Goal: Book appointment/travel/reservation

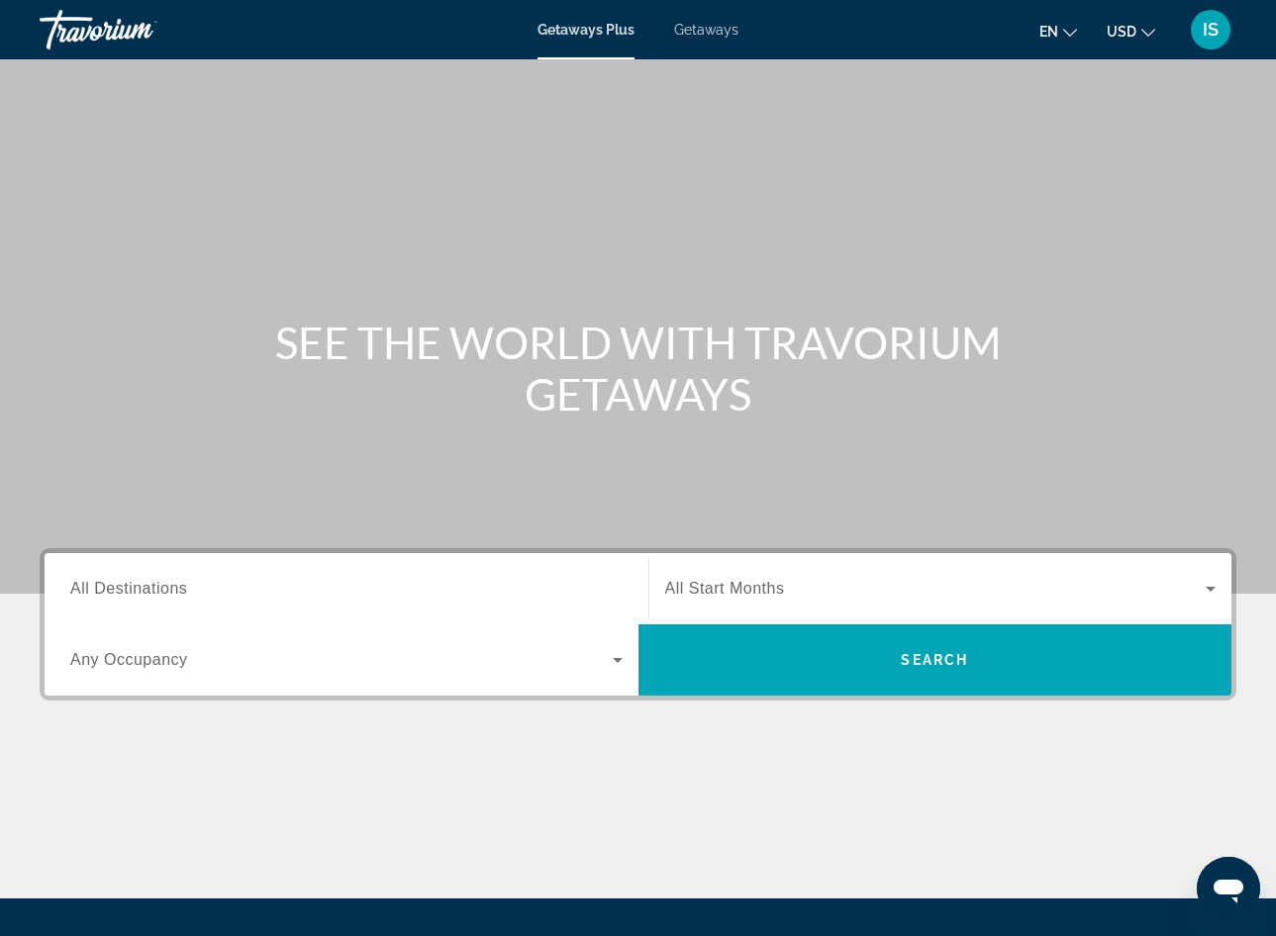
click at [139, 572] on div "Search widget" at bounding box center [346, 589] width 552 height 56
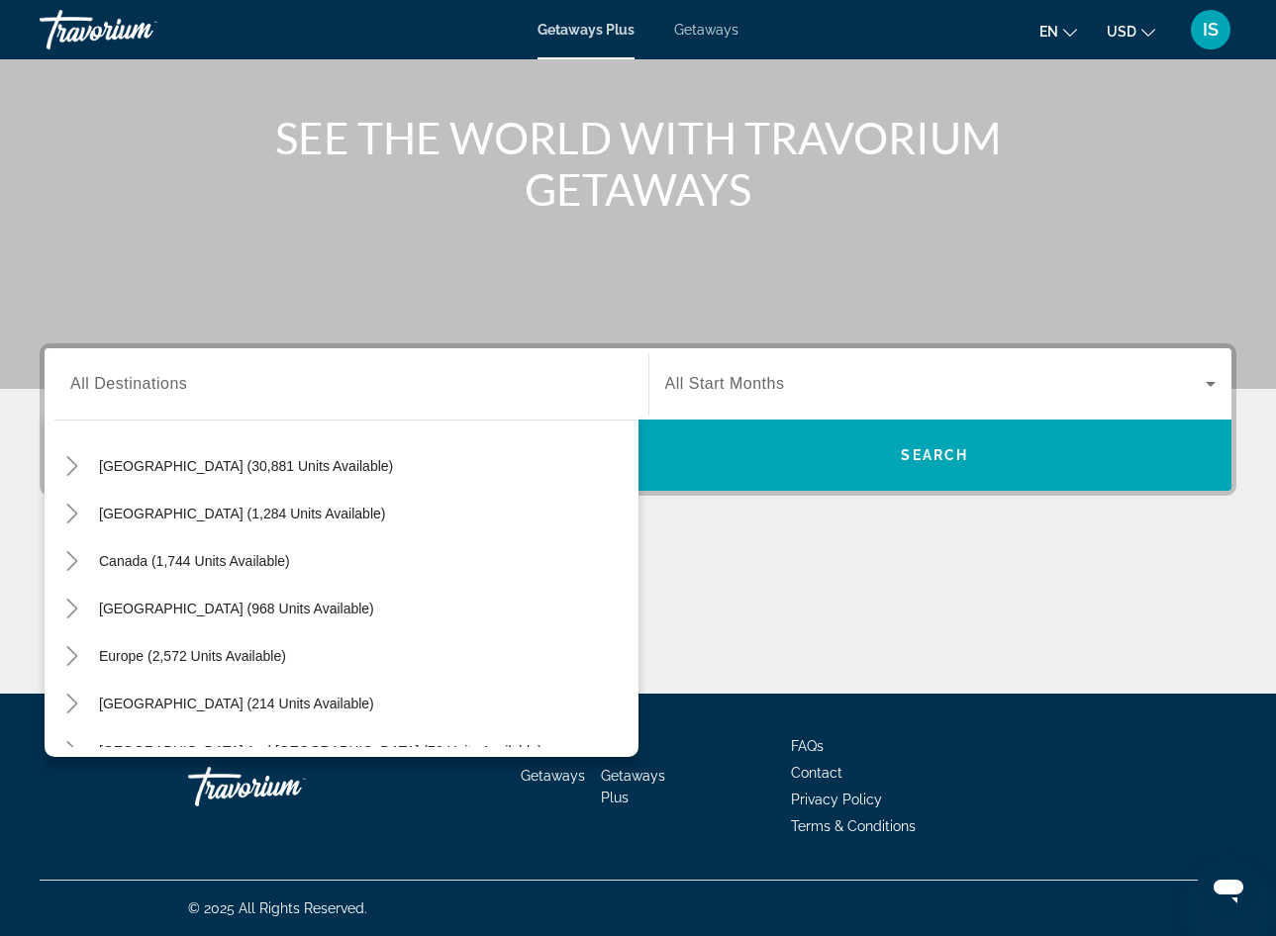
scroll to position [137, 0]
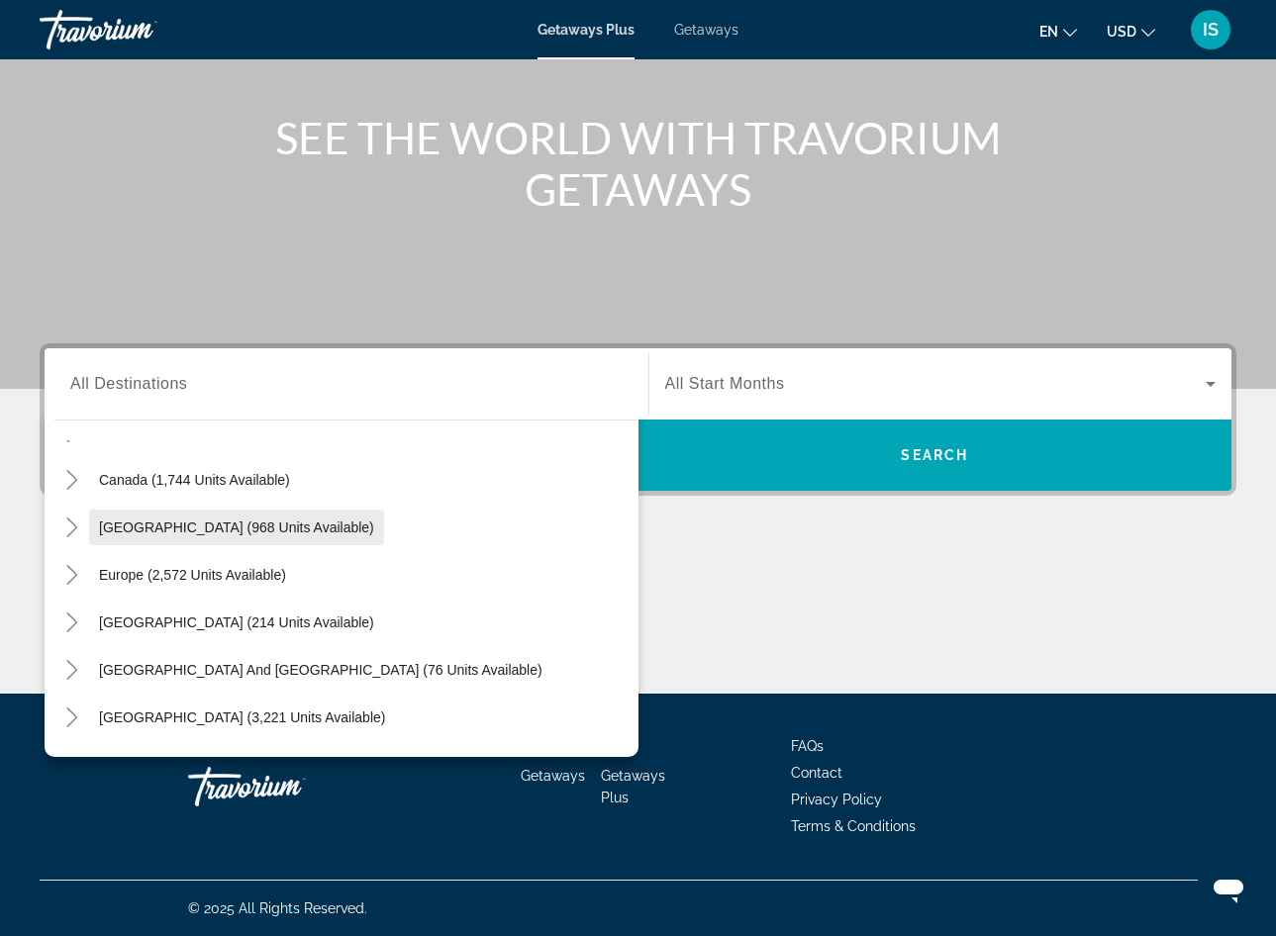
drag, startPoint x: 139, startPoint y: 572, endPoint x: 149, endPoint y: 524, distance: 49.7
click at [149, 420] on div "Destination All Destinations All destinations [GEOGRAPHIC_DATA] (30,881 units a…" at bounding box center [346, 383] width 584 height 71
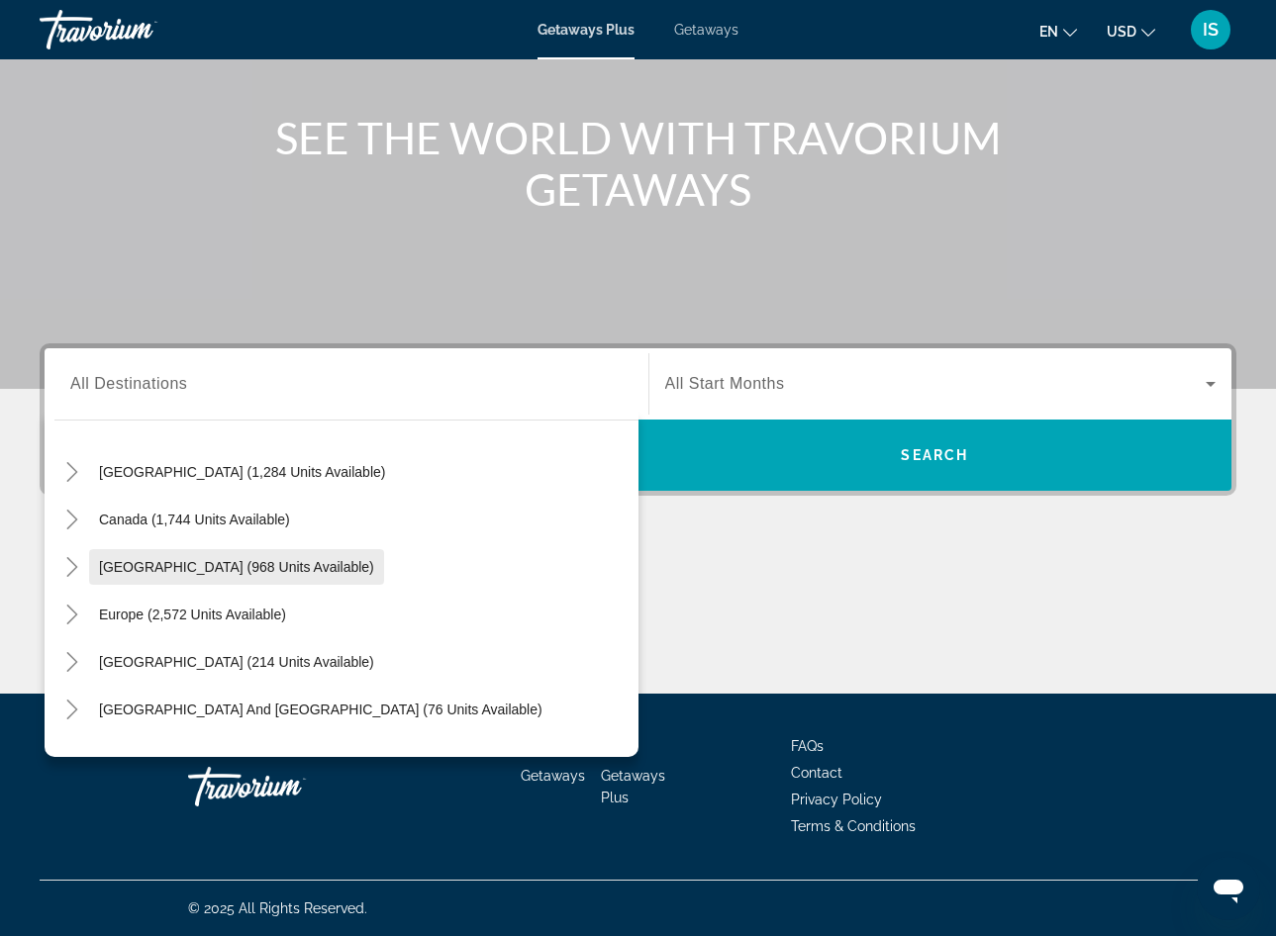
scroll to position [88, 0]
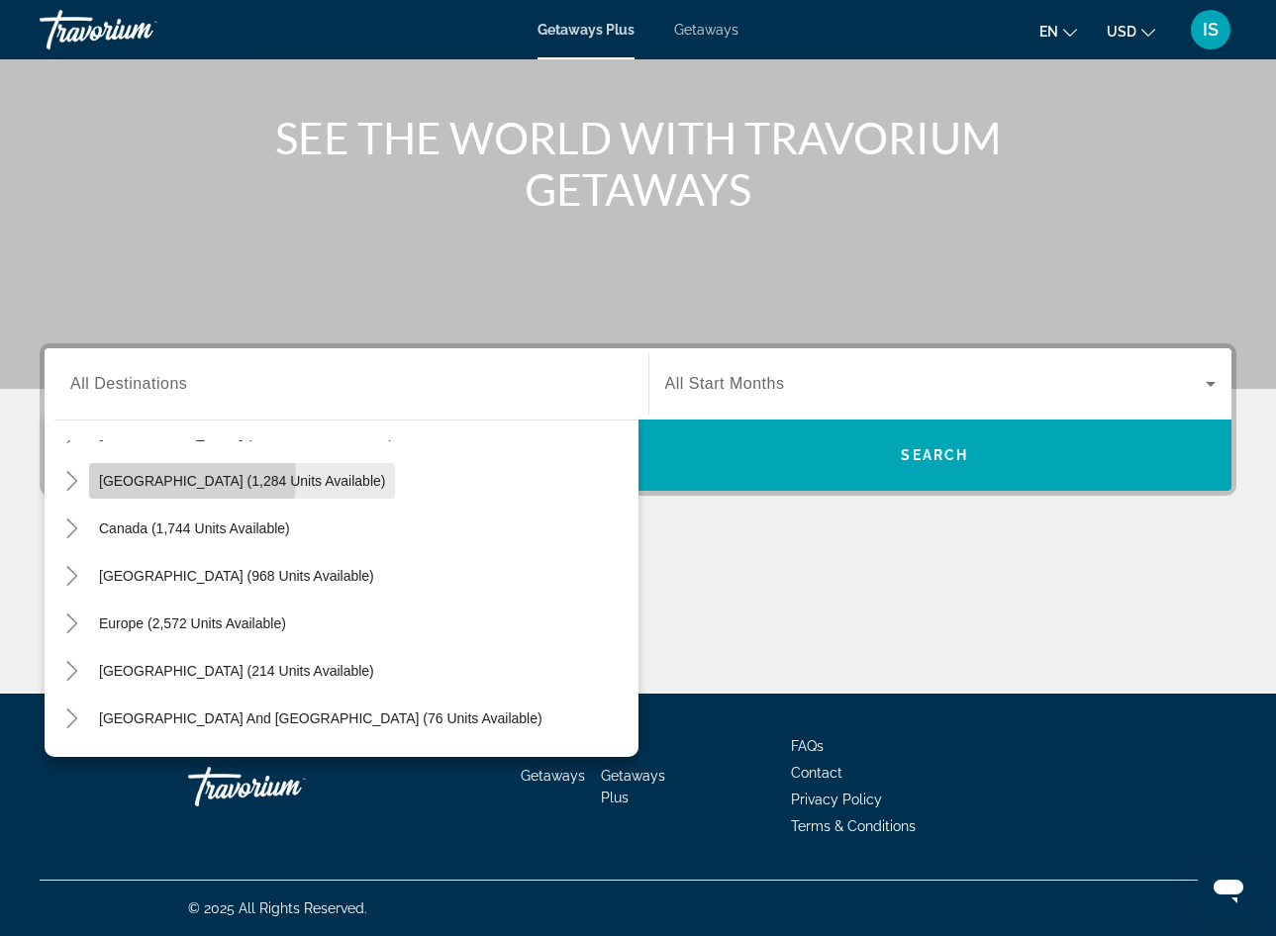
click at [158, 479] on span "[GEOGRAPHIC_DATA] (1,284 units available)" at bounding box center [242, 481] width 286 height 16
type input "**********"
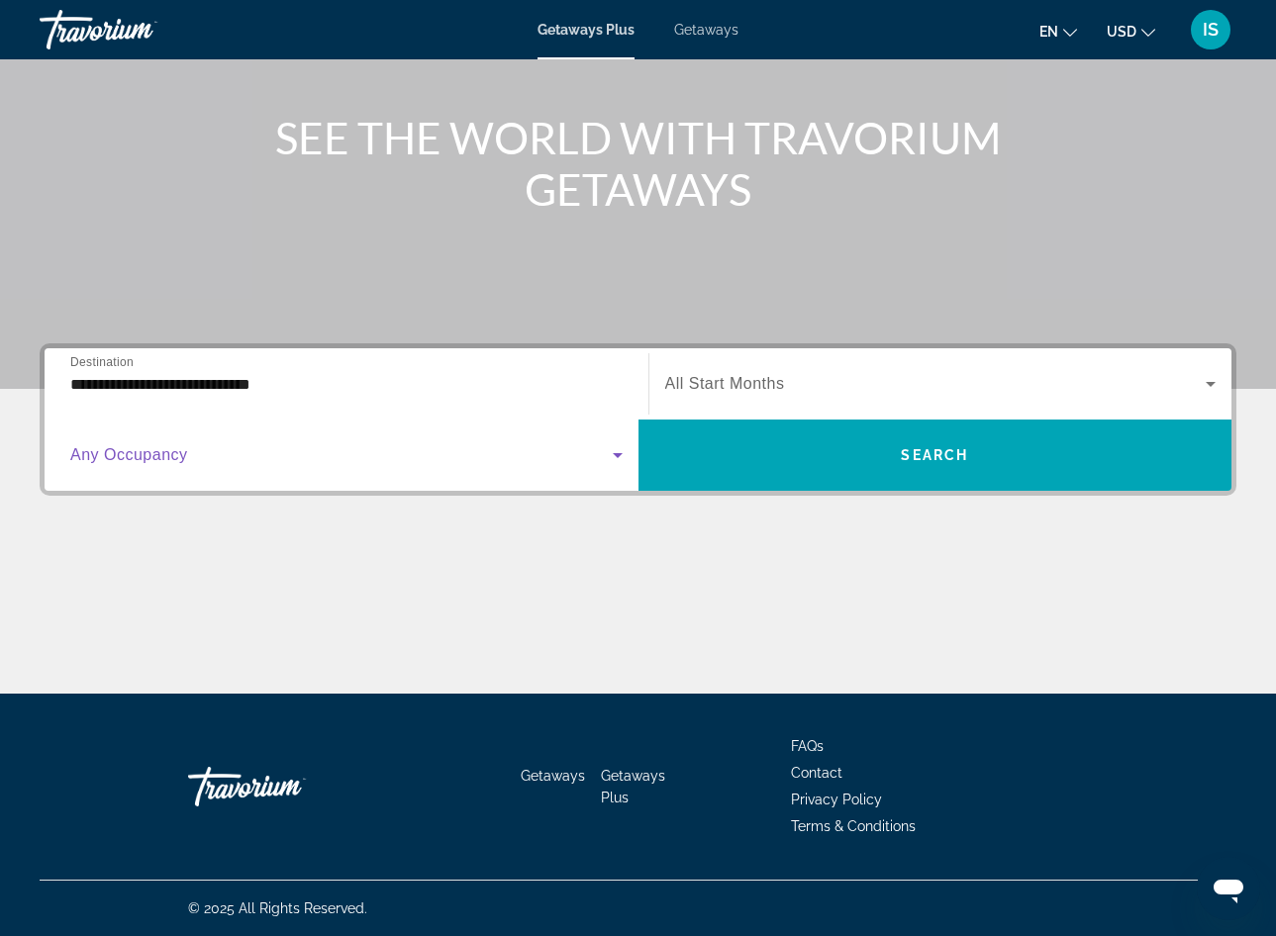
click at [615, 456] on icon "Search widget" at bounding box center [618, 455] width 24 height 24
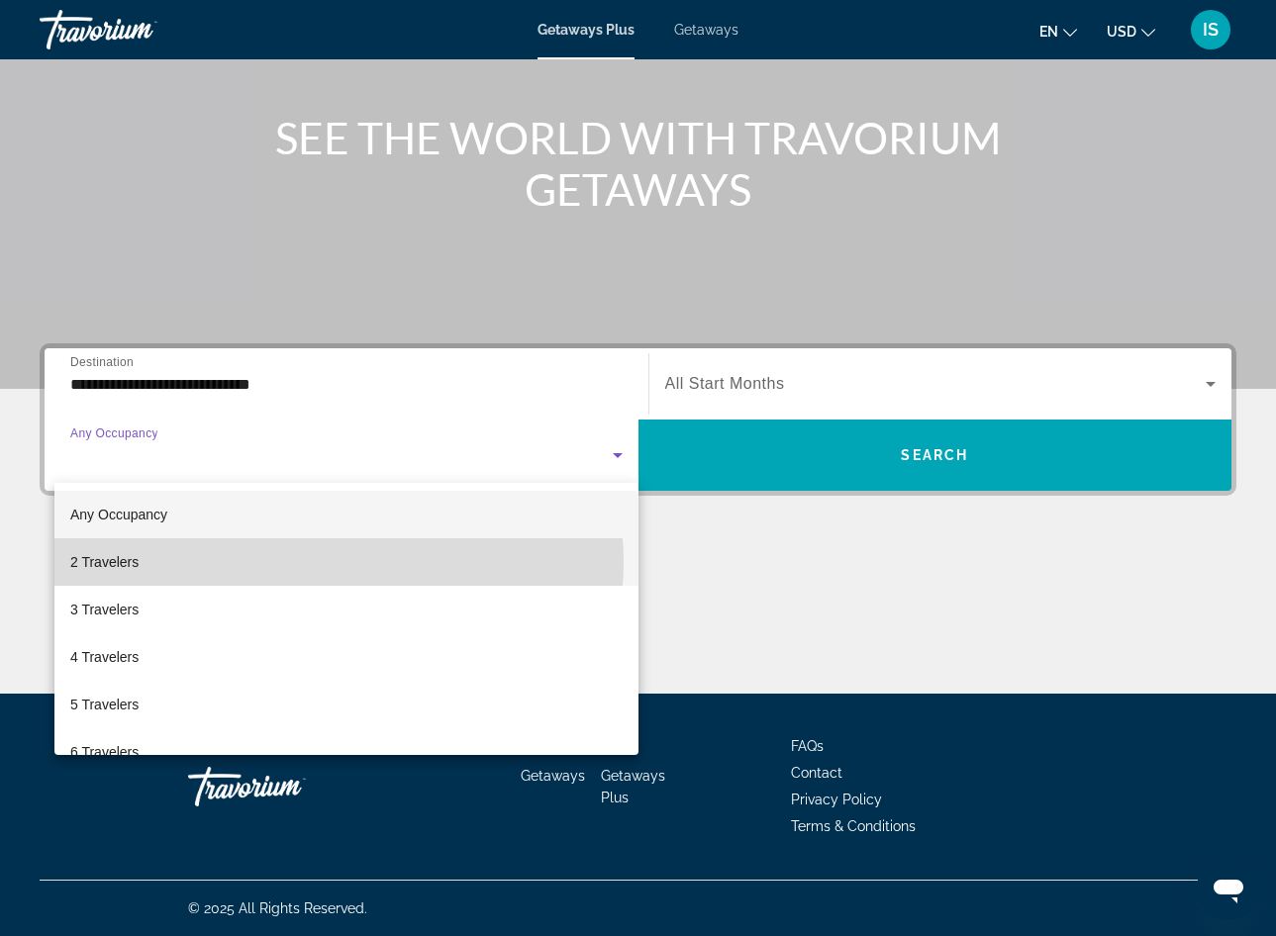
click at [326, 562] on mat-option "2 Travelers" at bounding box center [346, 562] width 584 height 48
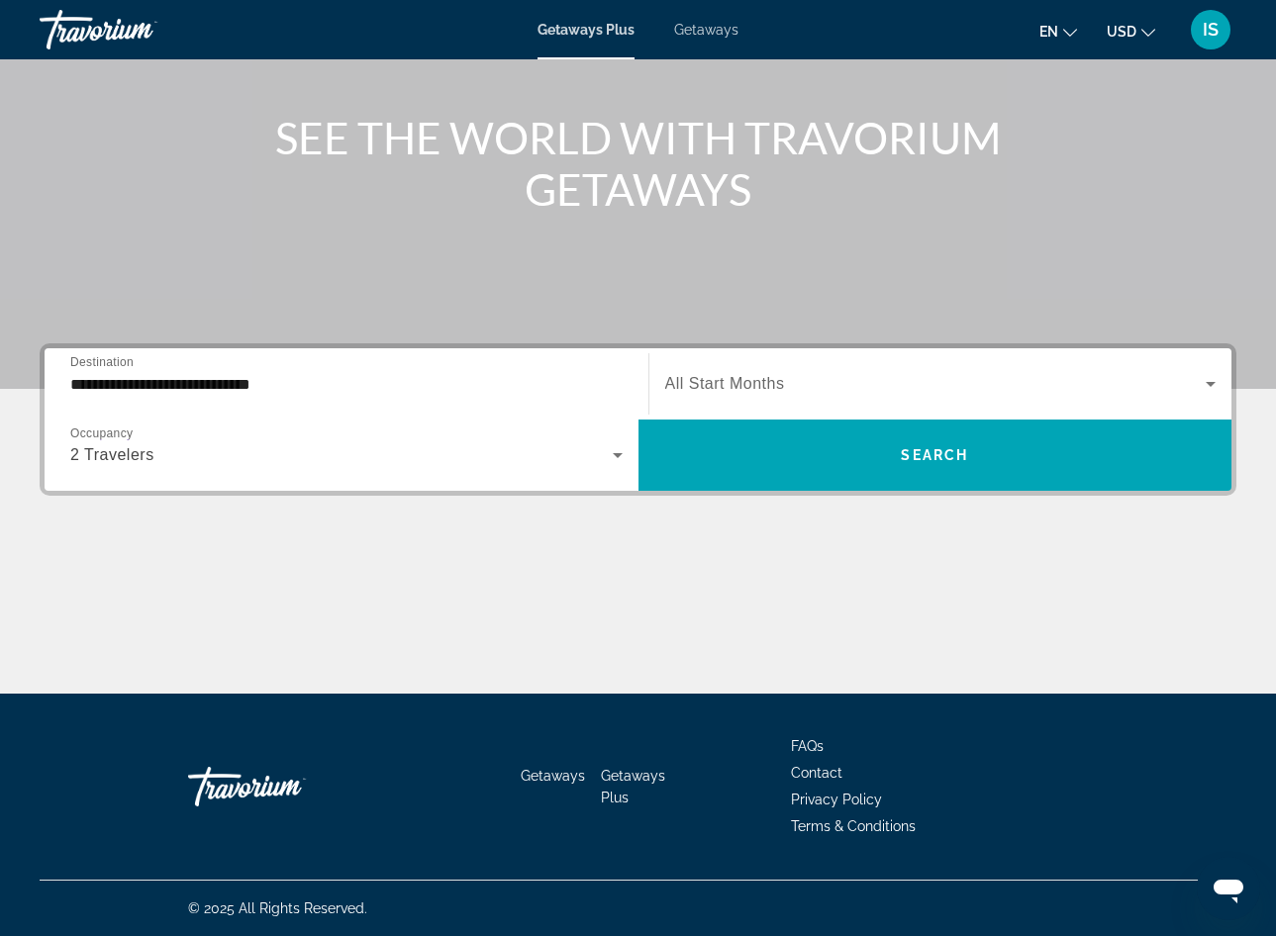
click at [753, 386] on span "All Start Months" at bounding box center [725, 383] width 120 height 17
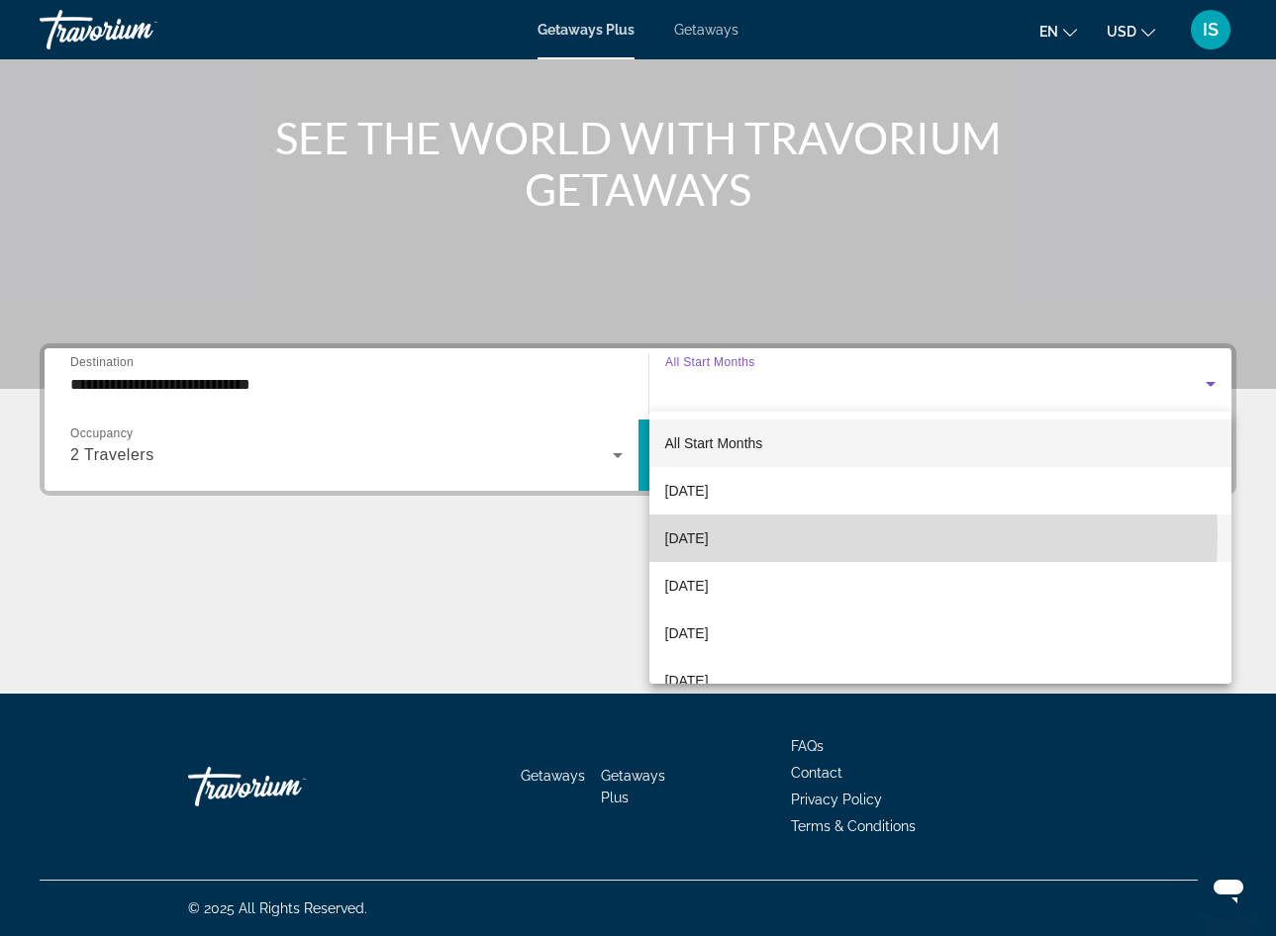
click at [709, 534] on span "[DATE]" at bounding box center [687, 539] width 44 height 24
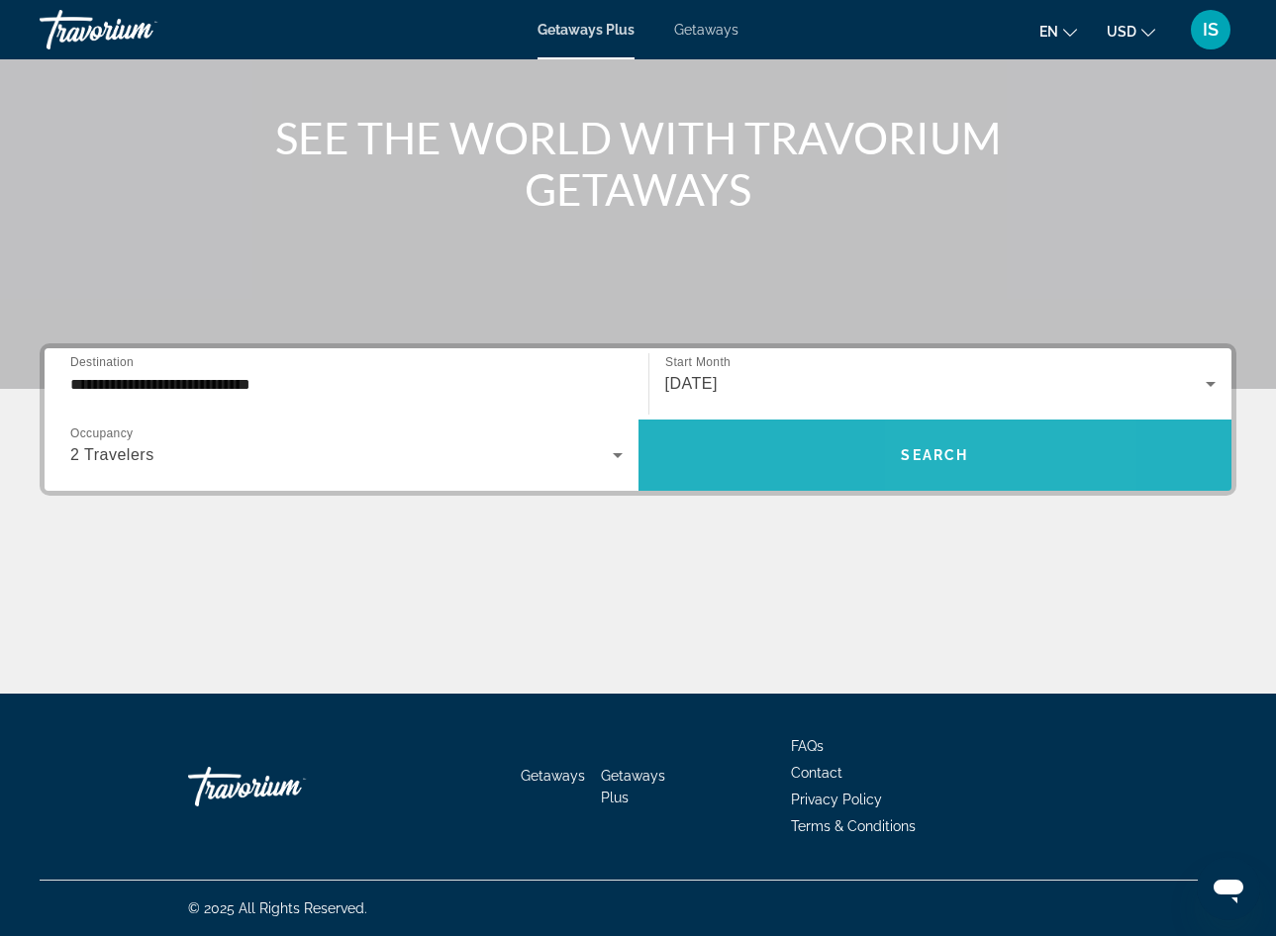
click at [943, 434] on span "Search widget" at bounding box center [935, 456] width 594 height 48
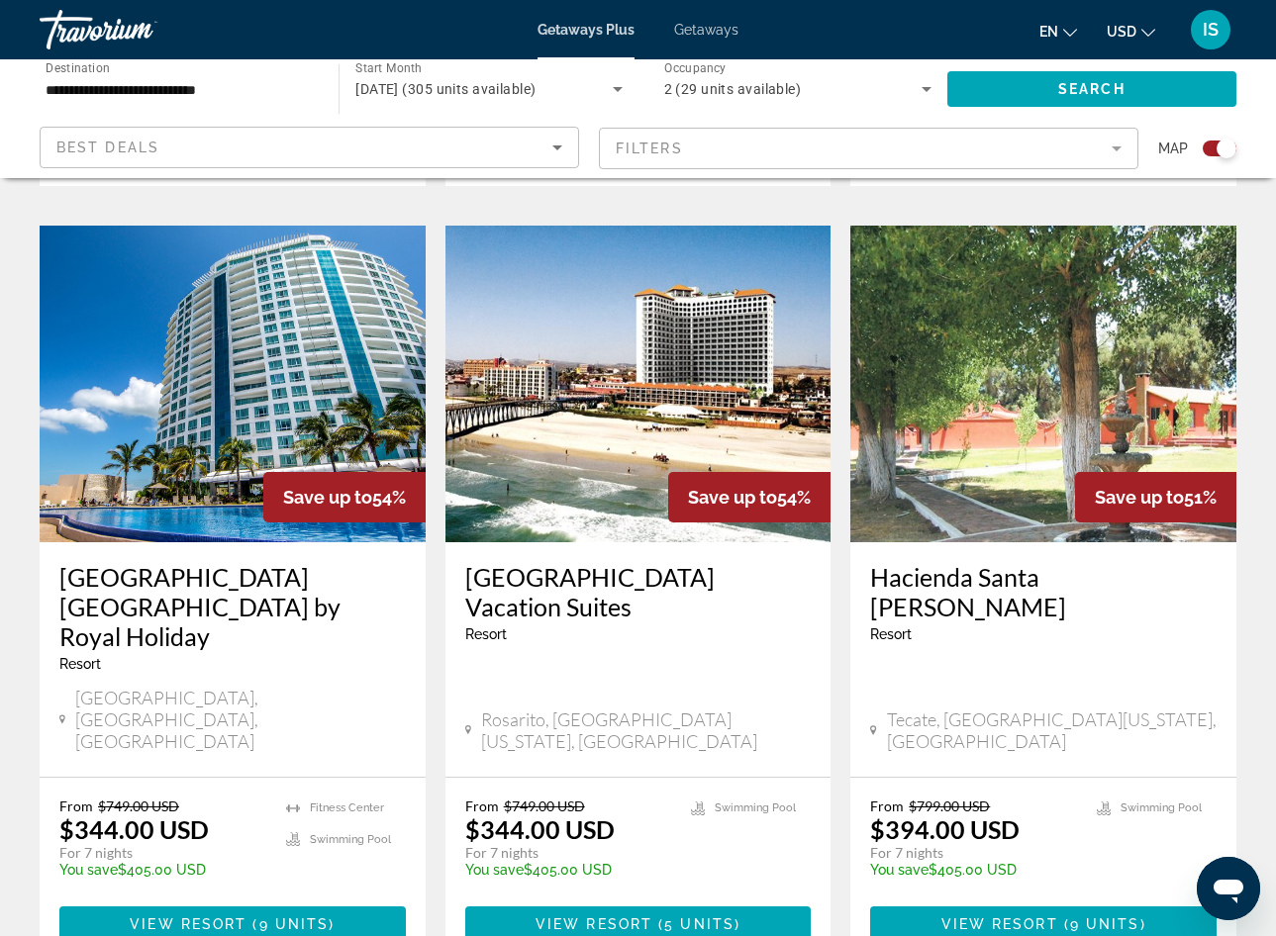
scroll to position [2840, 0]
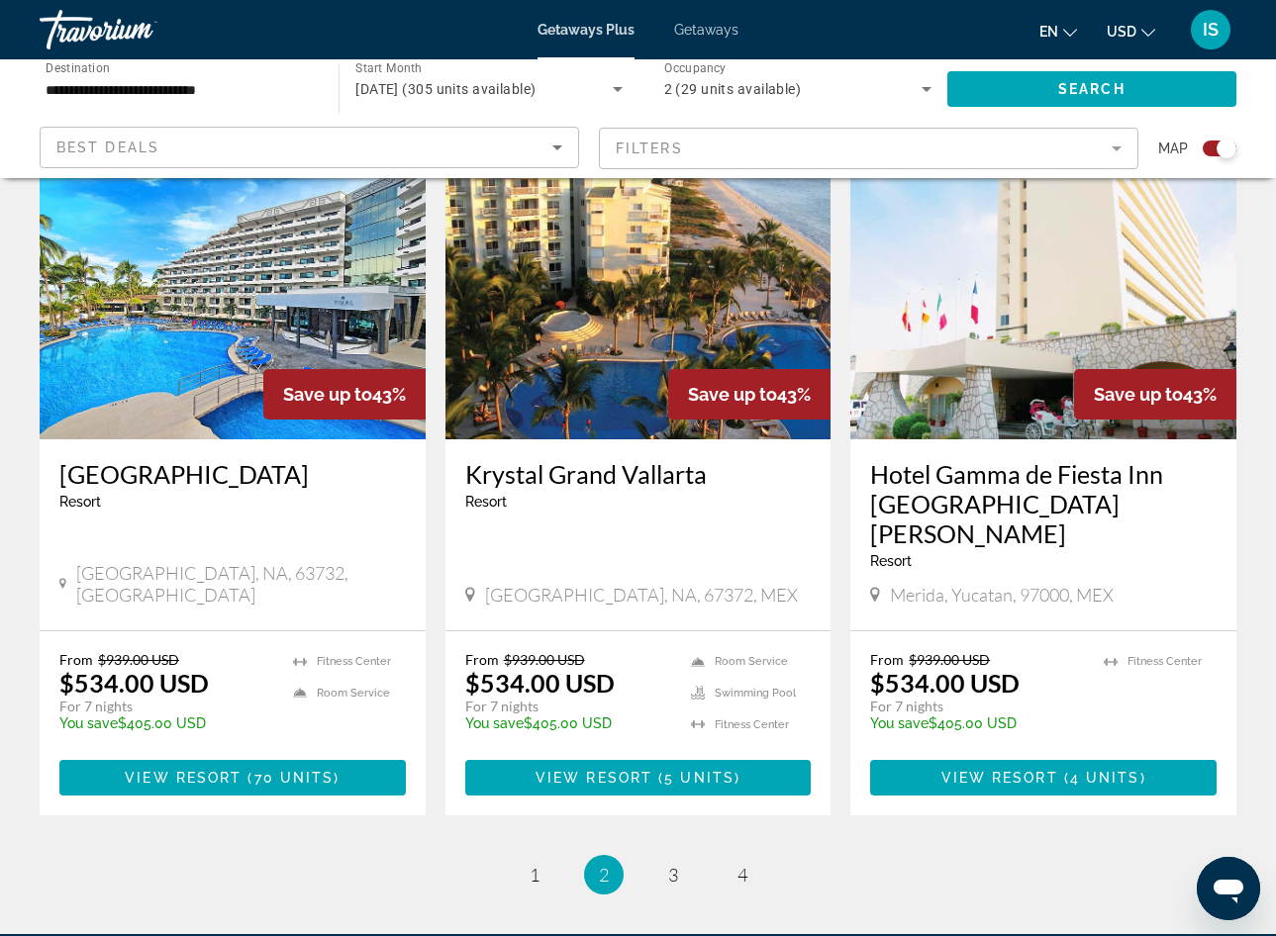
scroll to position [2857, 0]
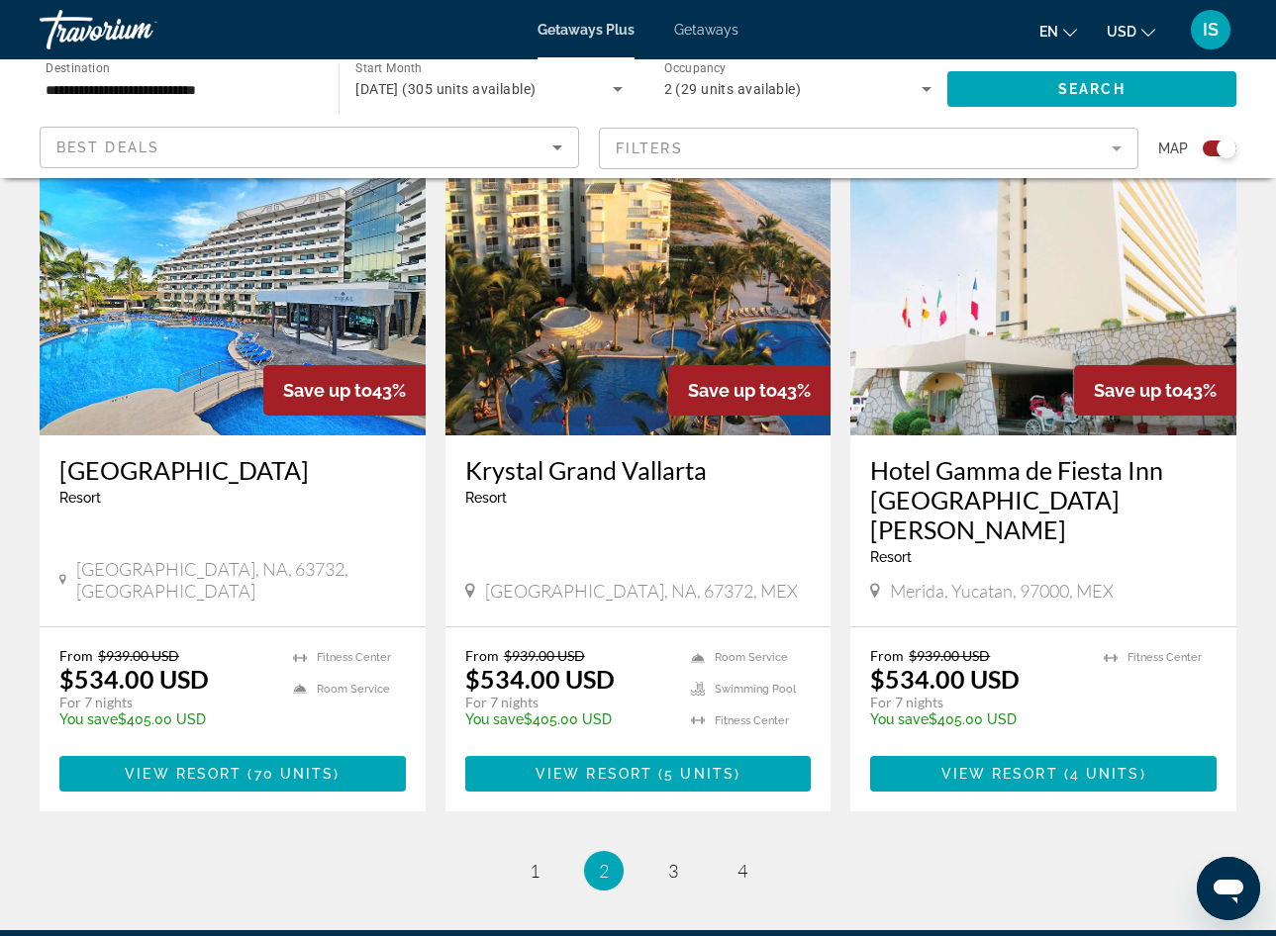
click at [676, 860] on span "3" at bounding box center [673, 871] width 10 height 22
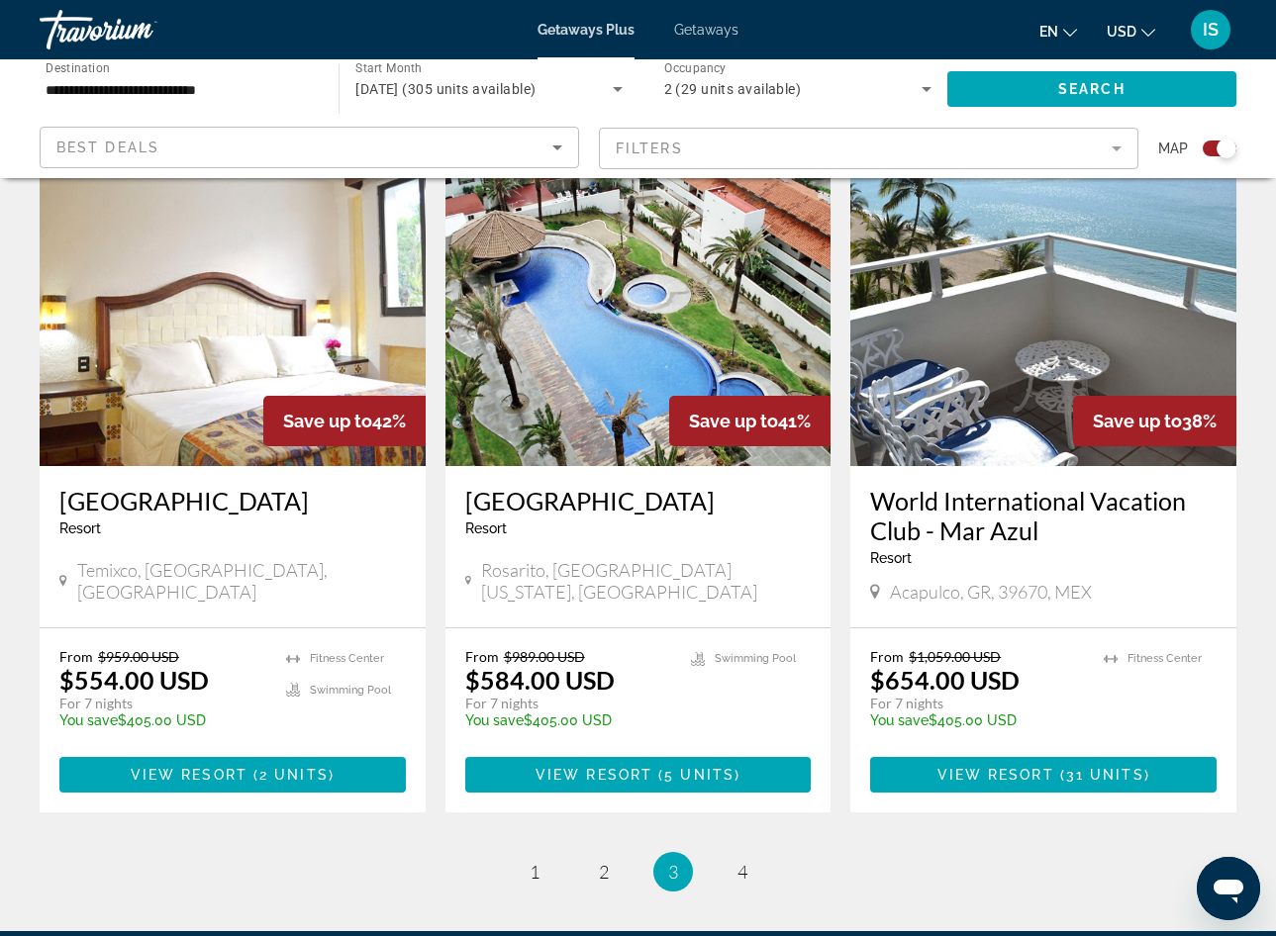
scroll to position [2884, 0]
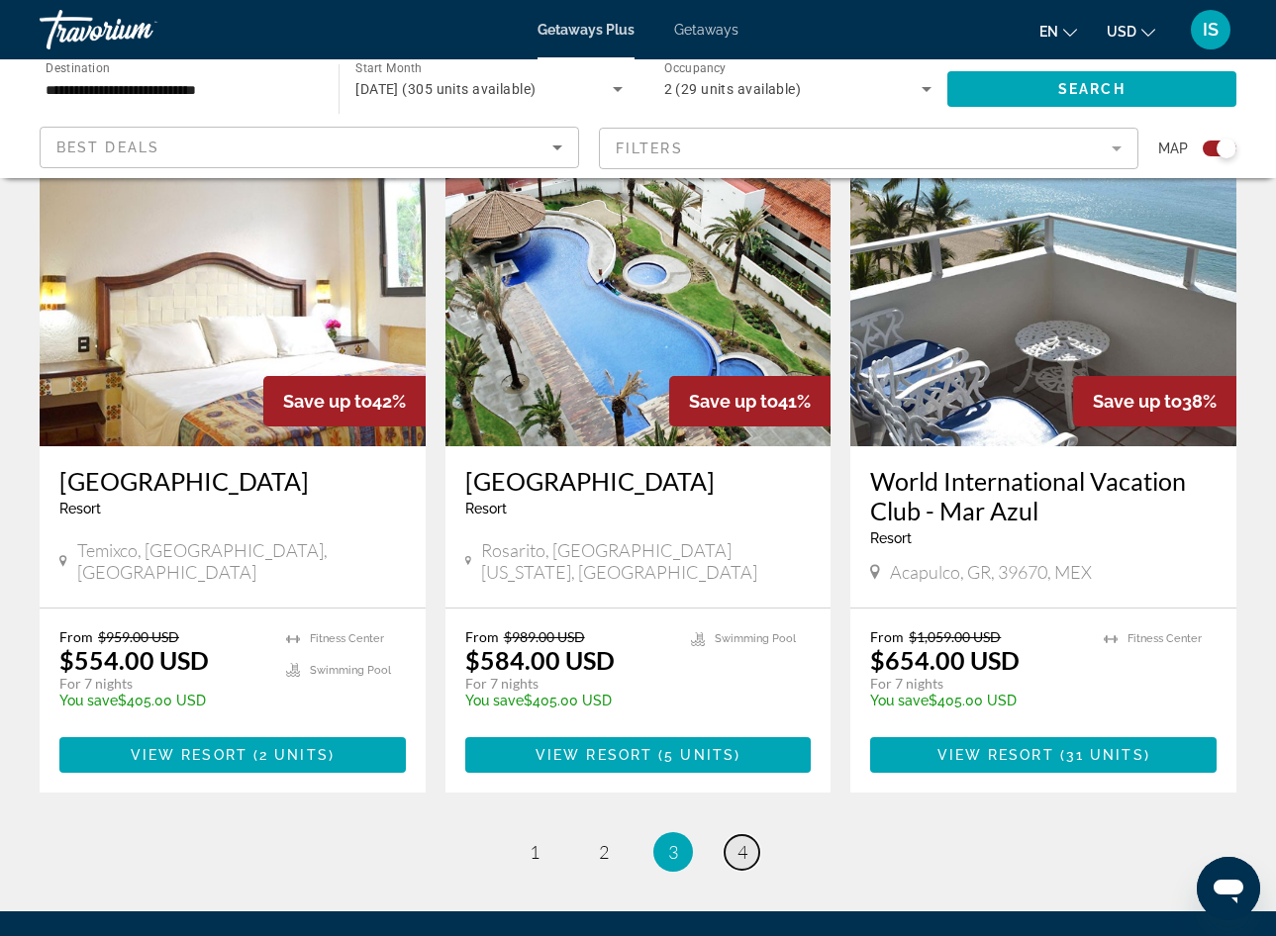
click at [746, 841] on span "4" at bounding box center [742, 852] width 10 height 22
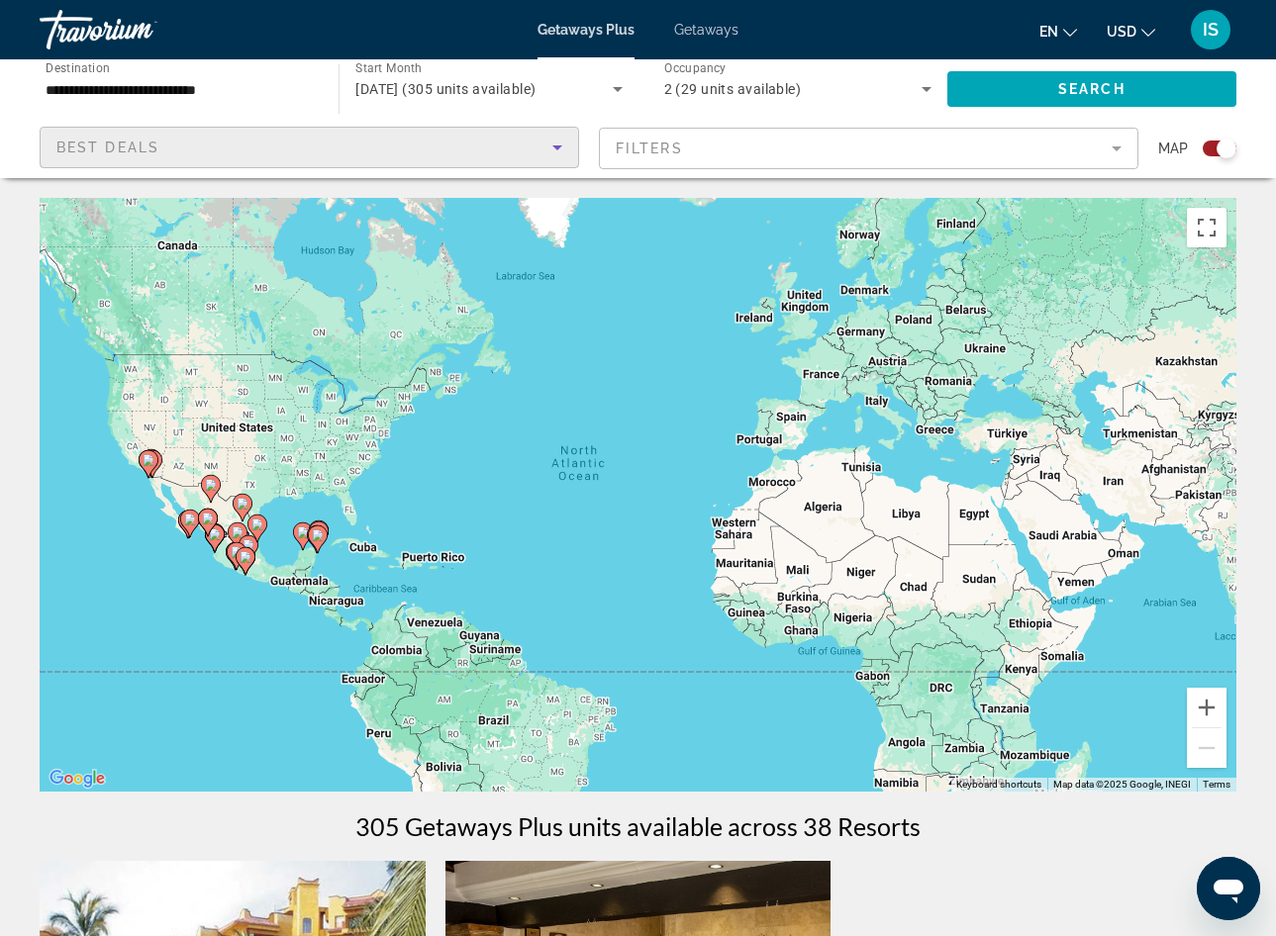
click at [269, 156] on div "Best Deals" at bounding box center [304, 148] width 496 height 24
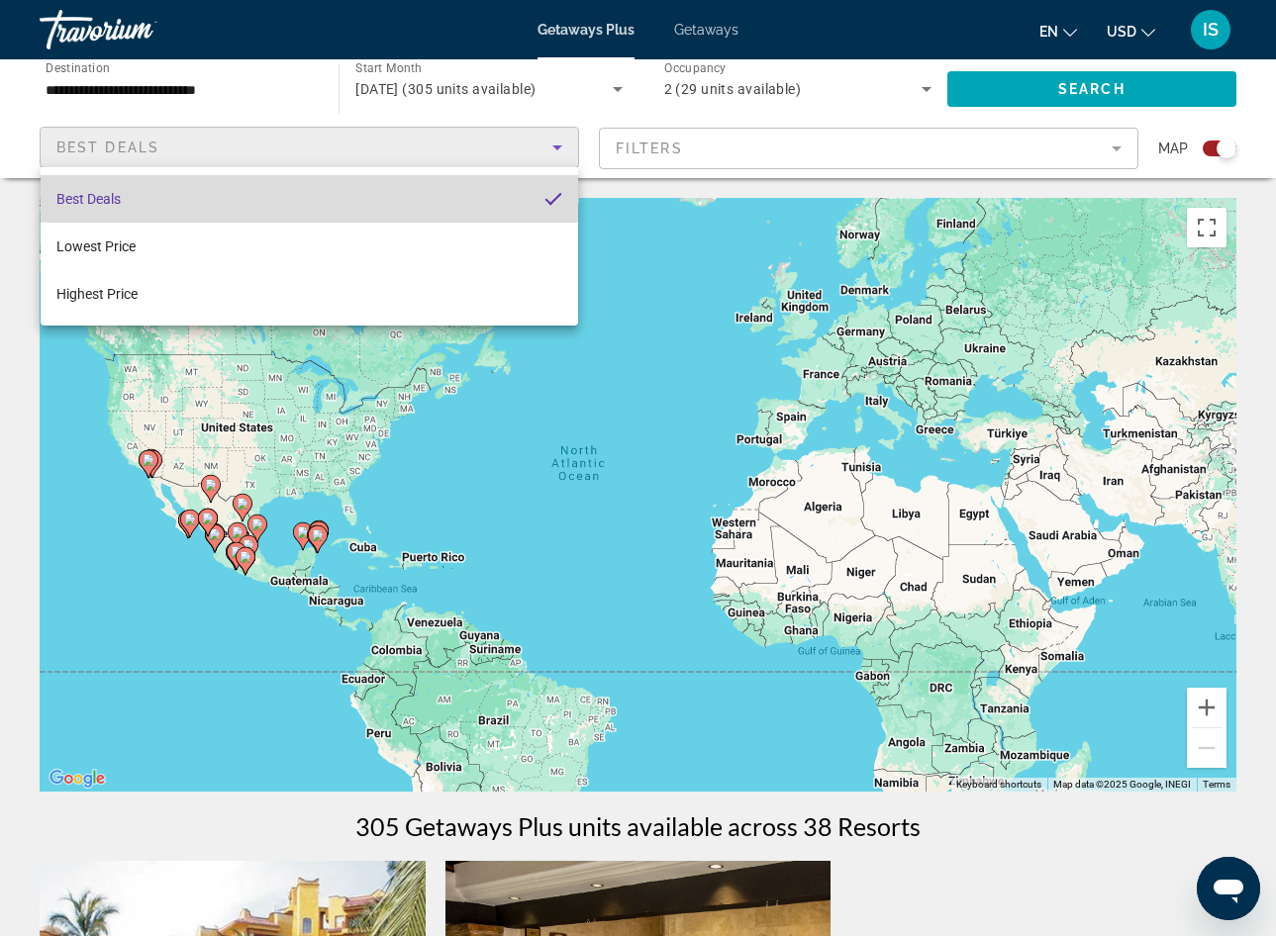
click at [150, 190] on mat-option "Best Deals" at bounding box center [310, 199] width 538 height 48
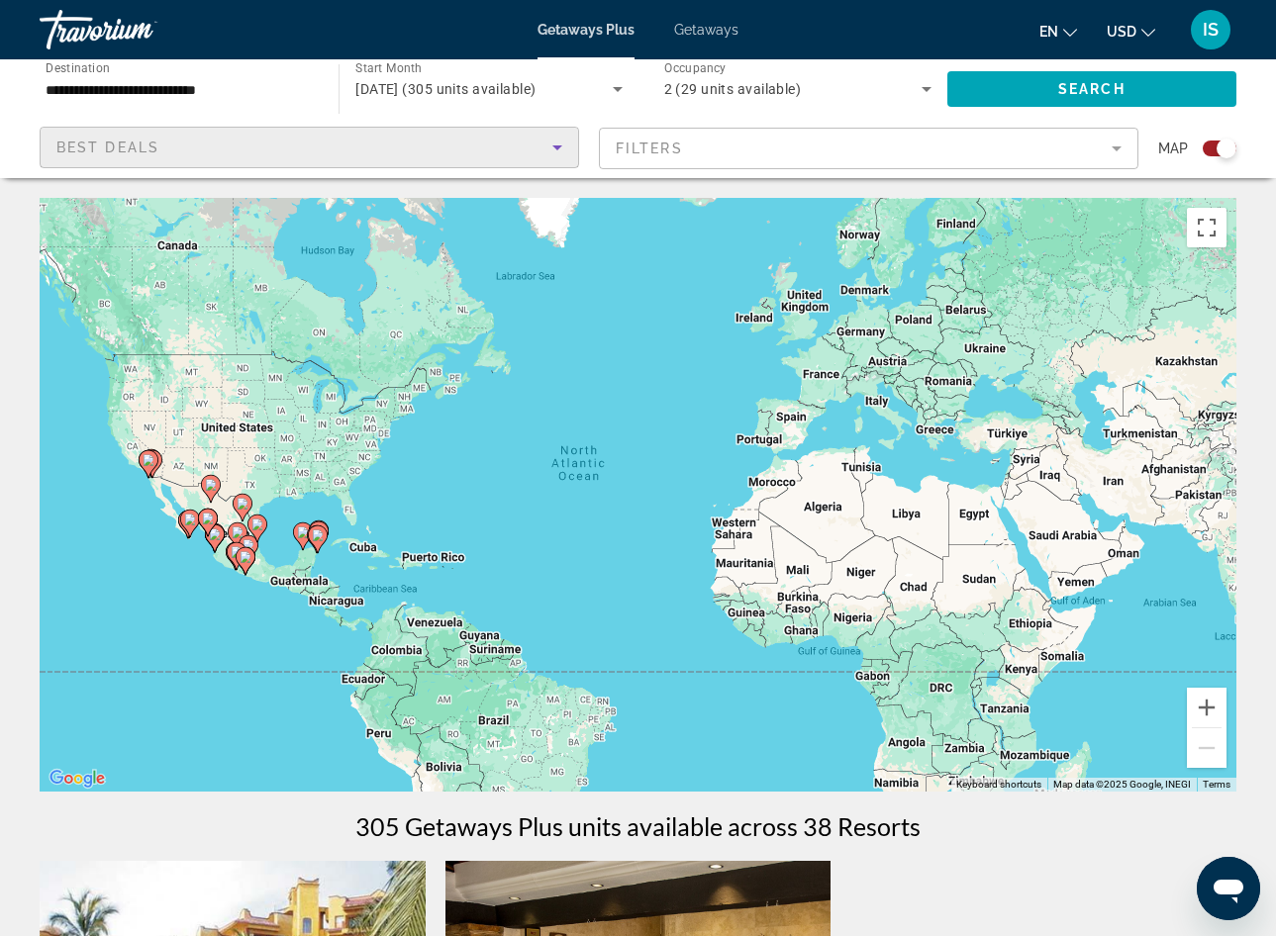
click at [224, 147] on div "Best Deals" at bounding box center [304, 148] width 496 height 24
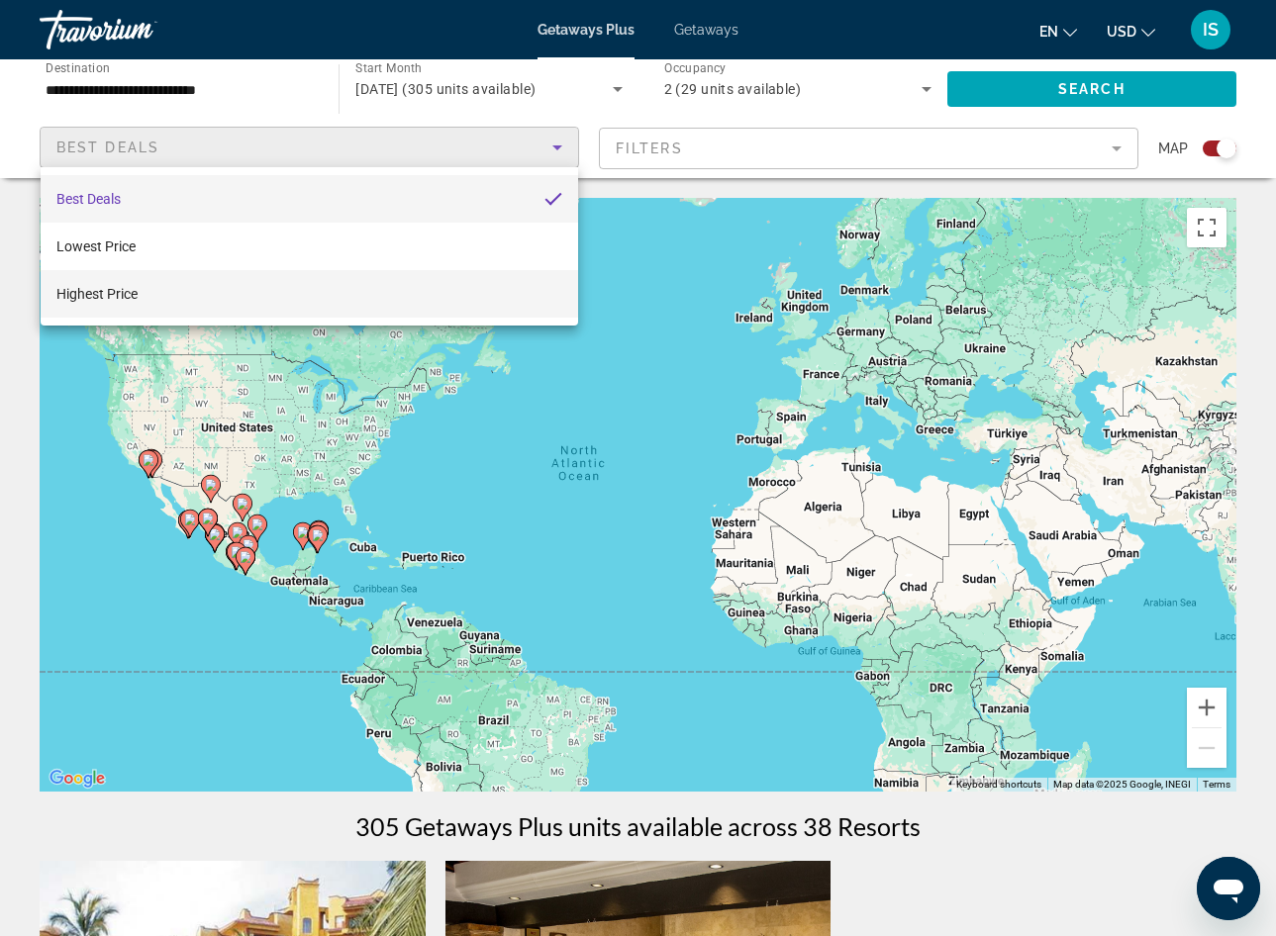
click at [146, 296] on mat-option "Highest Price" at bounding box center [310, 294] width 538 height 48
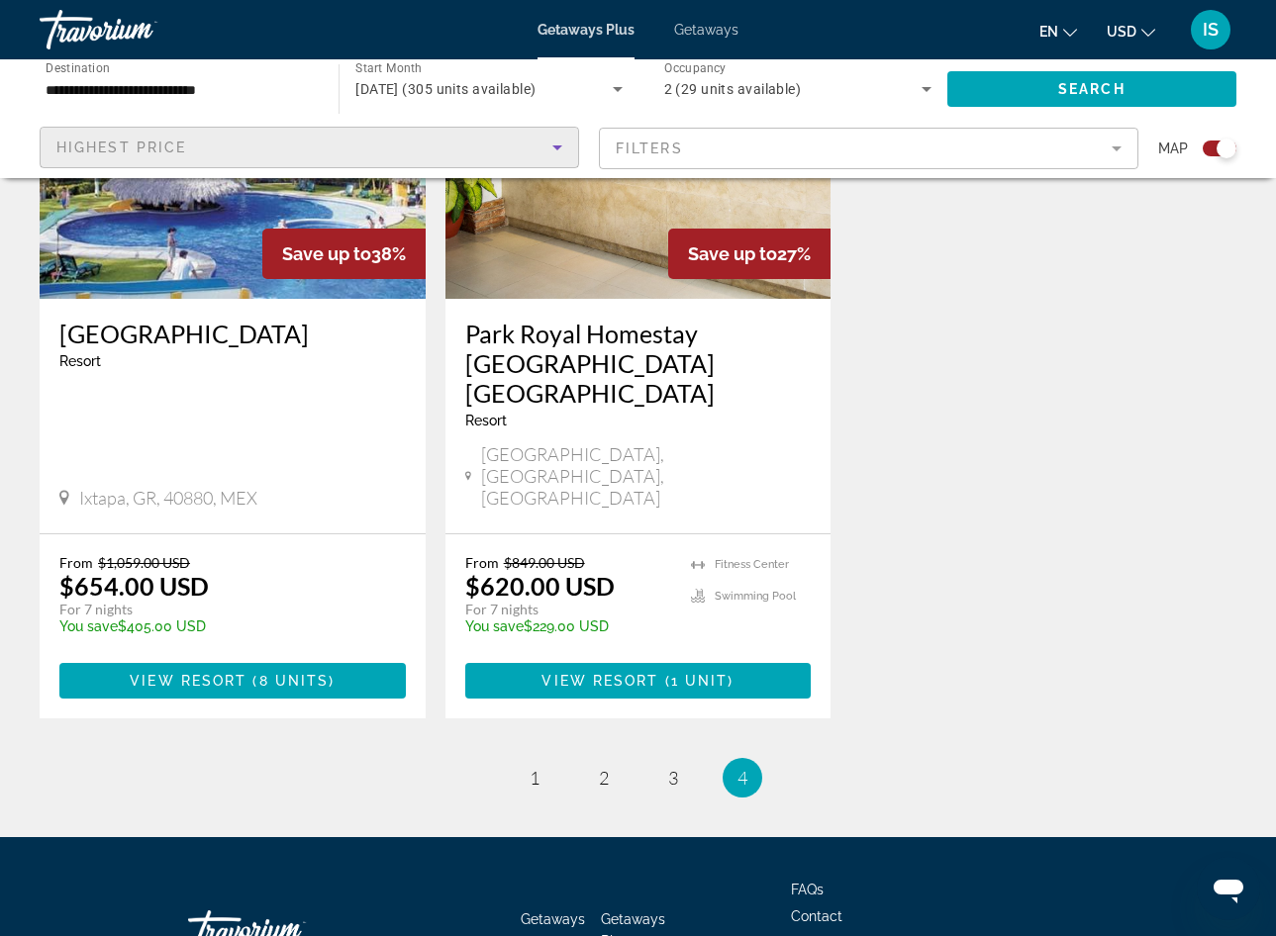
scroll to position [949, 0]
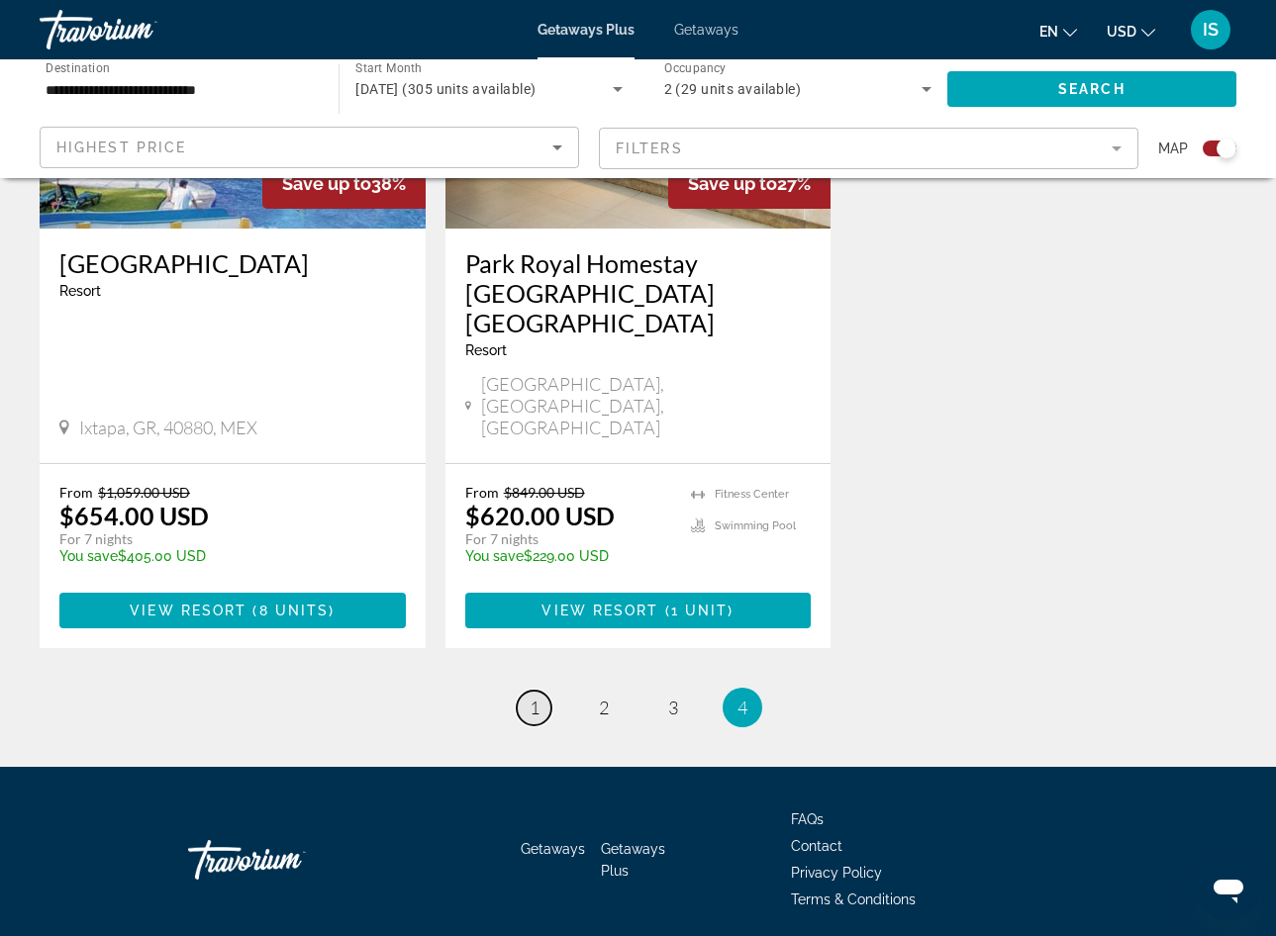
click at [537, 697] on span "1" at bounding box center [535, 708] width 10 height 22
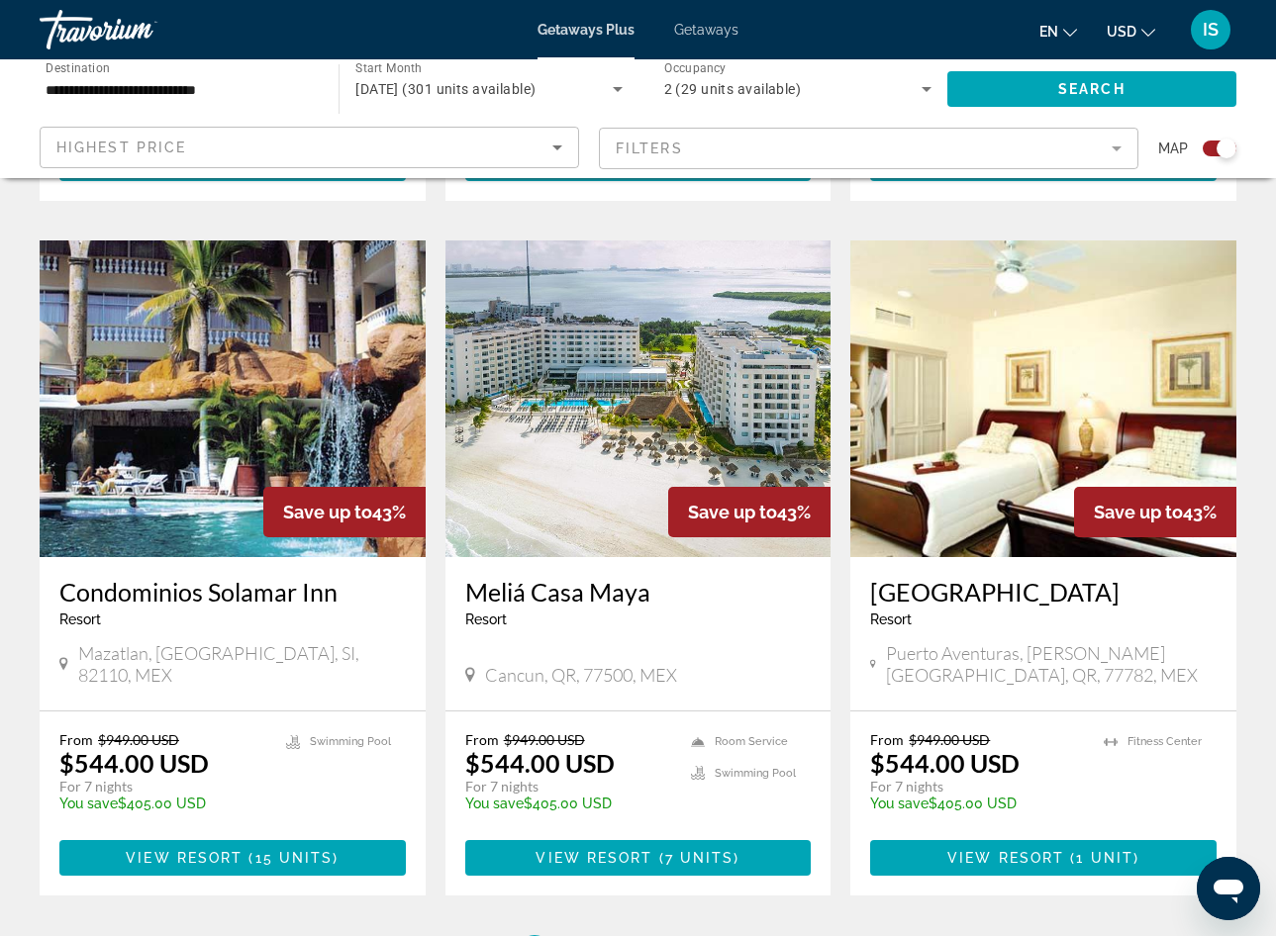
scroll to position [2821, 0]
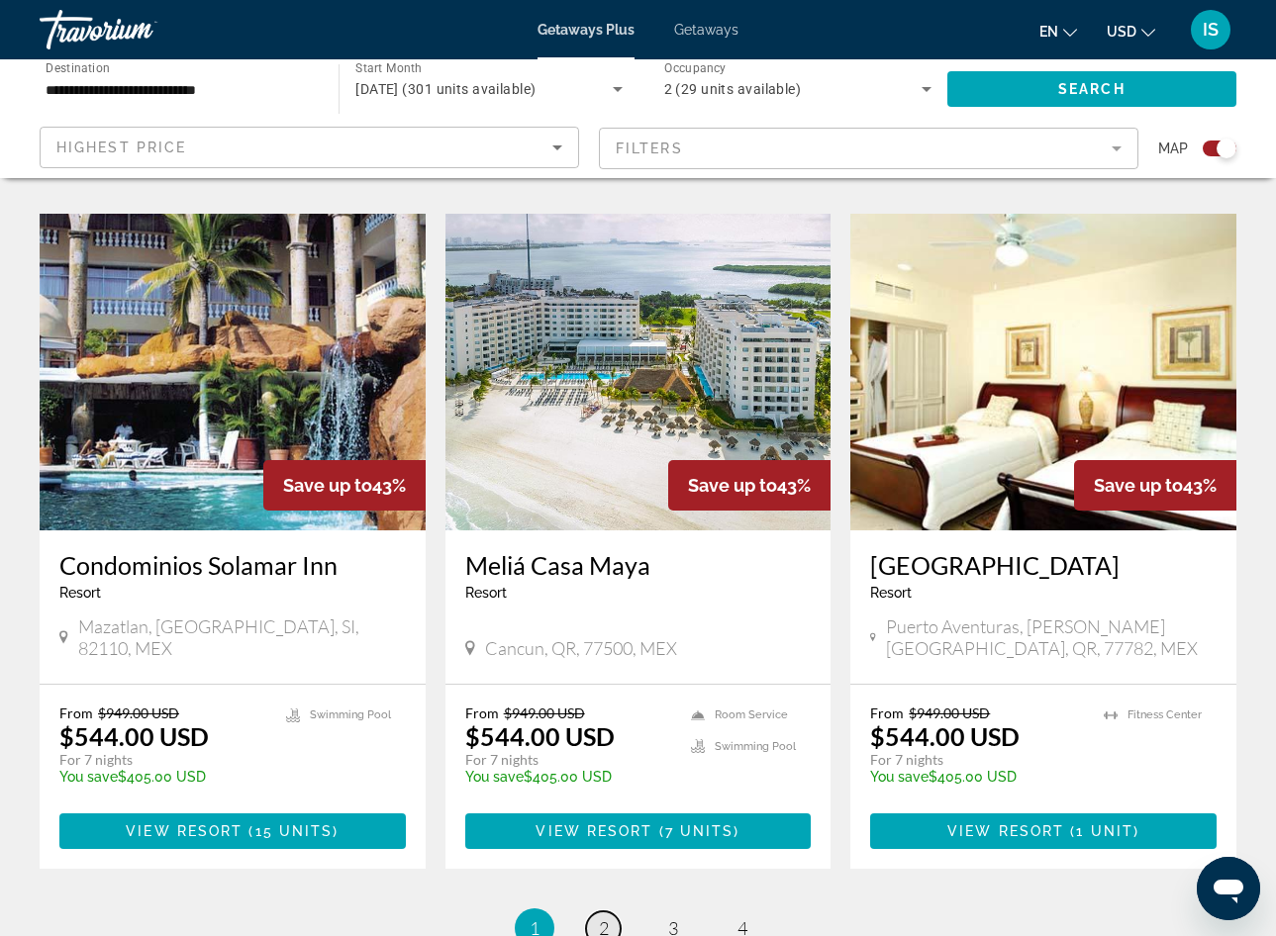
click at [607, 918] on span "2" at bounding box center [604, 929] width 10 height 22
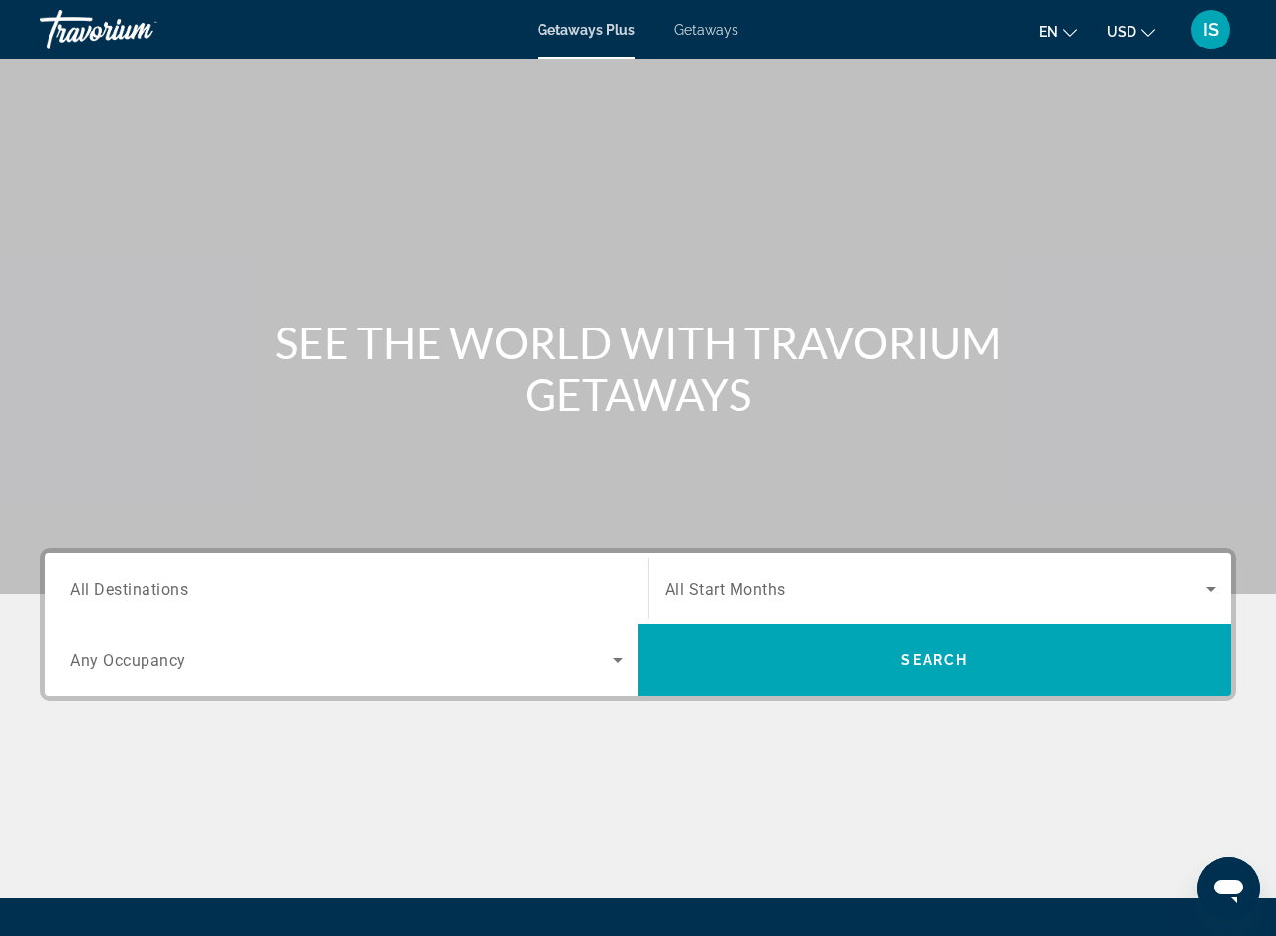
click at [242, 605] on div "Search widget" at bounding box center [346, 589] width 552 height 56
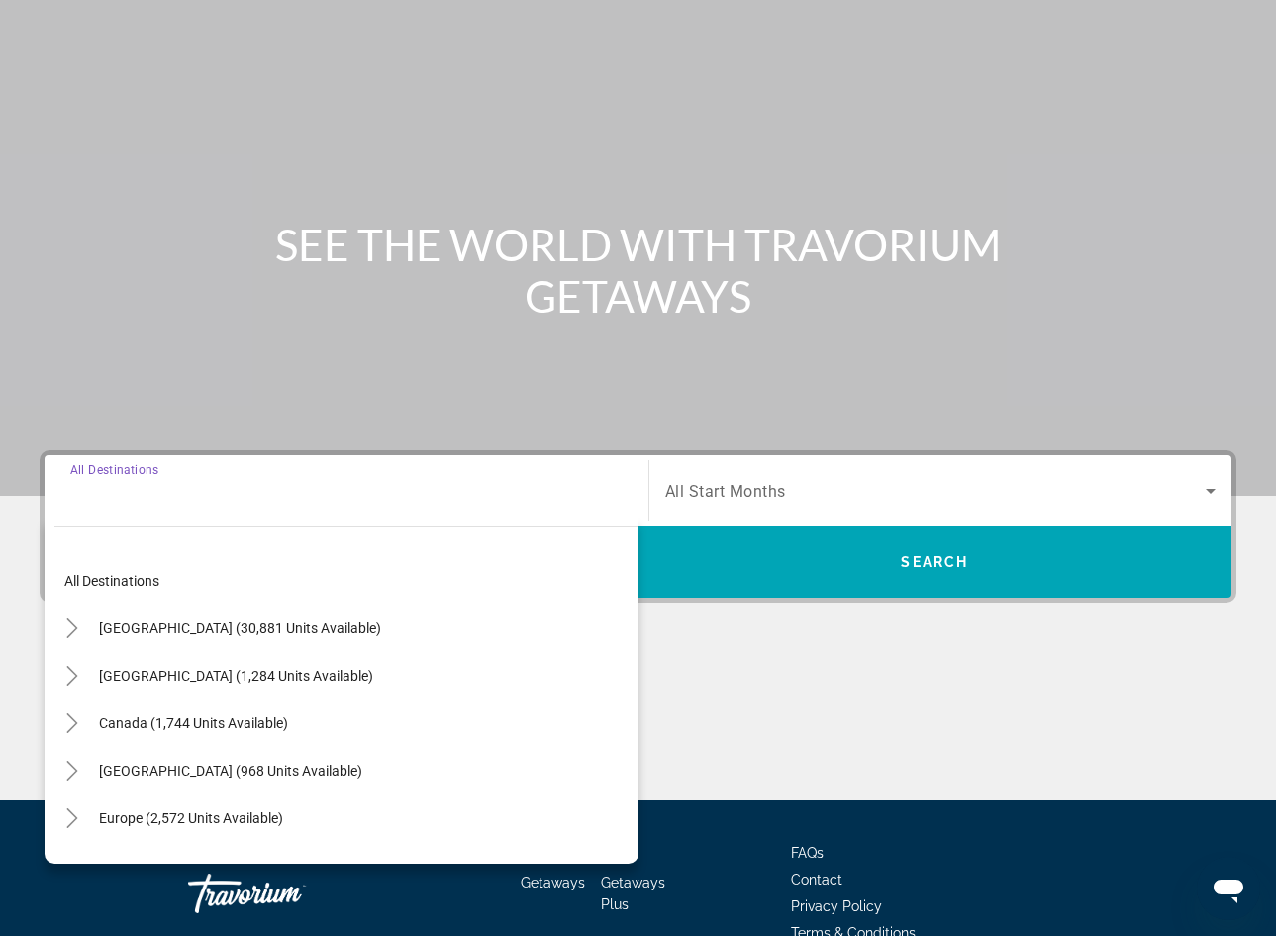
scroll to position [205, 0]
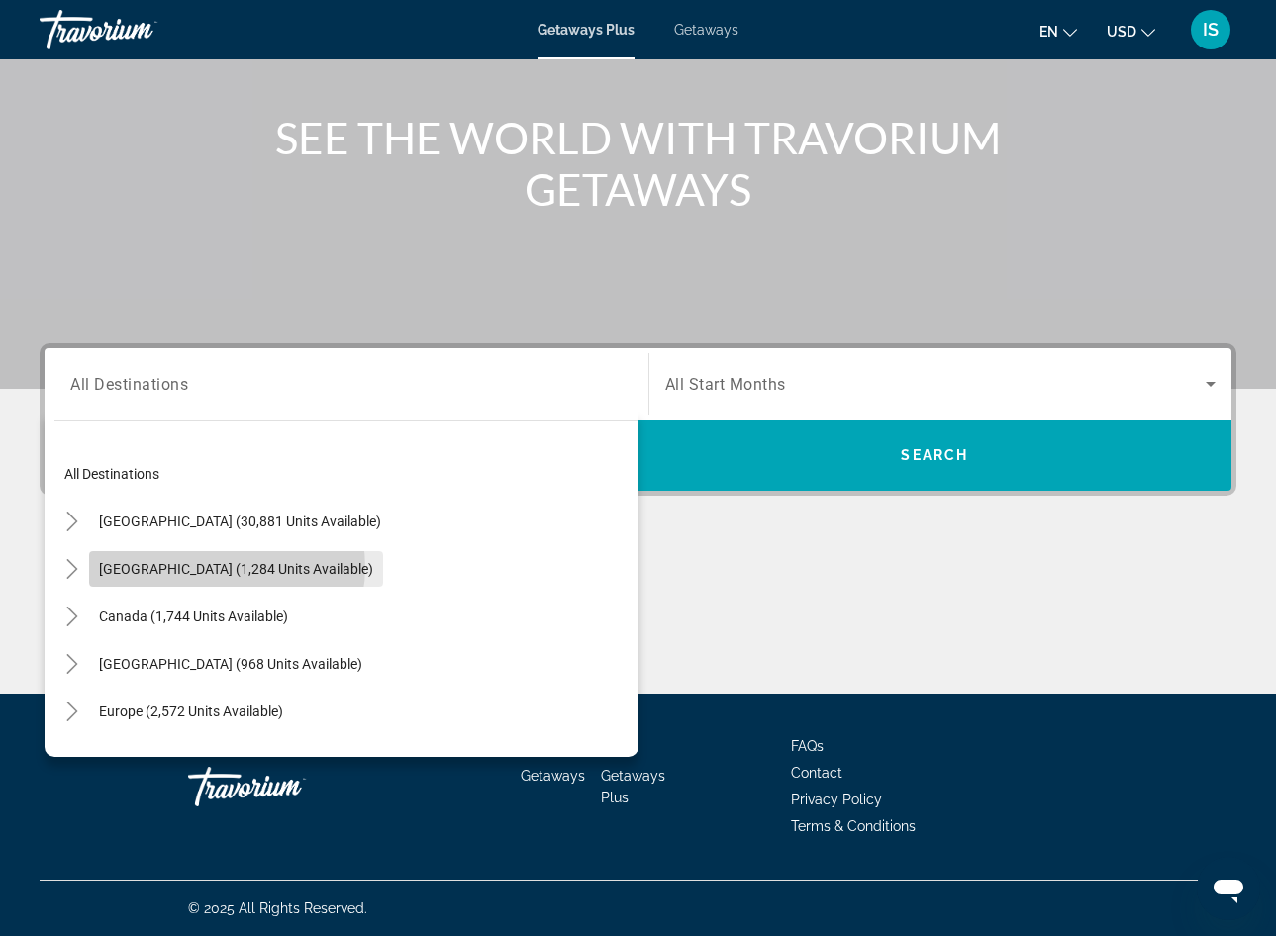
click at [227, 567] on span "[GEOGRAPHIC_DATA] (1,284 units available)" at bounding box center [236, 569] width 274 height 16
type input "**********"
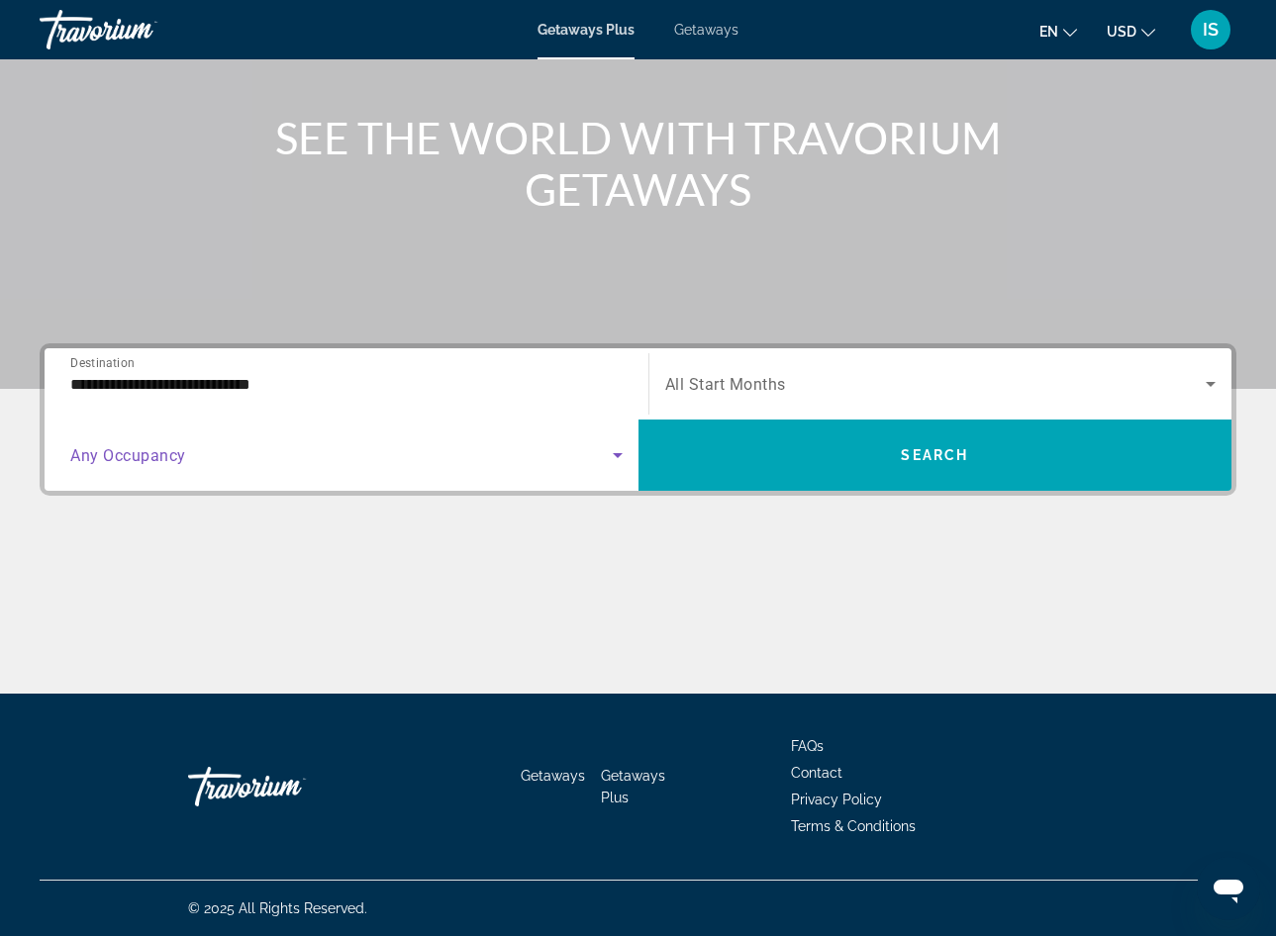
click at [610, 456] on icon "Search widget" at bounding box center [618, 455] width 24 height 24
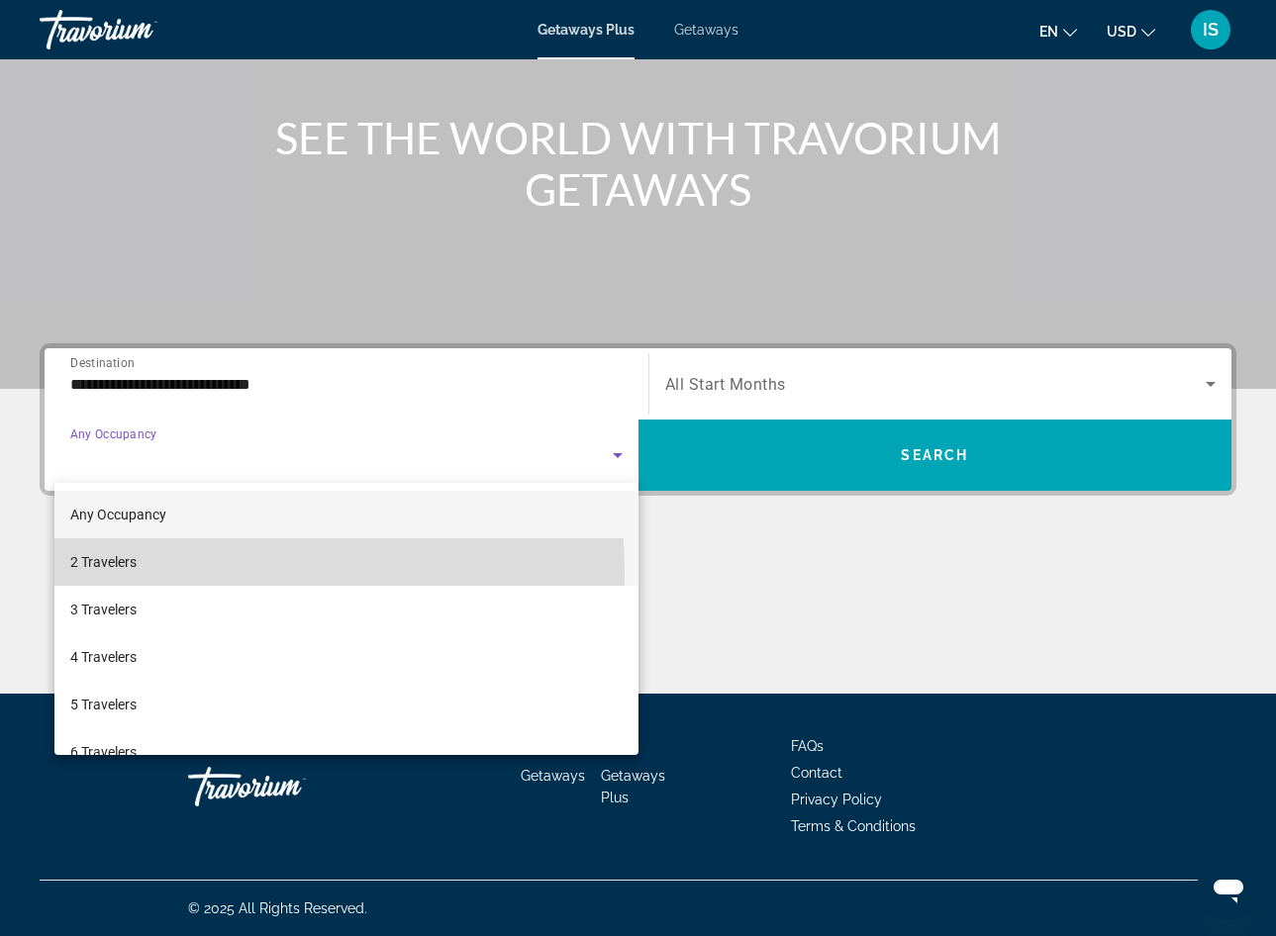
click at [126, 572] on span "2 Travelers" at bounding box center [103, 562] width 66 height 24
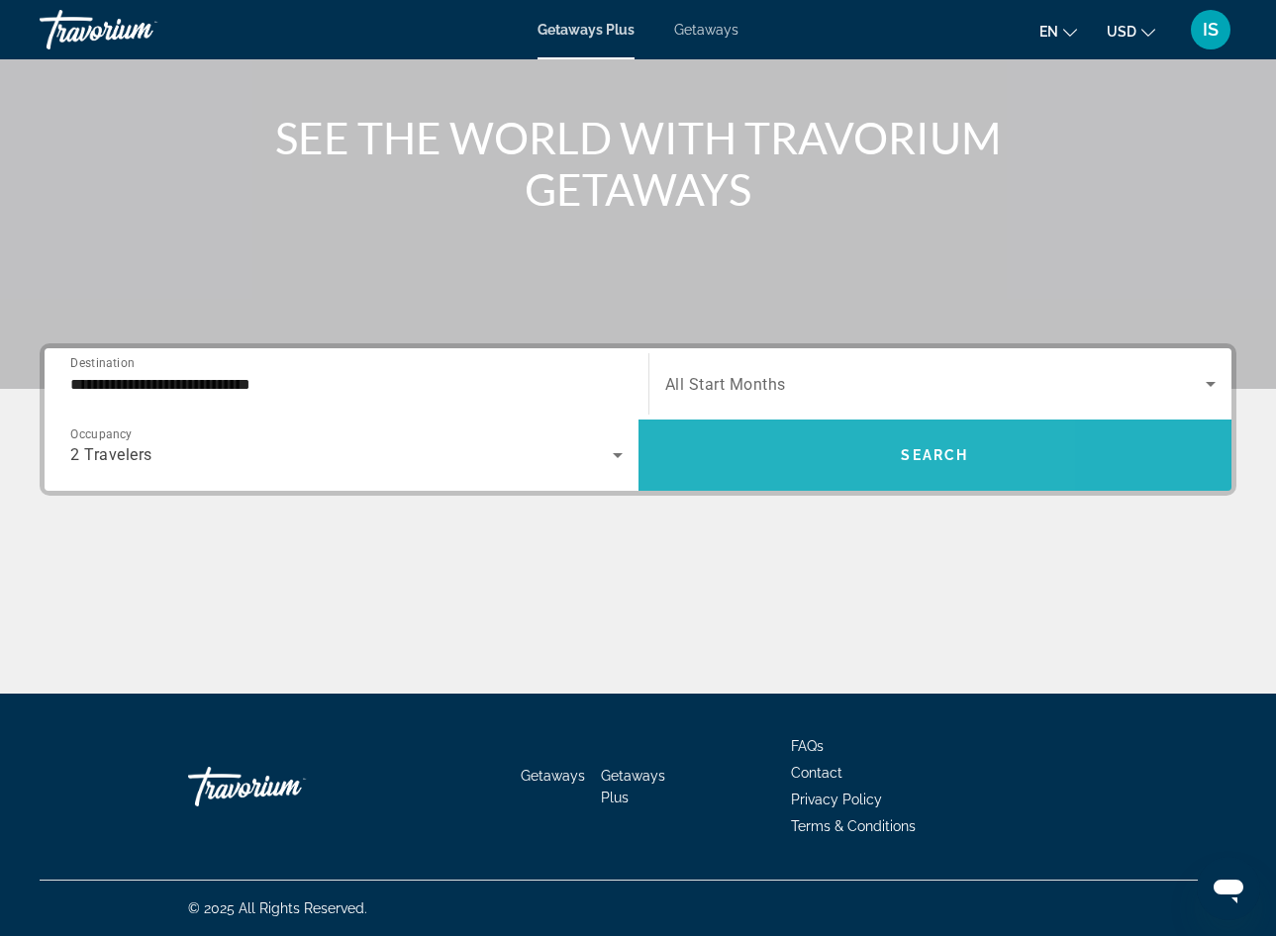
click at [776, 454] on span "Search widget" at bounding box center [935, 456] width 594 height 48
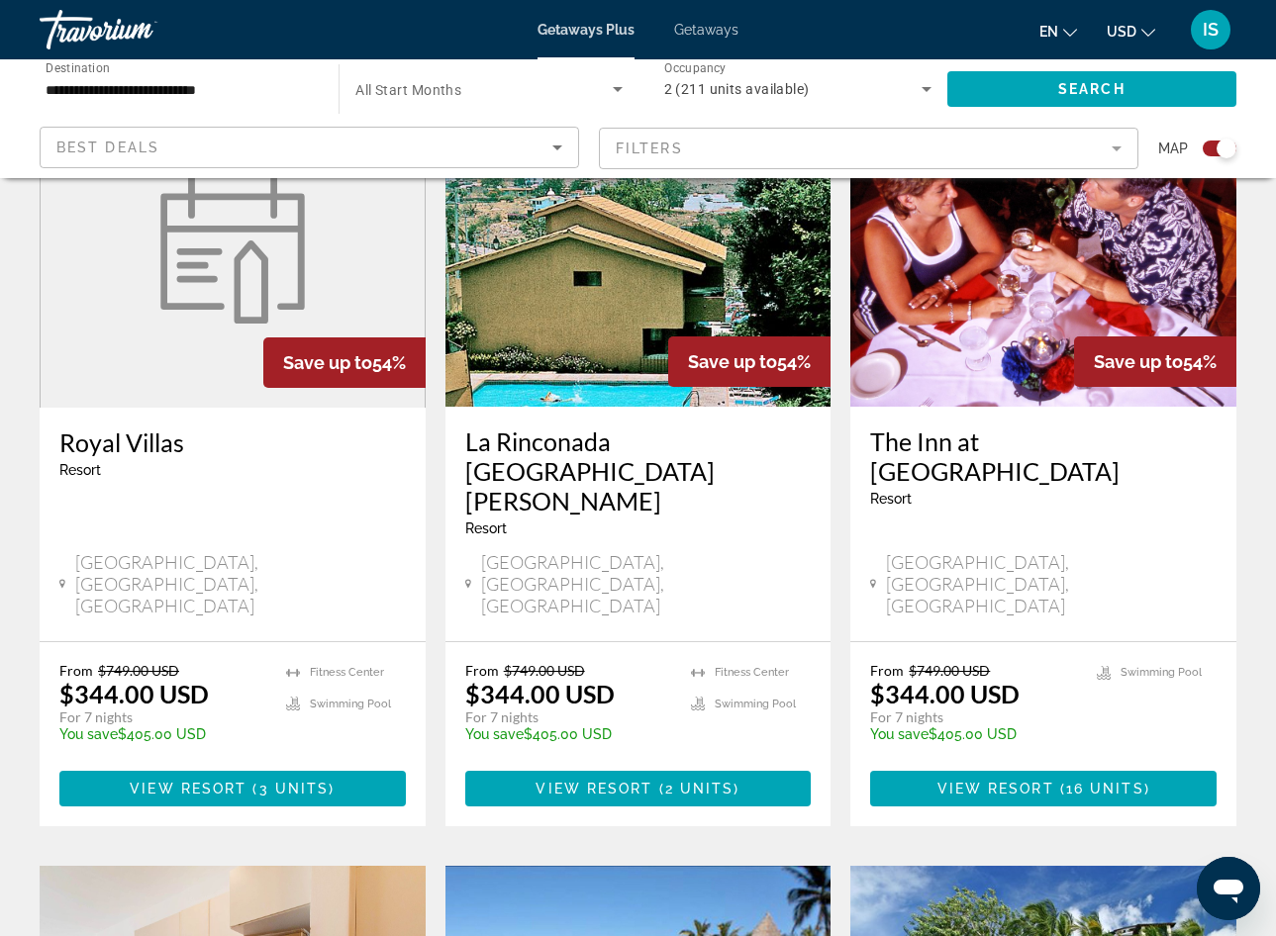
scroll to position [772, 0]
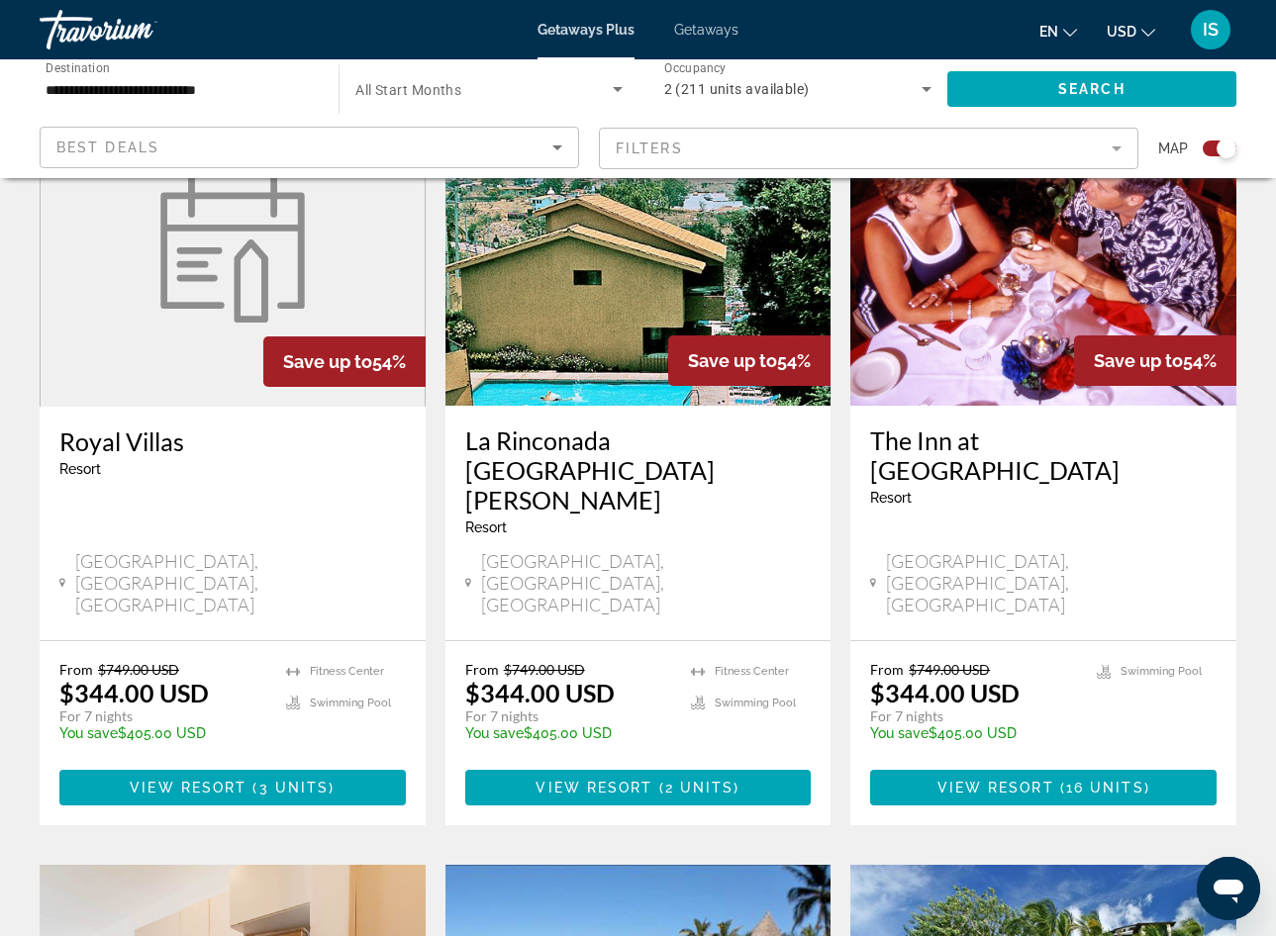
click at [824, 150] on mat-form-field "Filters" at bounding box center [868, 149] width 539 height 42
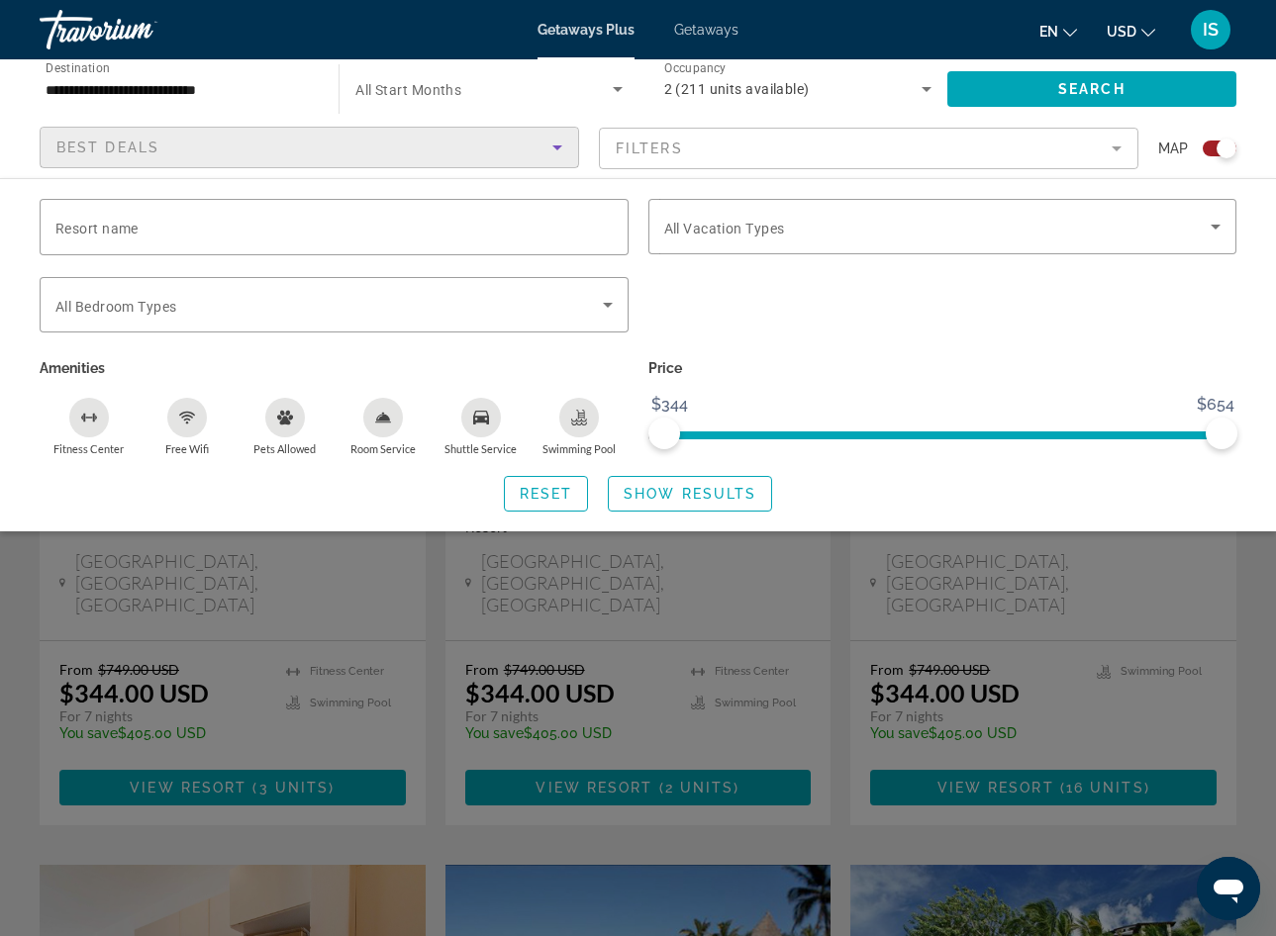
click at [556, 141] on icon "Sort by" at bounding box center [557, 148] width 24 height 24
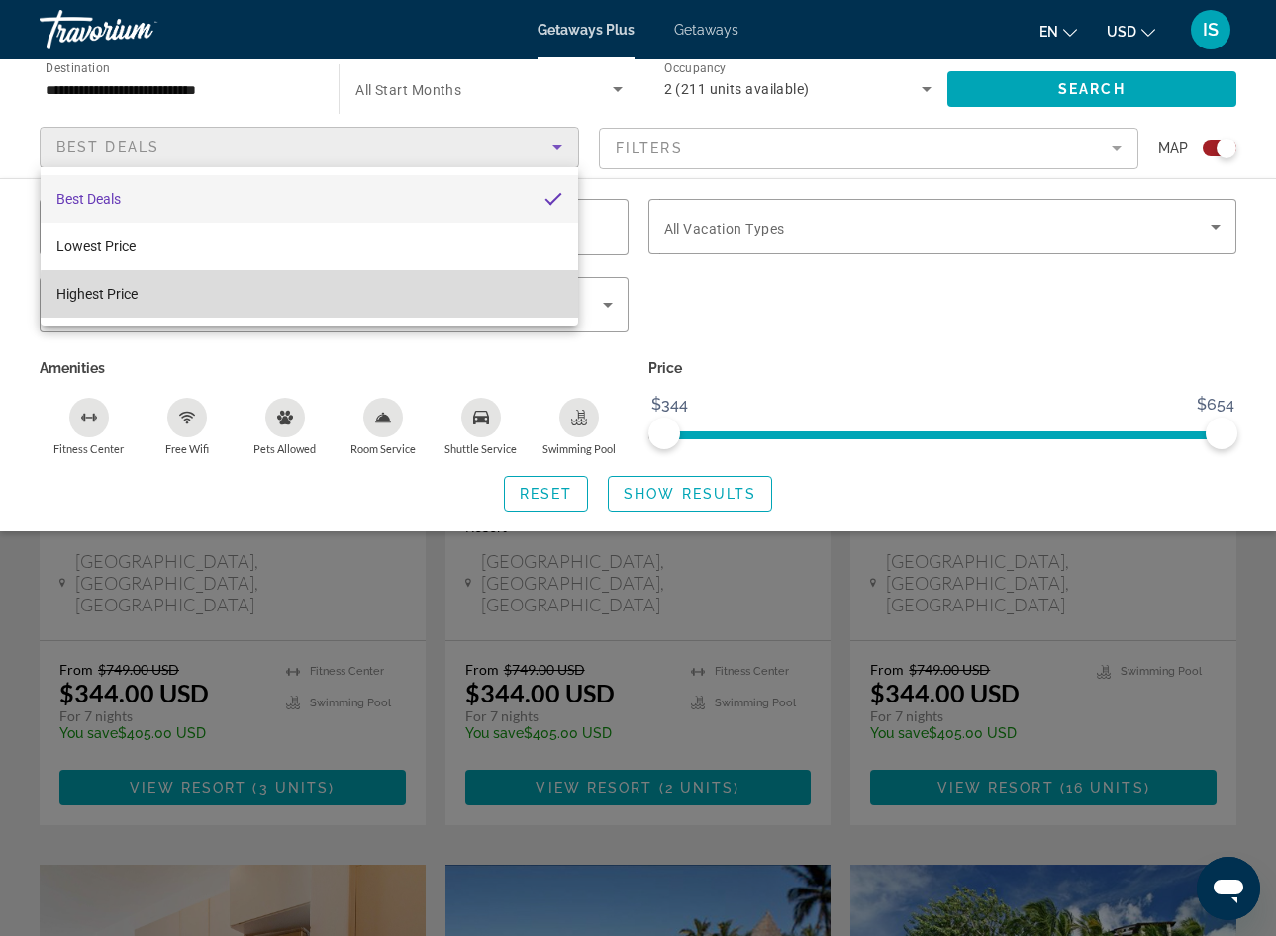
click at [356, 298] on mat-option "Highest Price" at bounding box center [310, 294] width 538 height 48
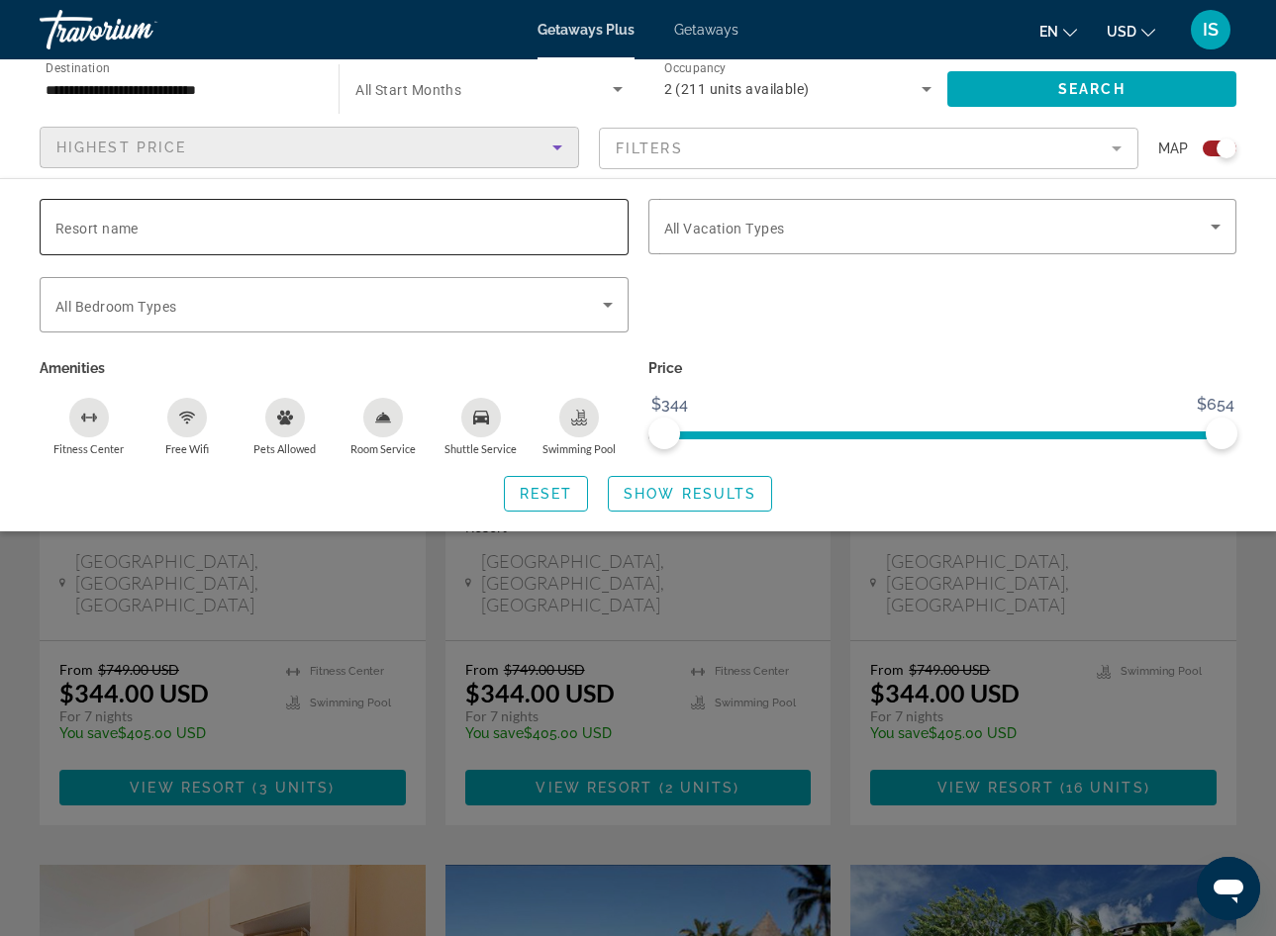
click at [364, 221] on input "Resort name" at bounding box center [333, 228] width 557 height 24
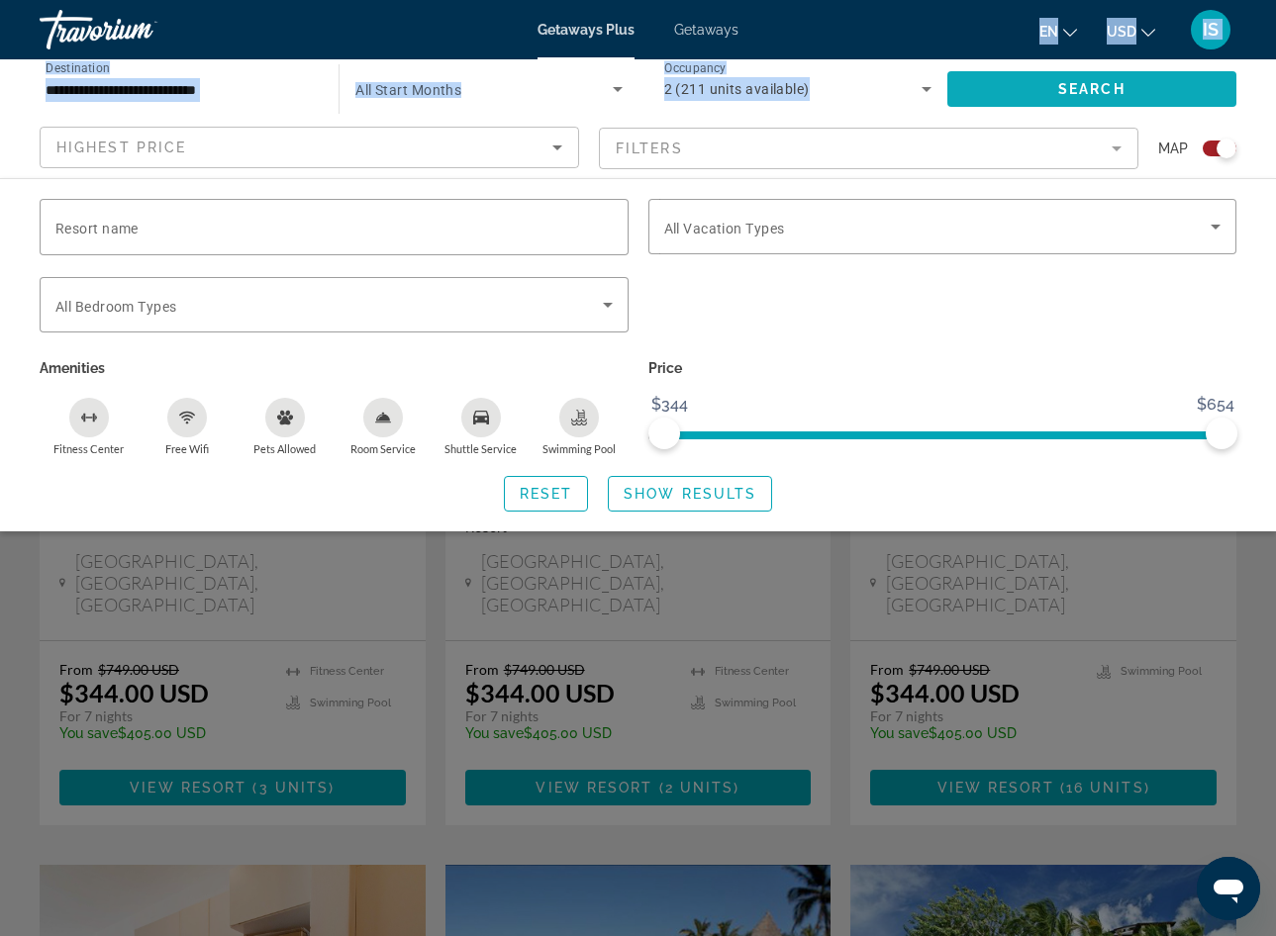
drag, startPoint x: 773, startPoint y: 310, endPoint x: 981, endPoint y: 74, distance: 314.2
click at [981, 74] on span "Search widget" at bounding box center [1091, 89] width 289 height 48
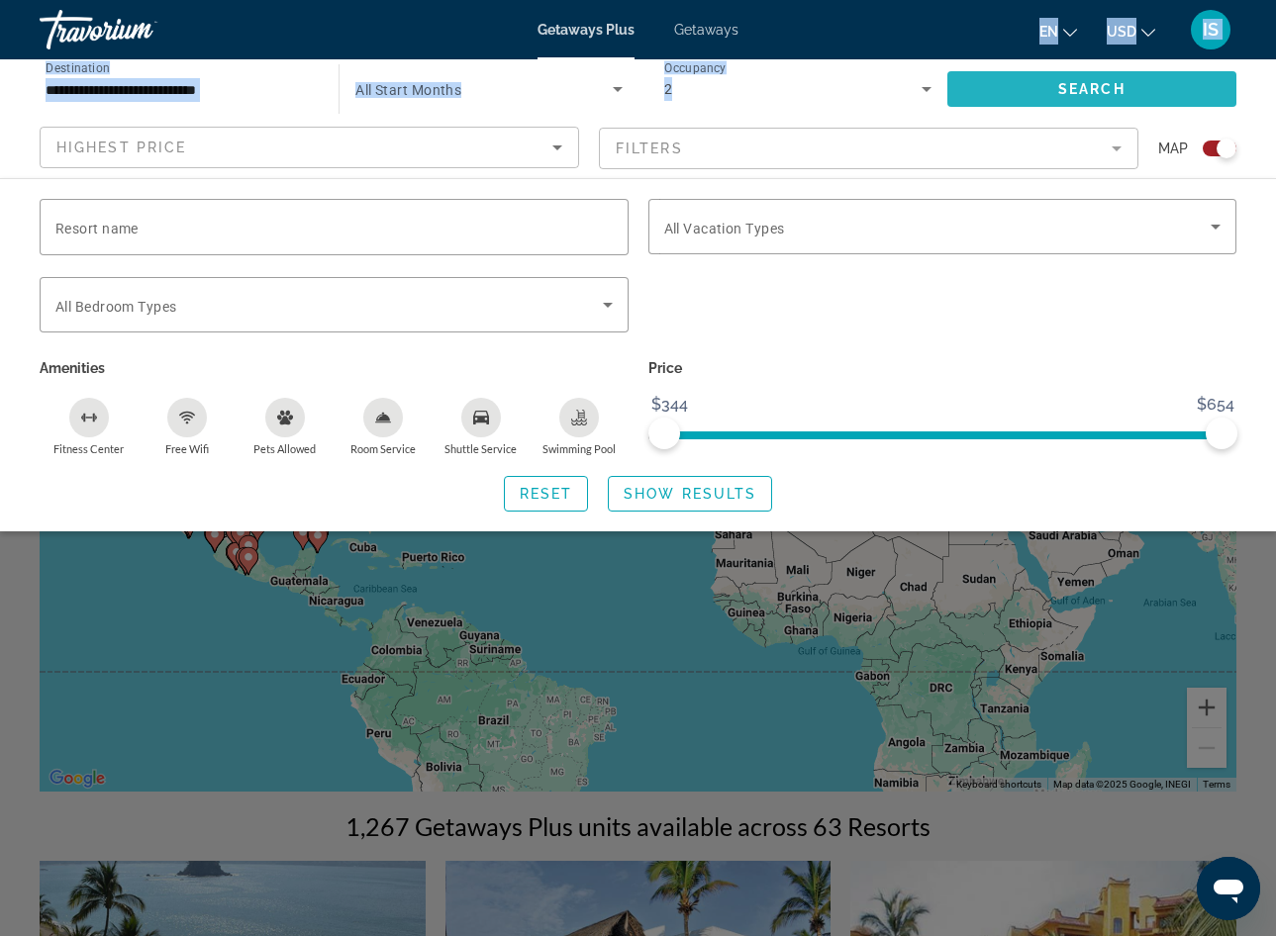
click at [1027, 82] on span "Search widget" at bounding box center [1091, 89] width 289 height 48
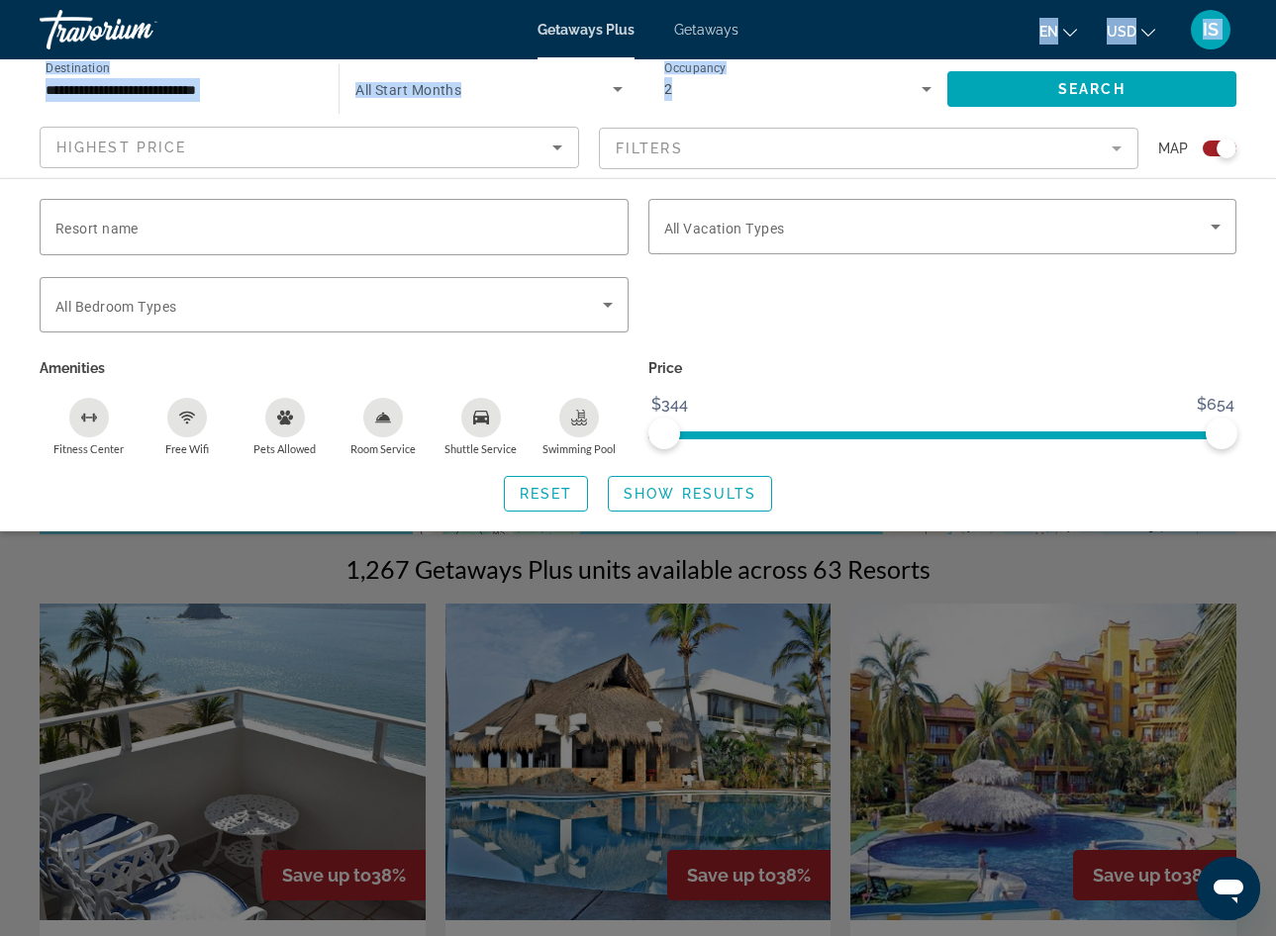
scroll to position [254, 0]
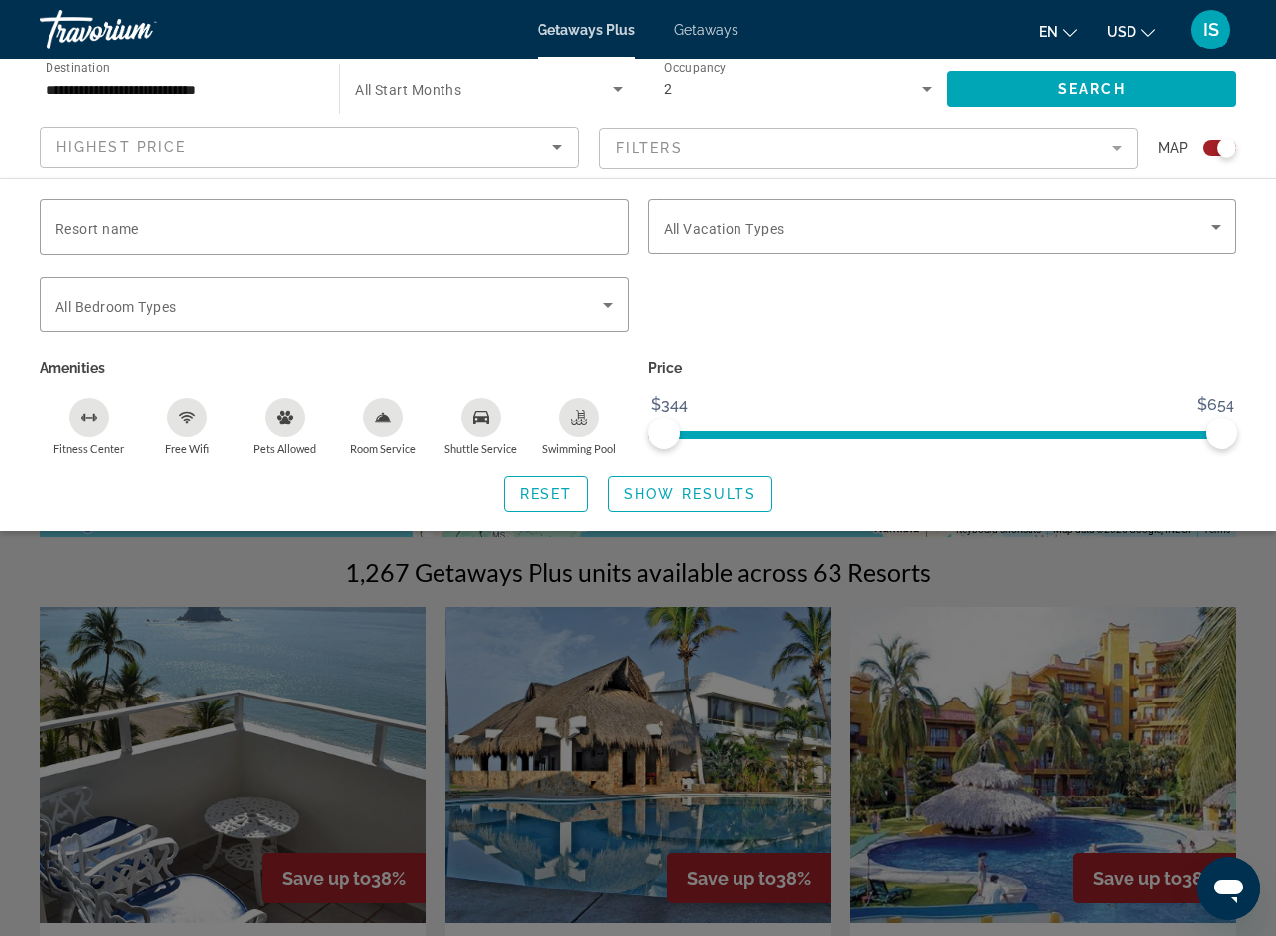
click at [1209, 585] on div "Search widget" at bounding box center [638, 616] width 1276 height 639
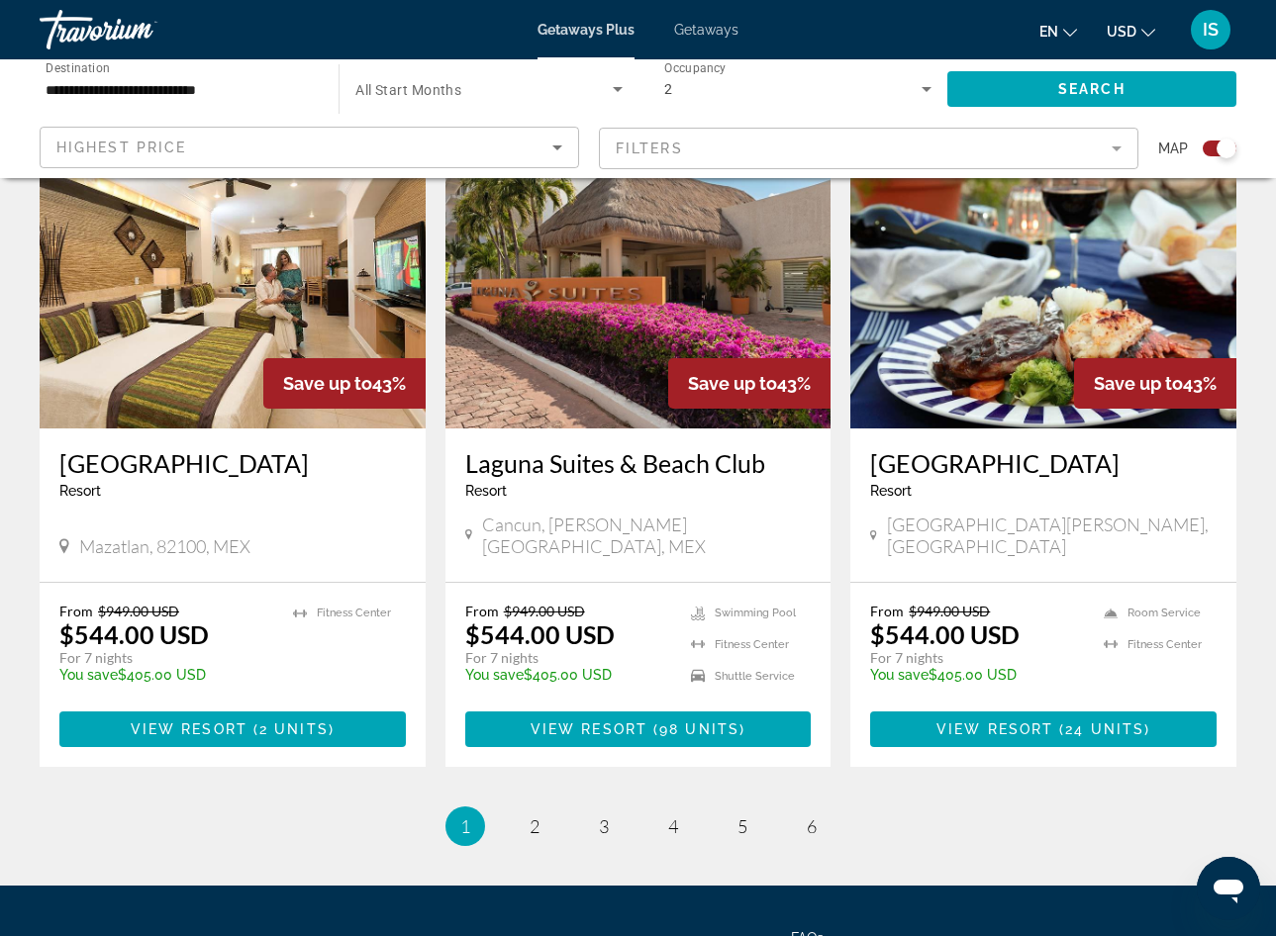
scroll to position [2932, 0]
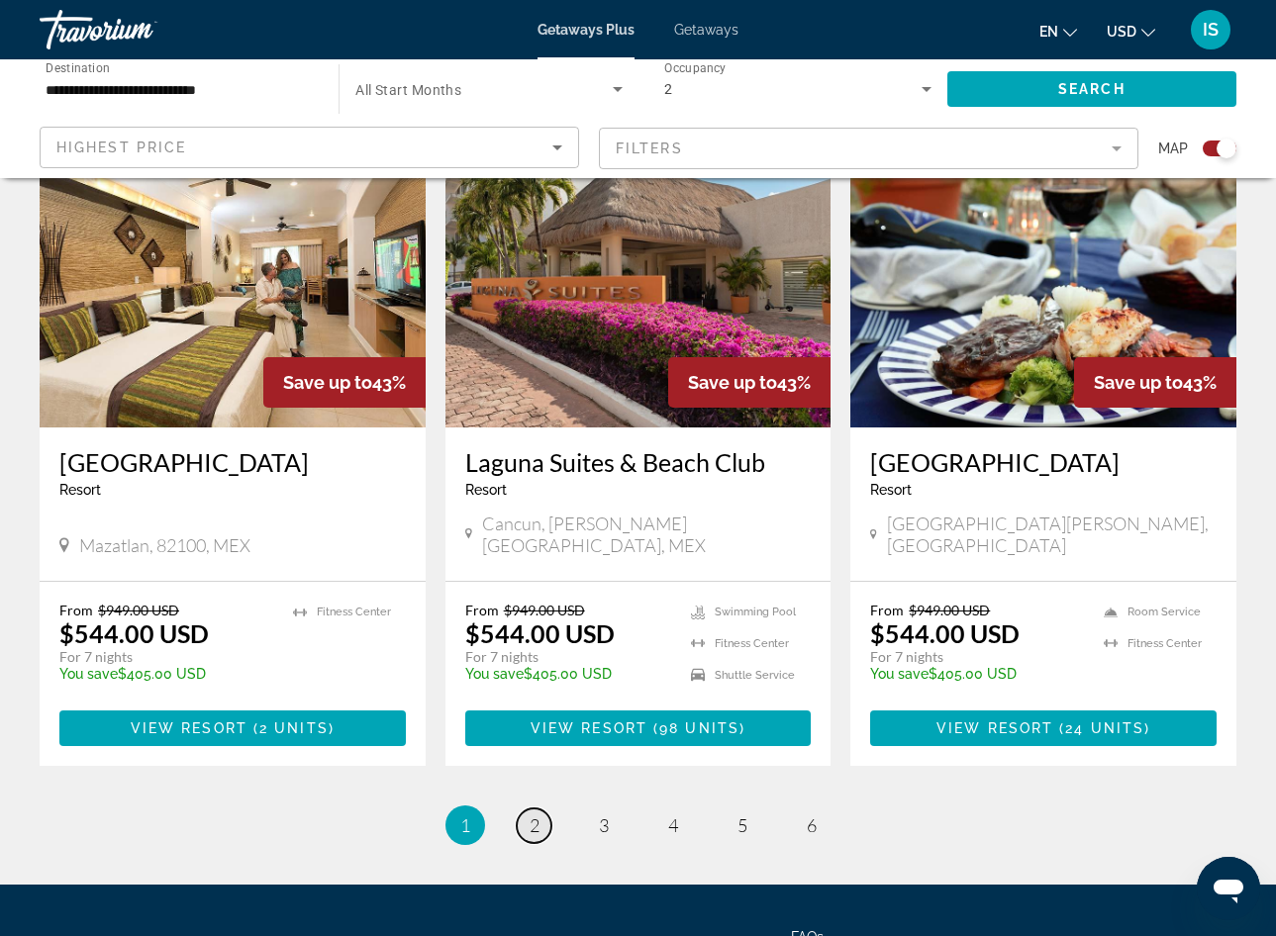
click at [532, 815] on span "2" at bounding box center [535, 826] width 10 height 22
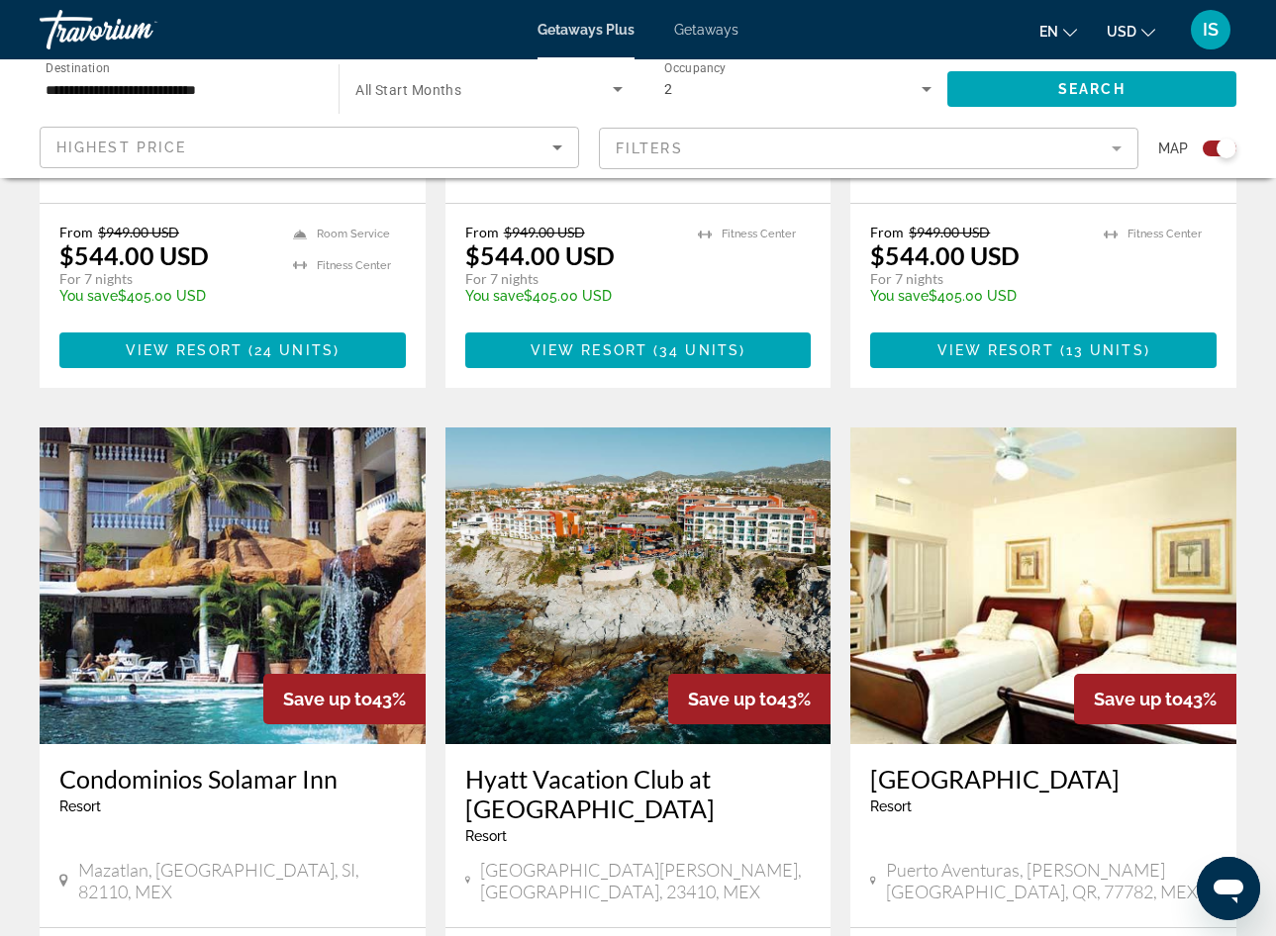
scroll to position [1240, 0]
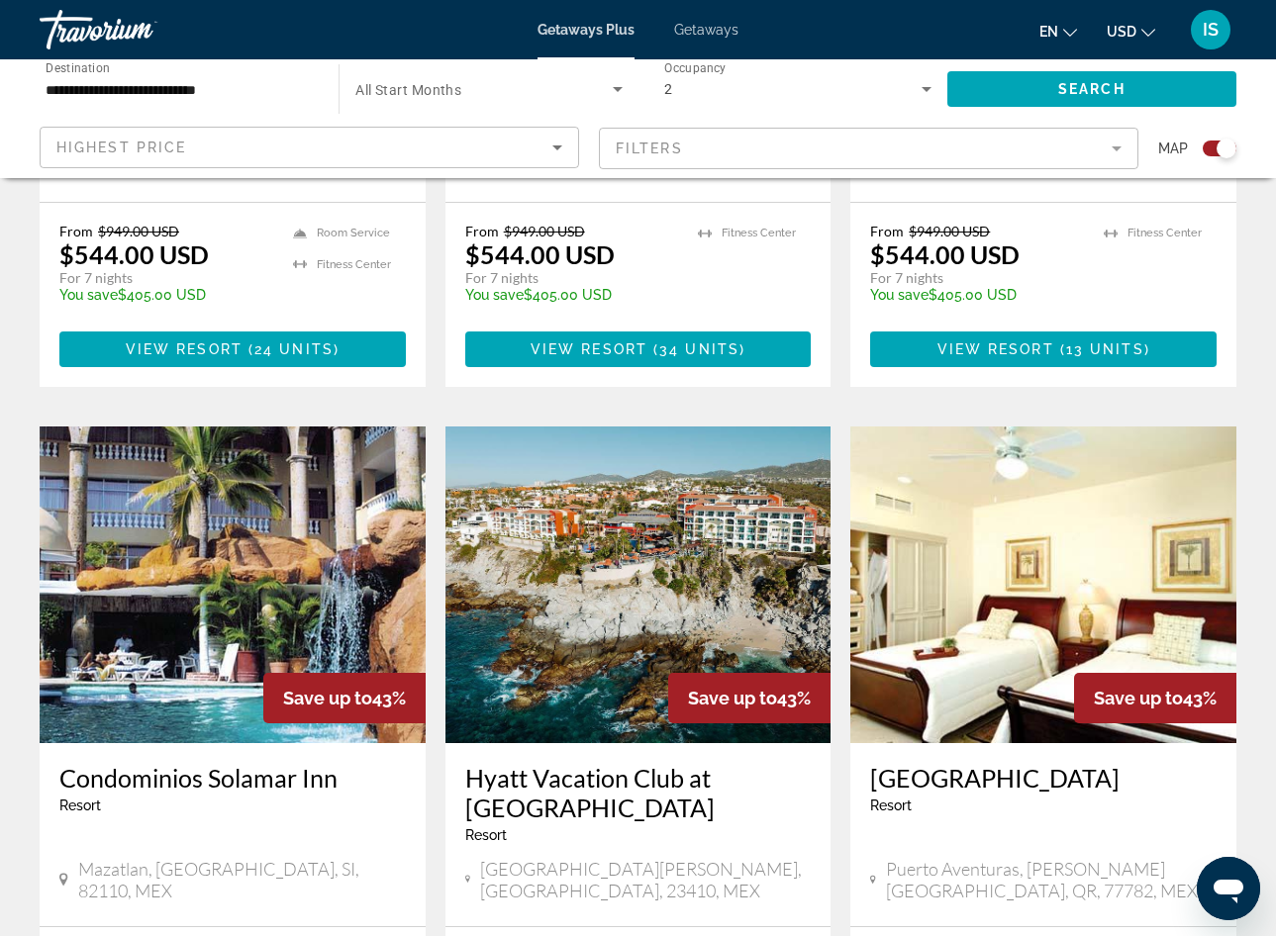
click at [539, 763] on h3 "Hyatt Vacation Club at [GEOGRAPHIC_DATA]" at bounding box center [638, 792] width 346 height 59
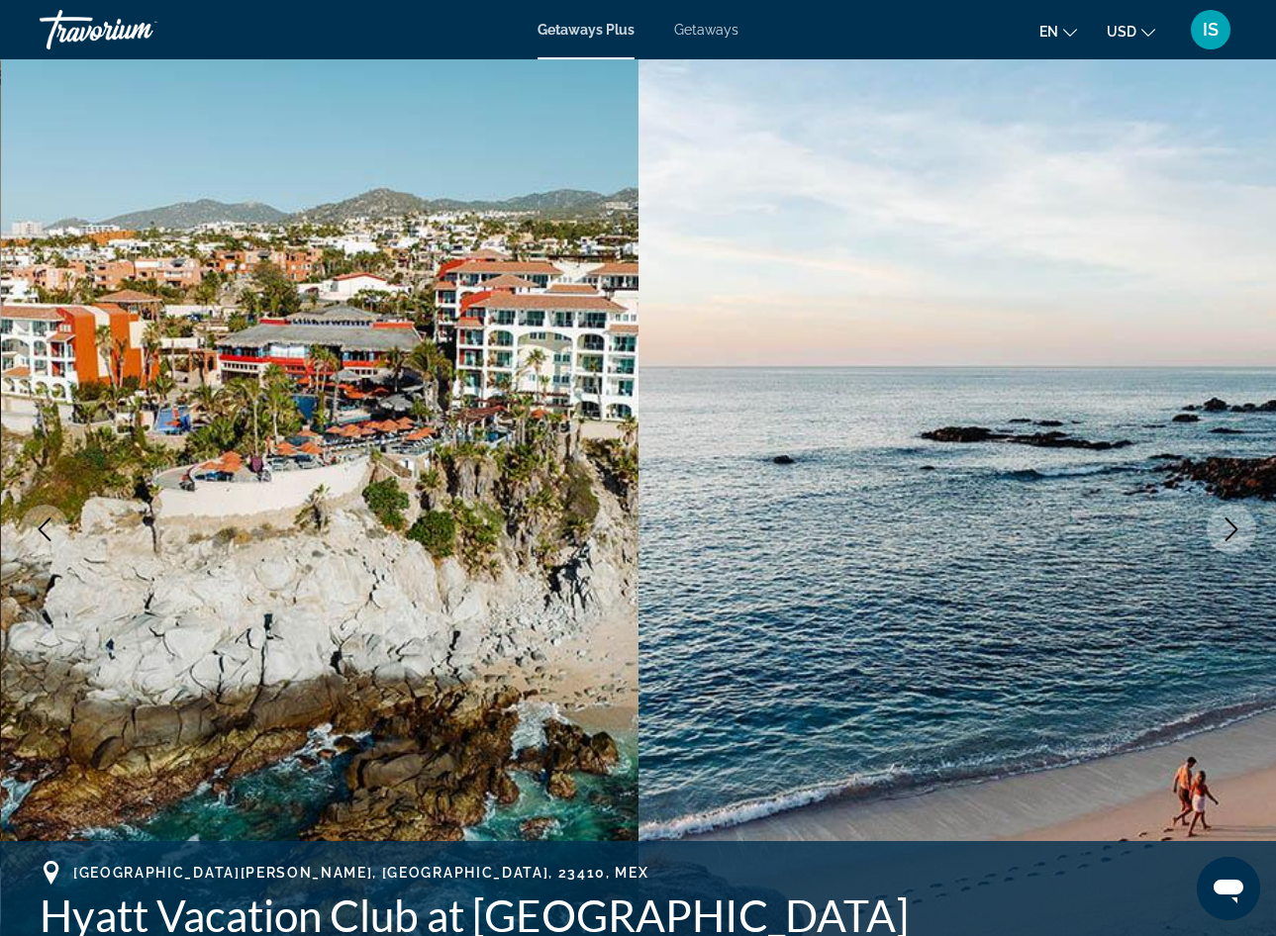
click at [1216, 533] on button "Next image" at bounding box center [1231, 529] width 49 height 49
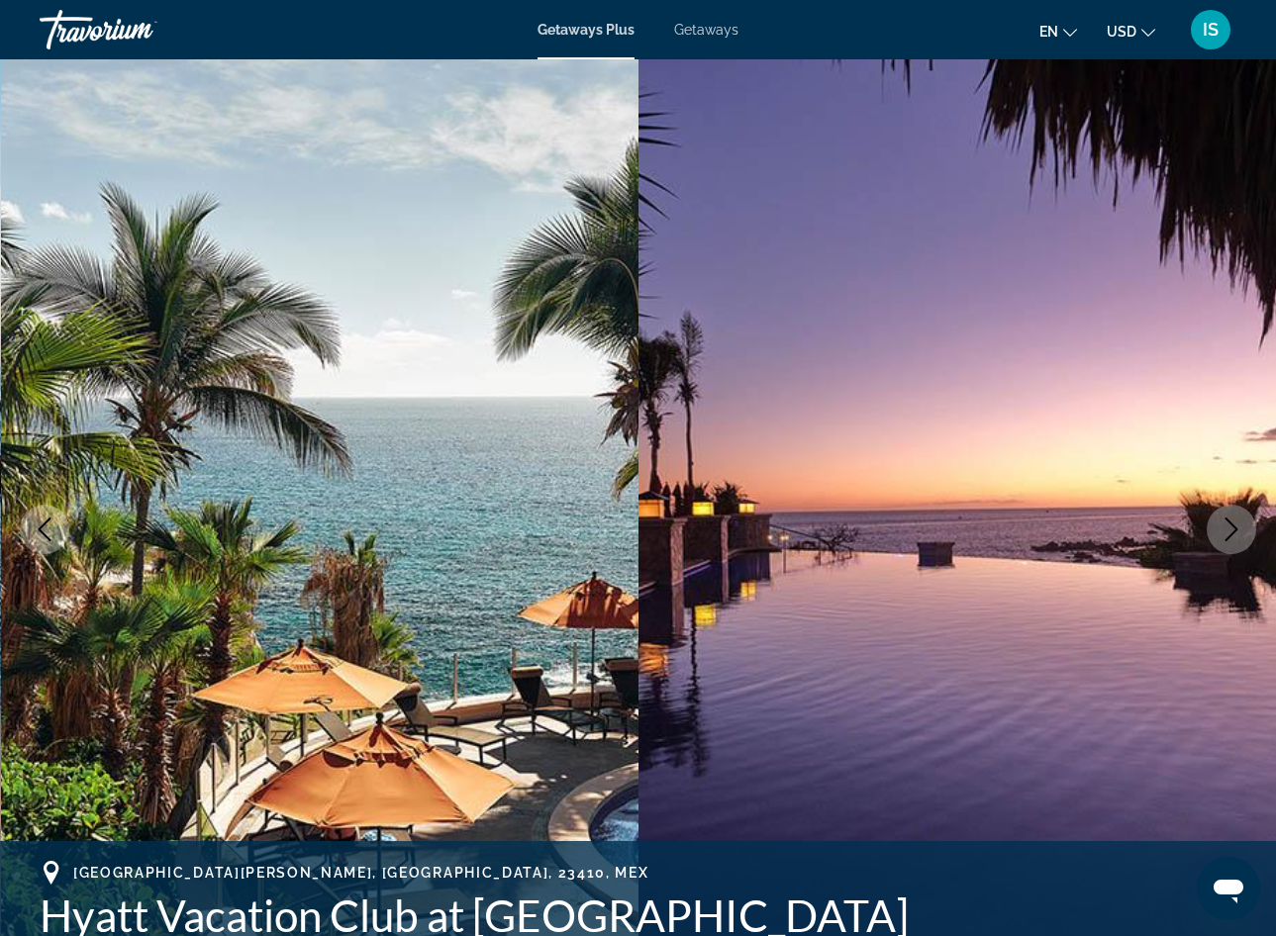
click at [1216, 533] on button "Next image" at bounding box center [1231, 529] width 49 height 49
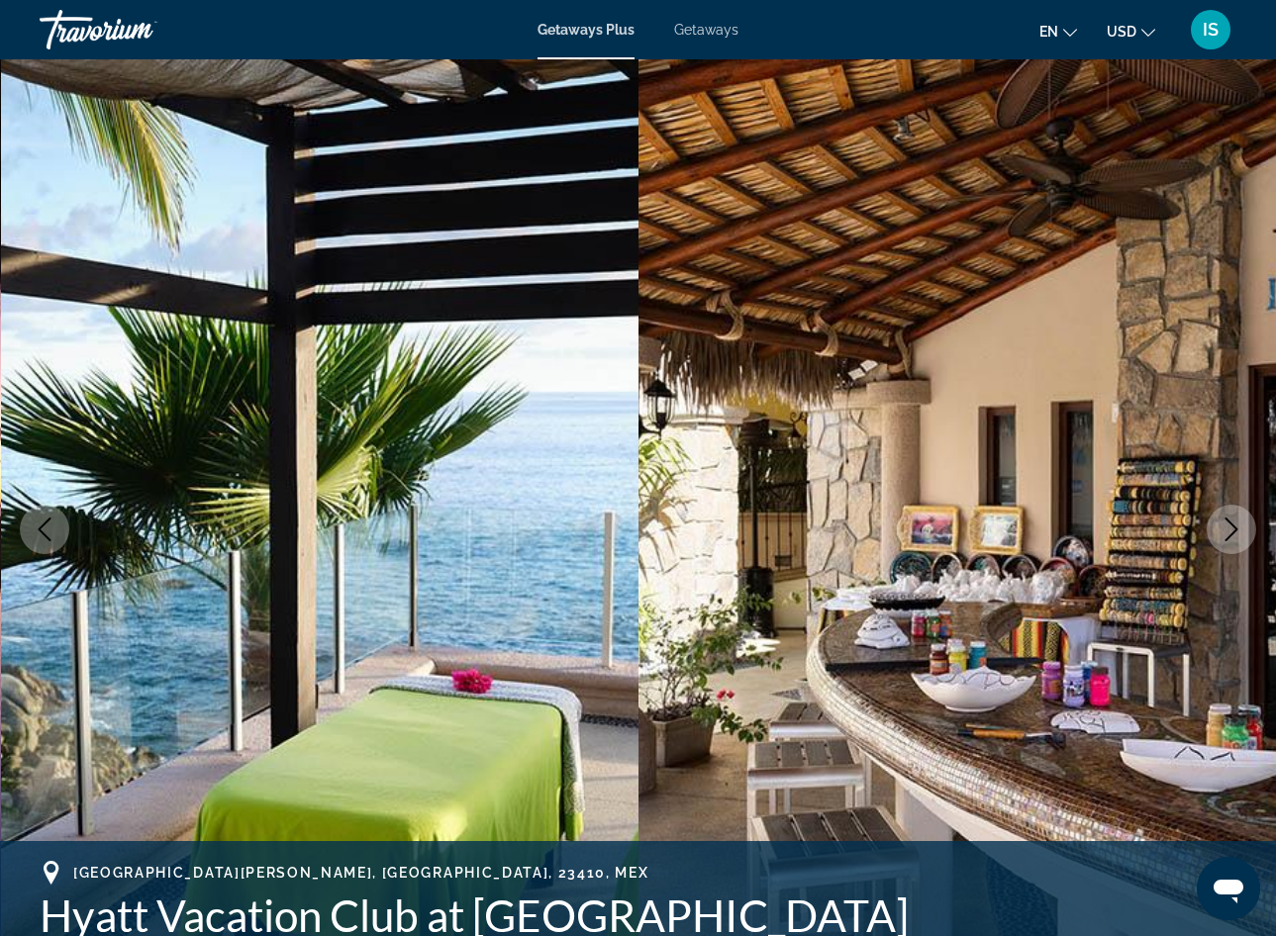
click at [1216, 533] on button "Next image" at bounding box center [1231, 529] width 49 height 49
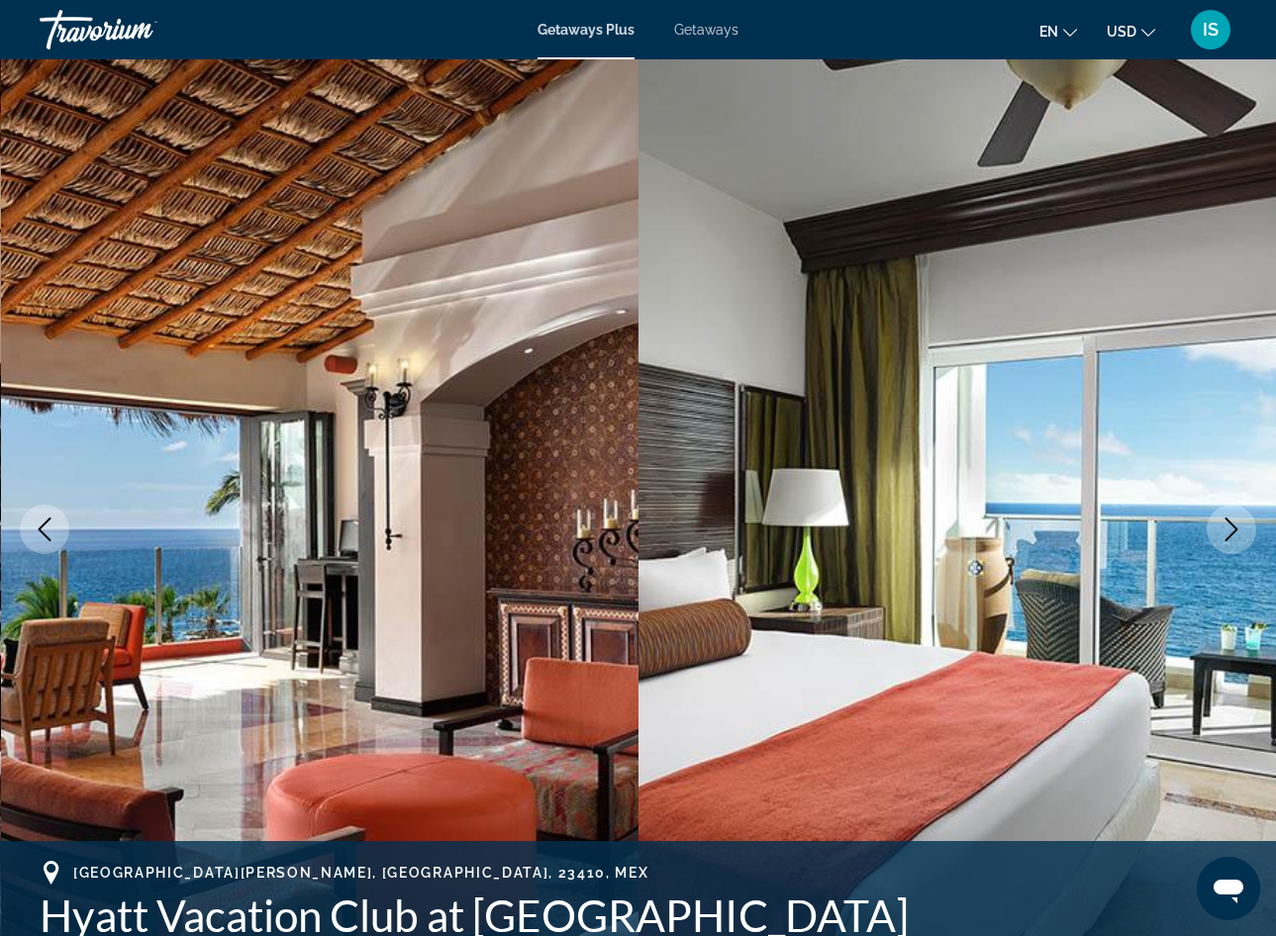
click at [1216, 533] on button "Next image" at bounding box center [1231, 529] width 49 height 49
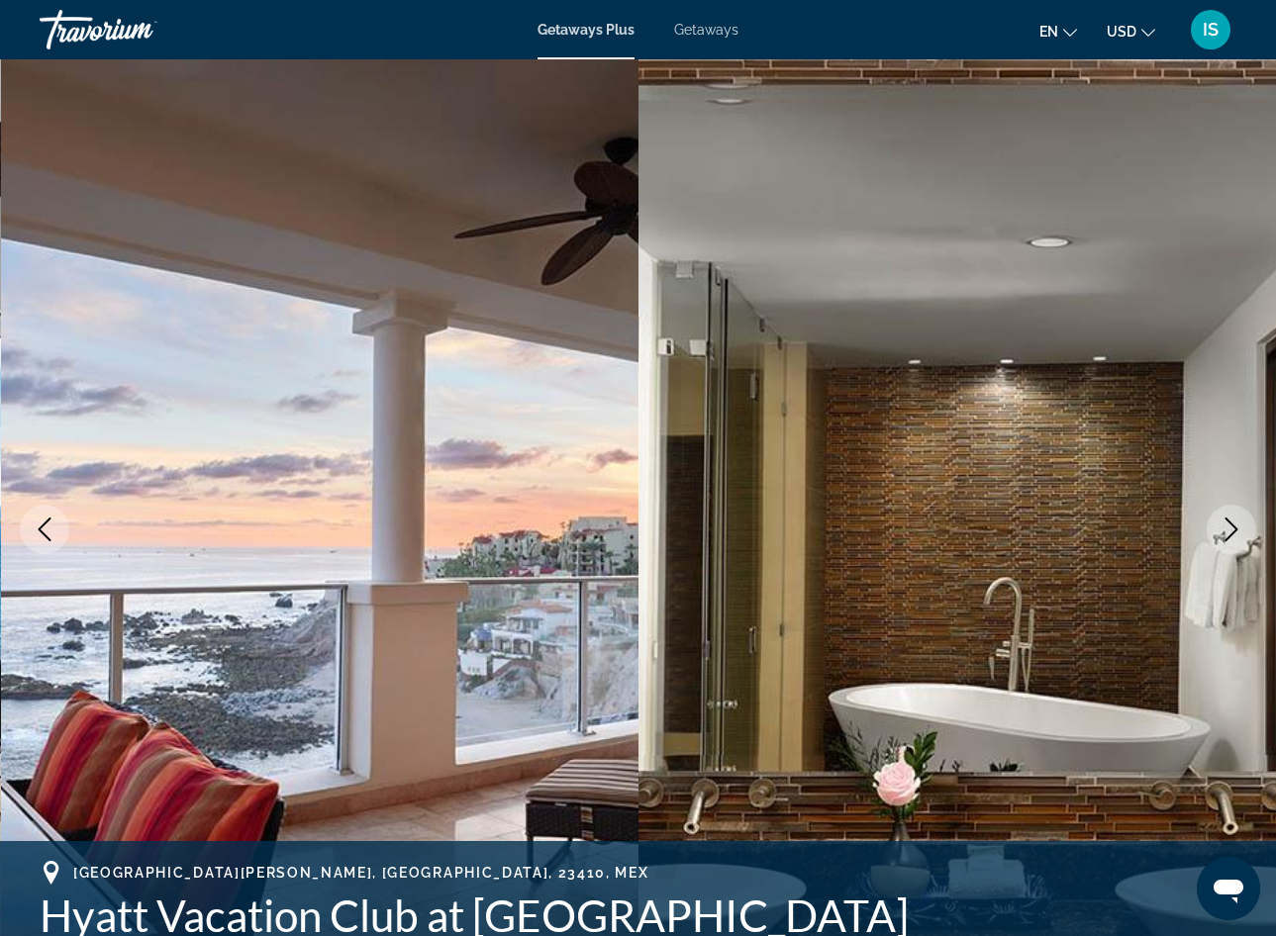
click at [1216, 533] on button "Next image" at bounding box center [1231, 529] width 49 height 49
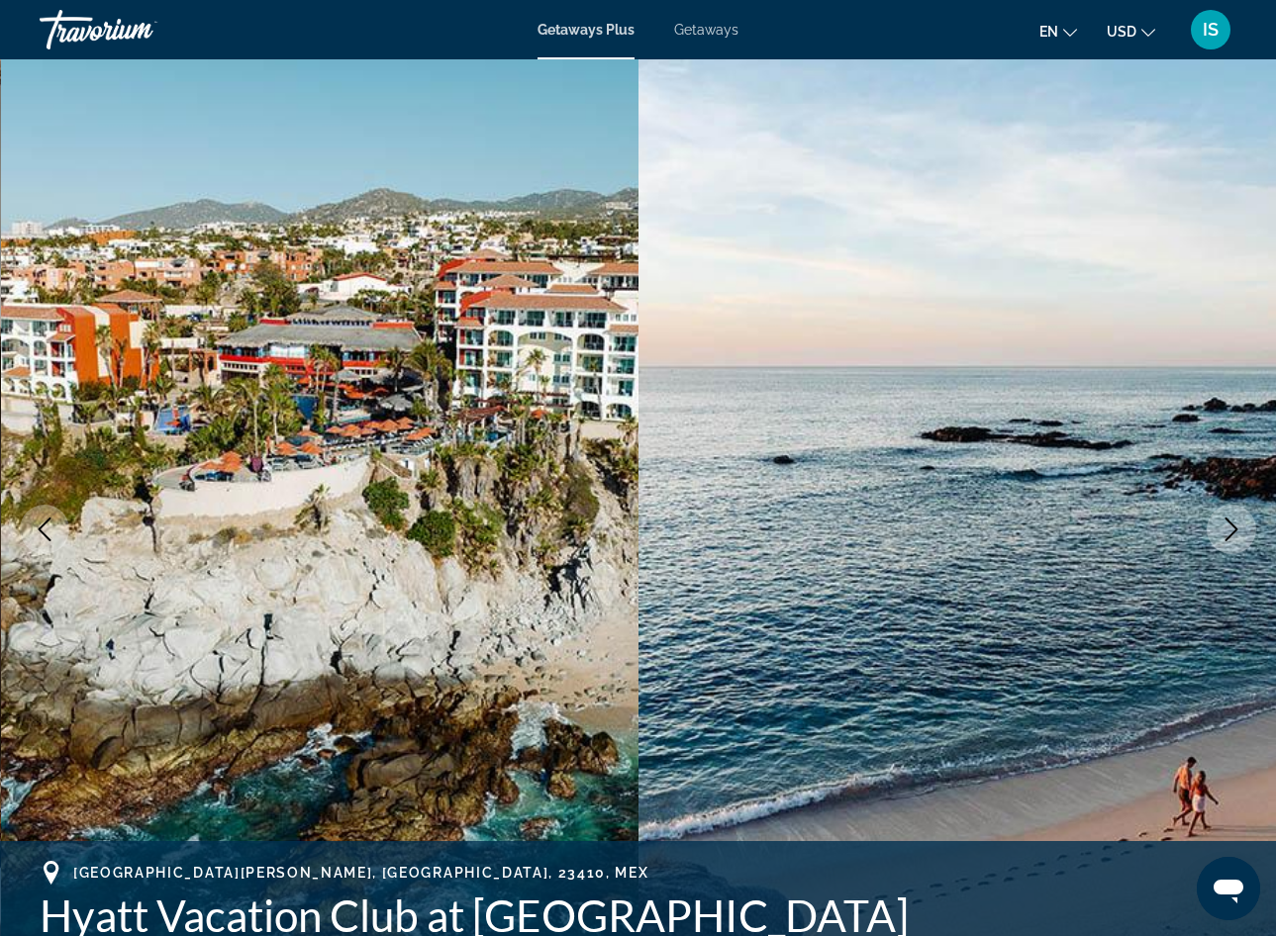
click at [1216, 533] on button "Next image" at bounding box center [1231, 529] width 49 height 49
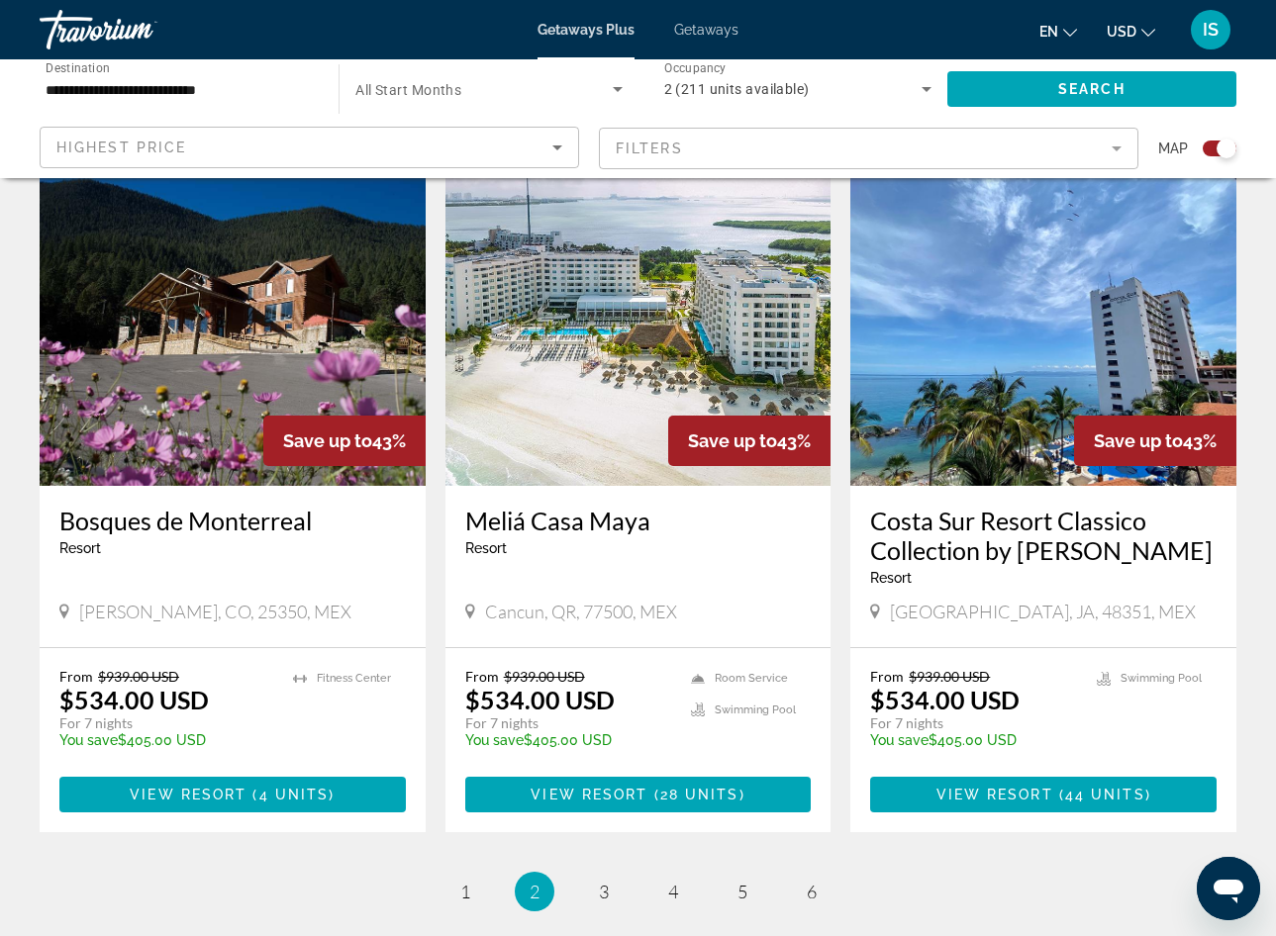
scroll to position [2952, 0]
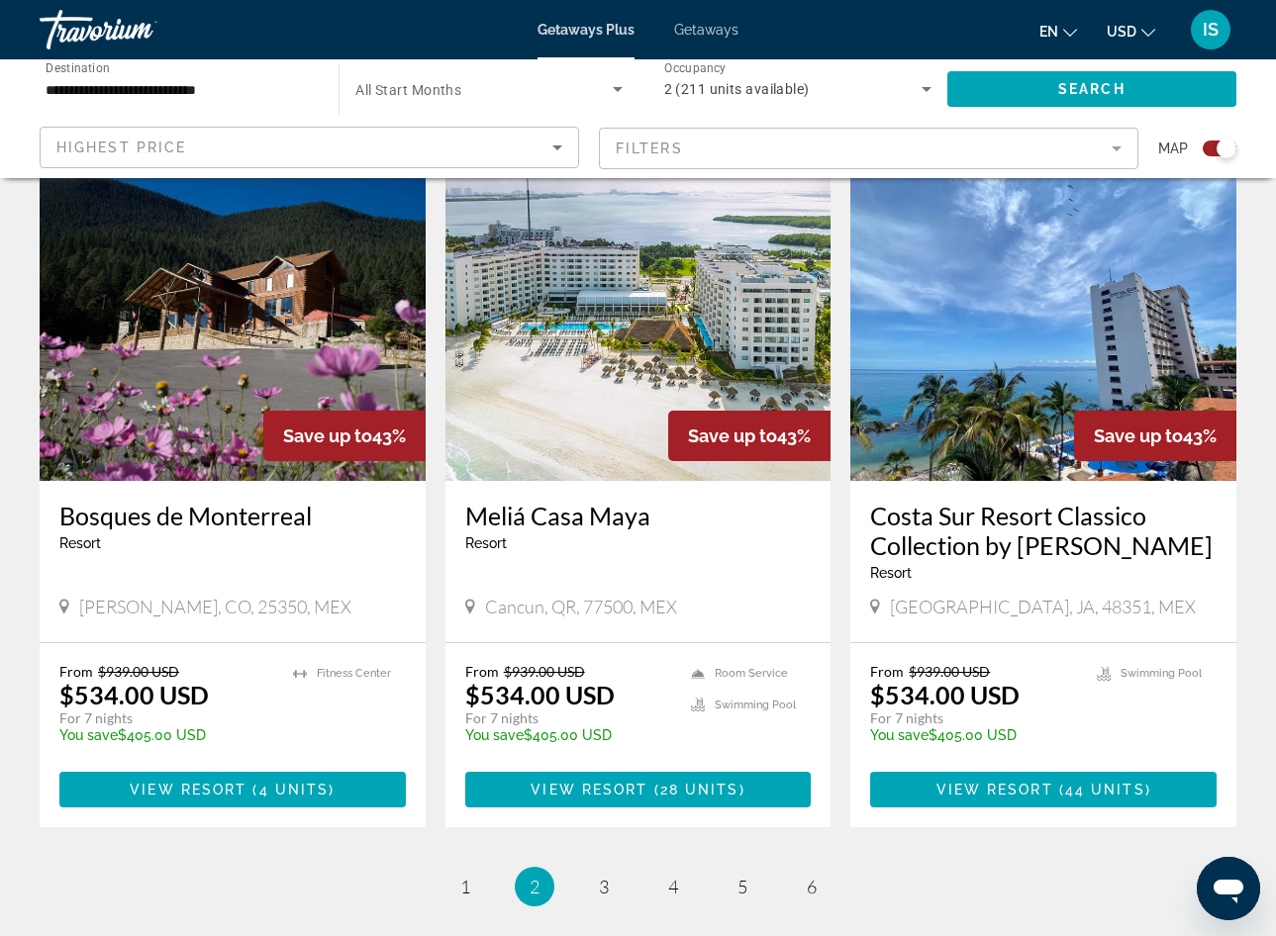
click at [623, 867] on li "page 3" at bounding box center [604, 887] width 40 height 40
click at [602, 876] on span "3" at bounding box center [604, 887] width 10 height 22
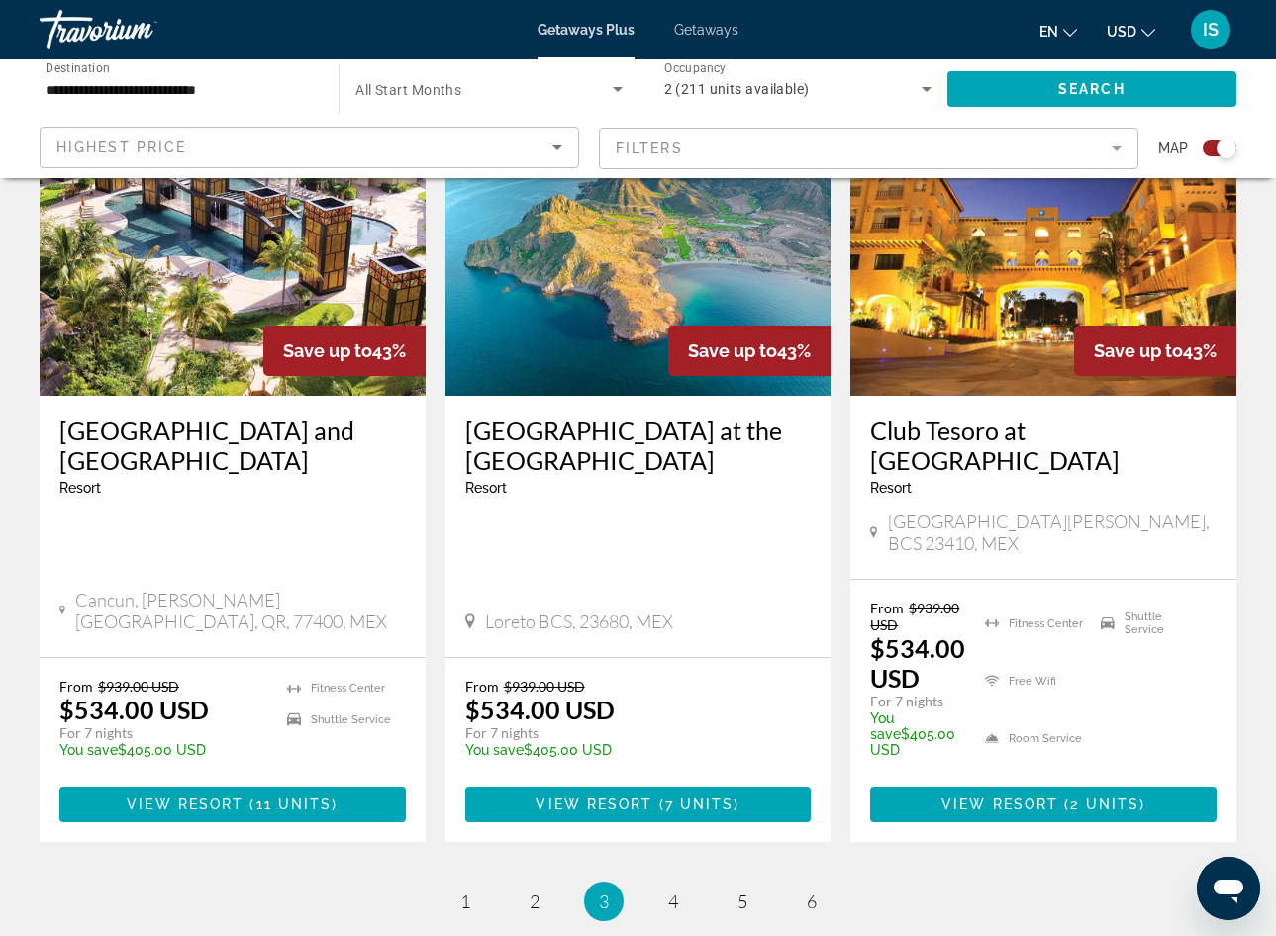
scroll to position [2952, 0]
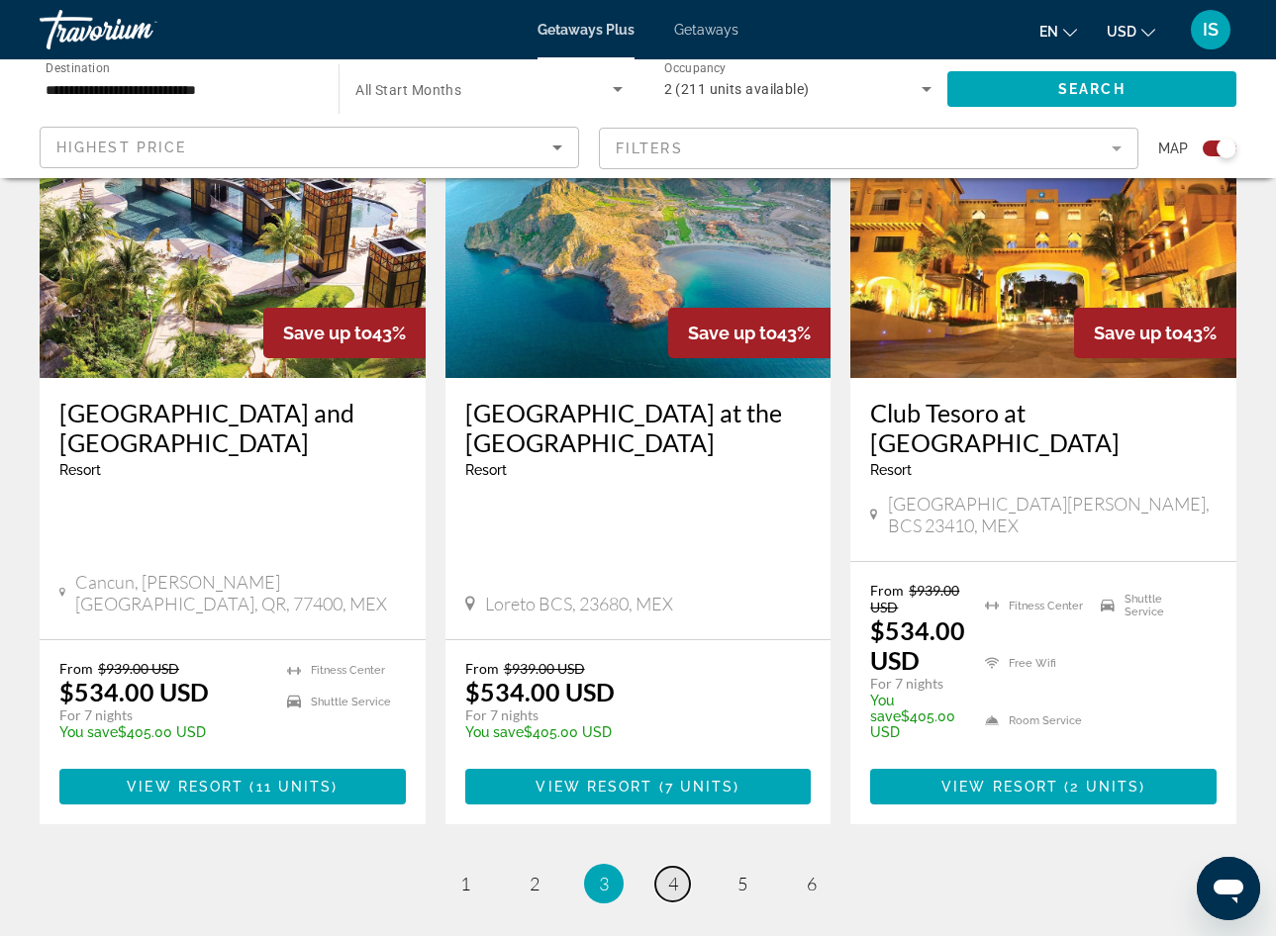
click at [670, 873] on span "4" at bounding box center [673, 884] width 10 height 22
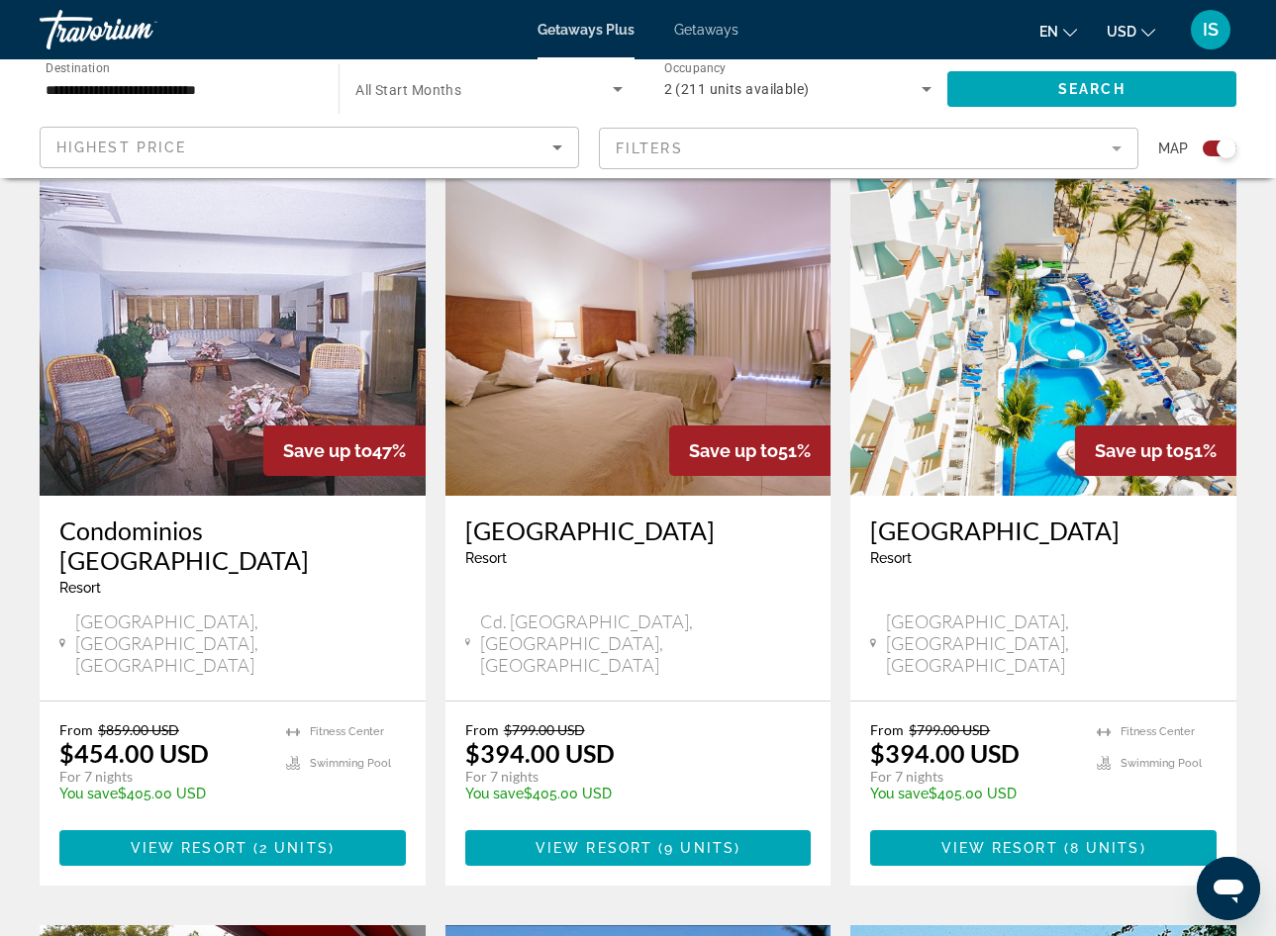
scroll to position [1484, 0]
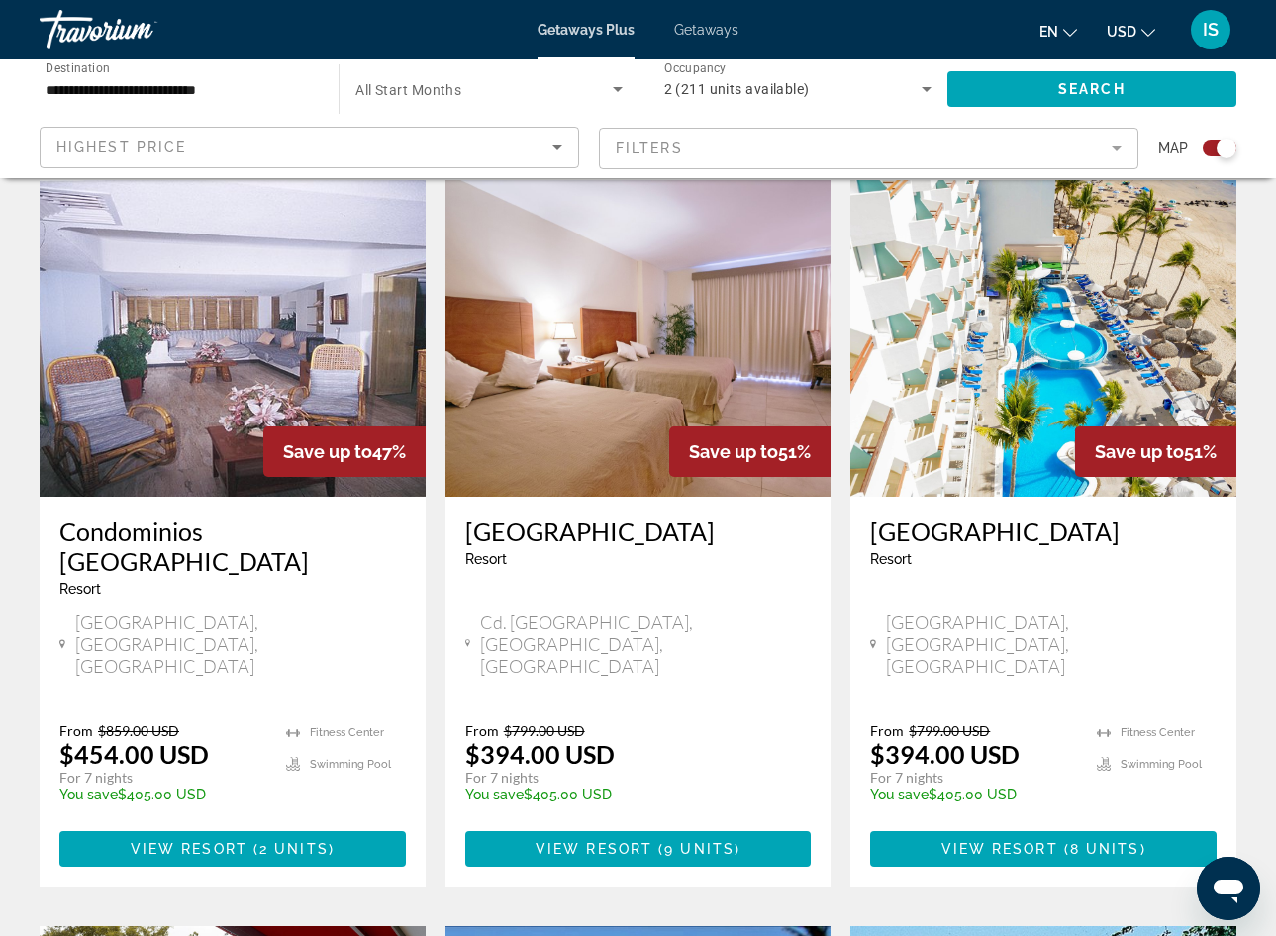
click at [995, 357] on img "Main content" at bounding box center [1043, 338] width 386 height 317
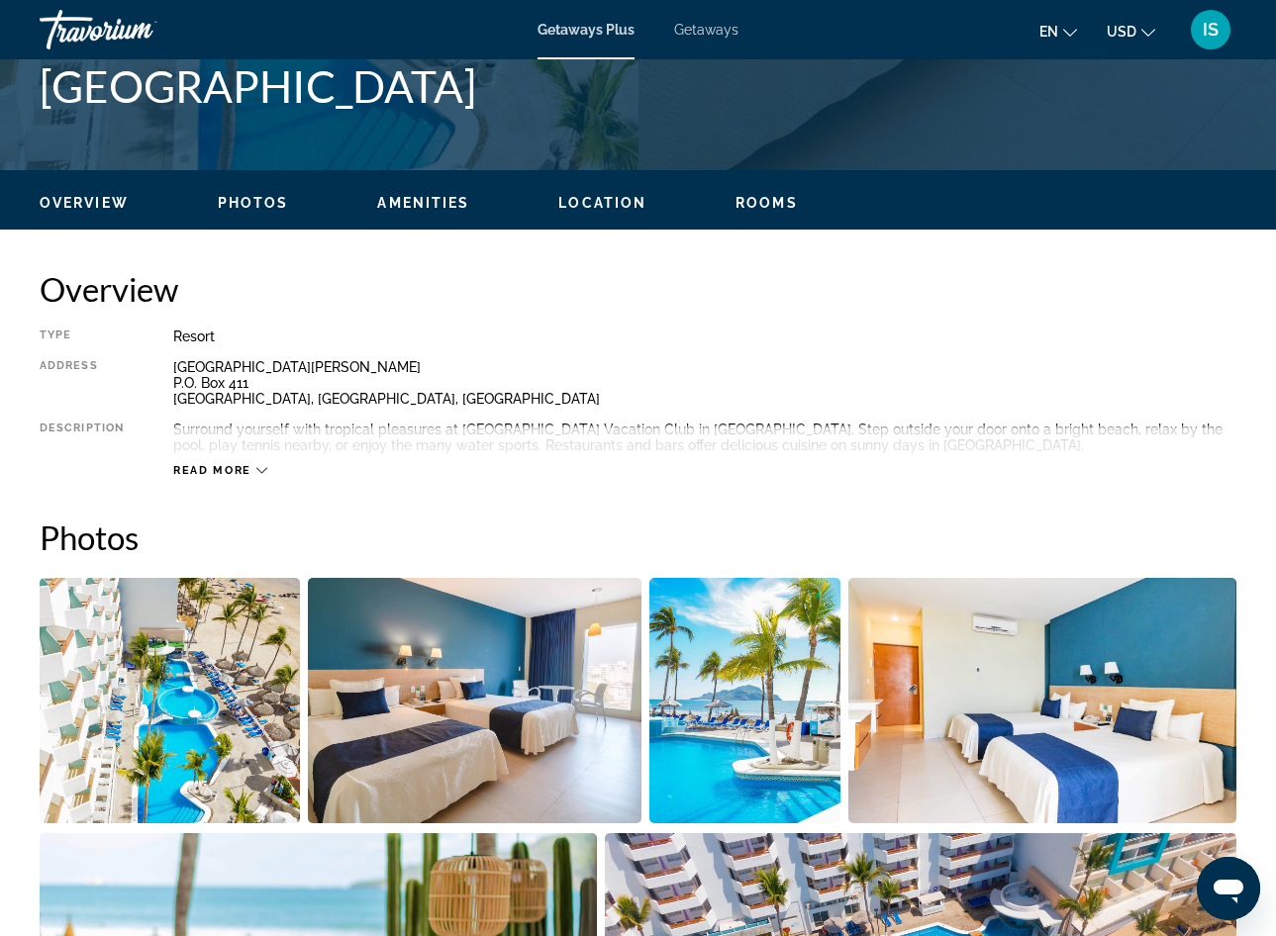
scroll to position [831, 0]
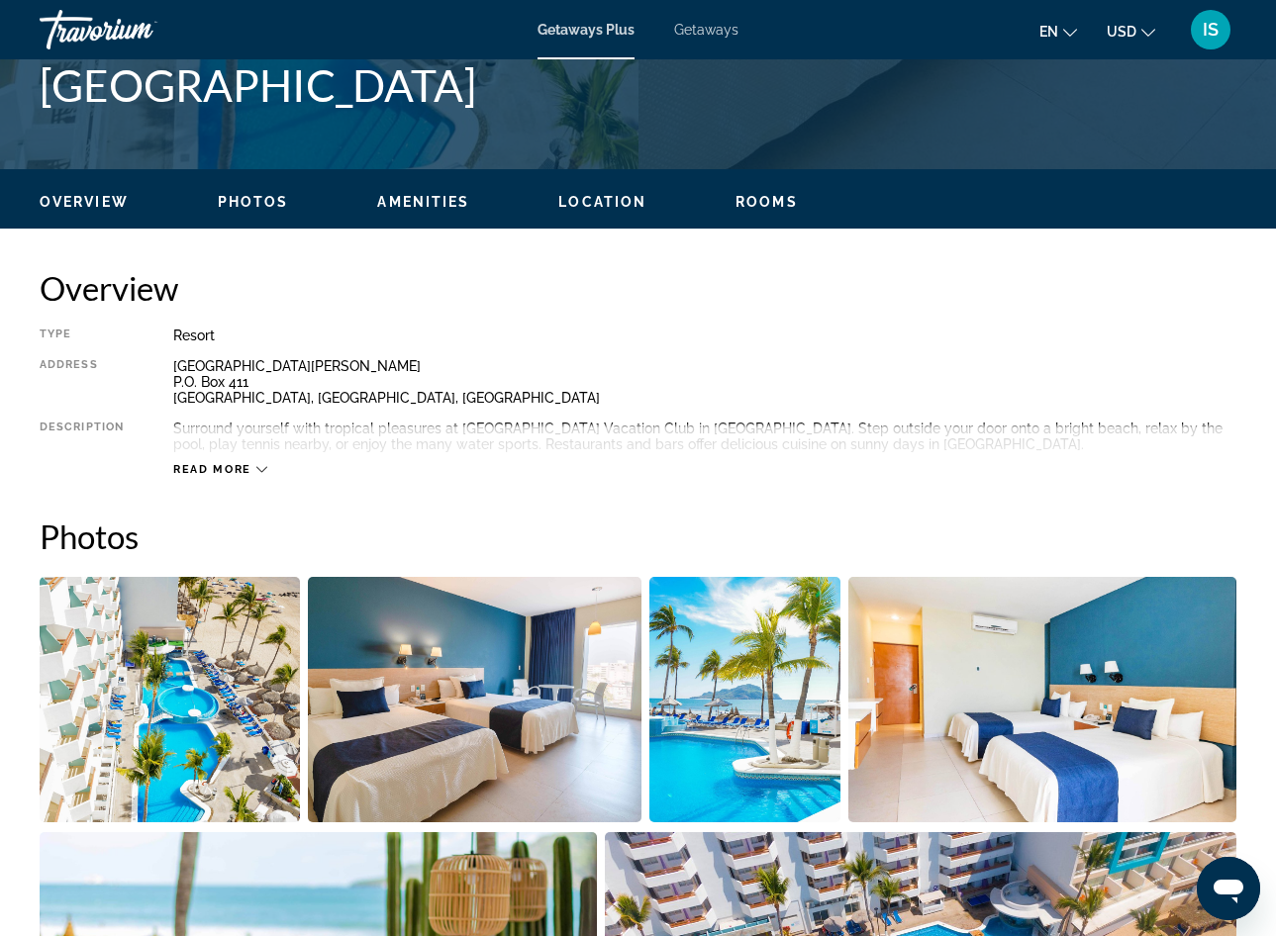
click at [768, 672] on img "Open full-screen image slider" at bounding box center [744, 699] width 191 height 245
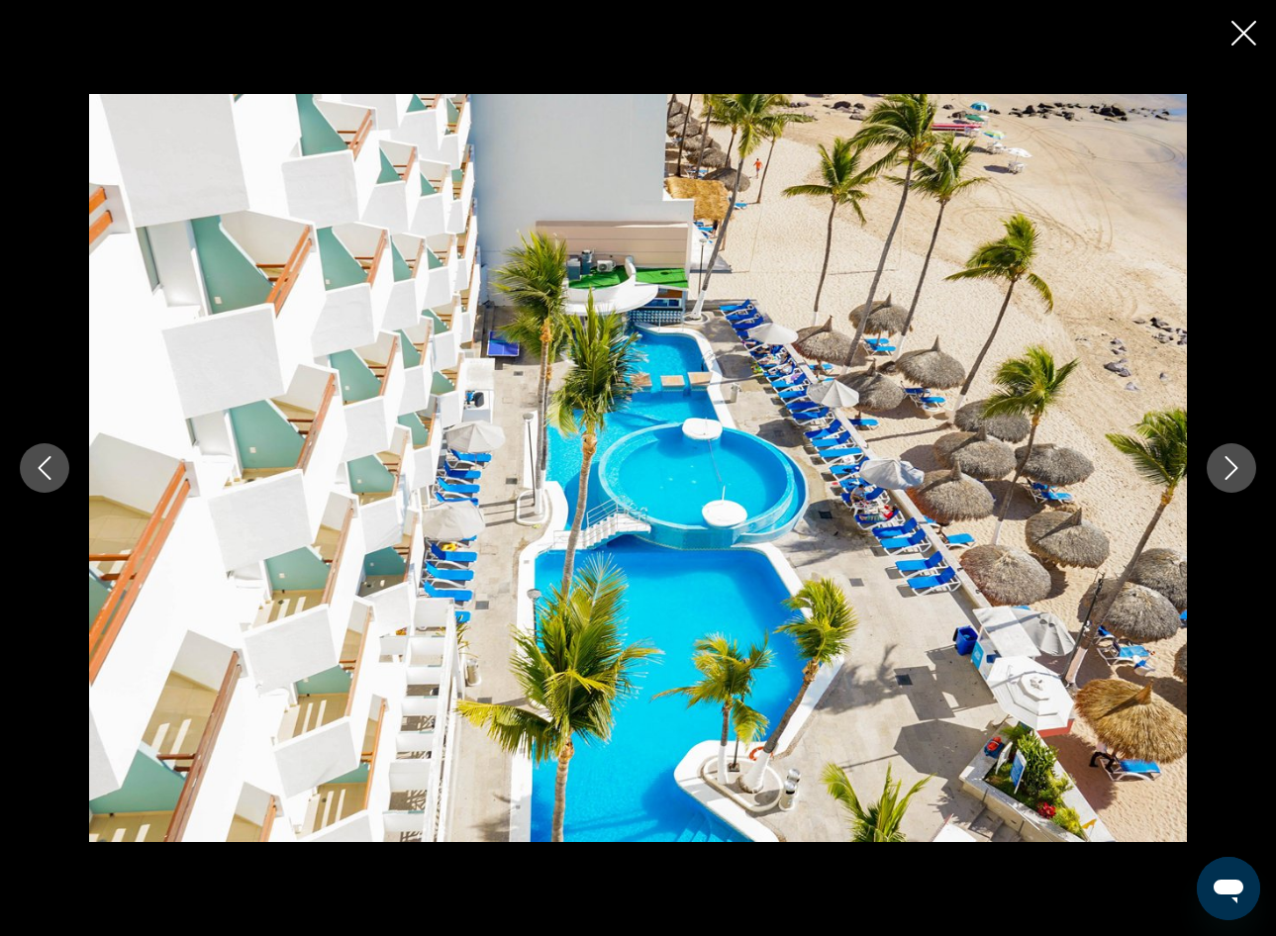
click at [1228, 480] on button "Next image" at bounding box center [1231, 467] width 49 height 49
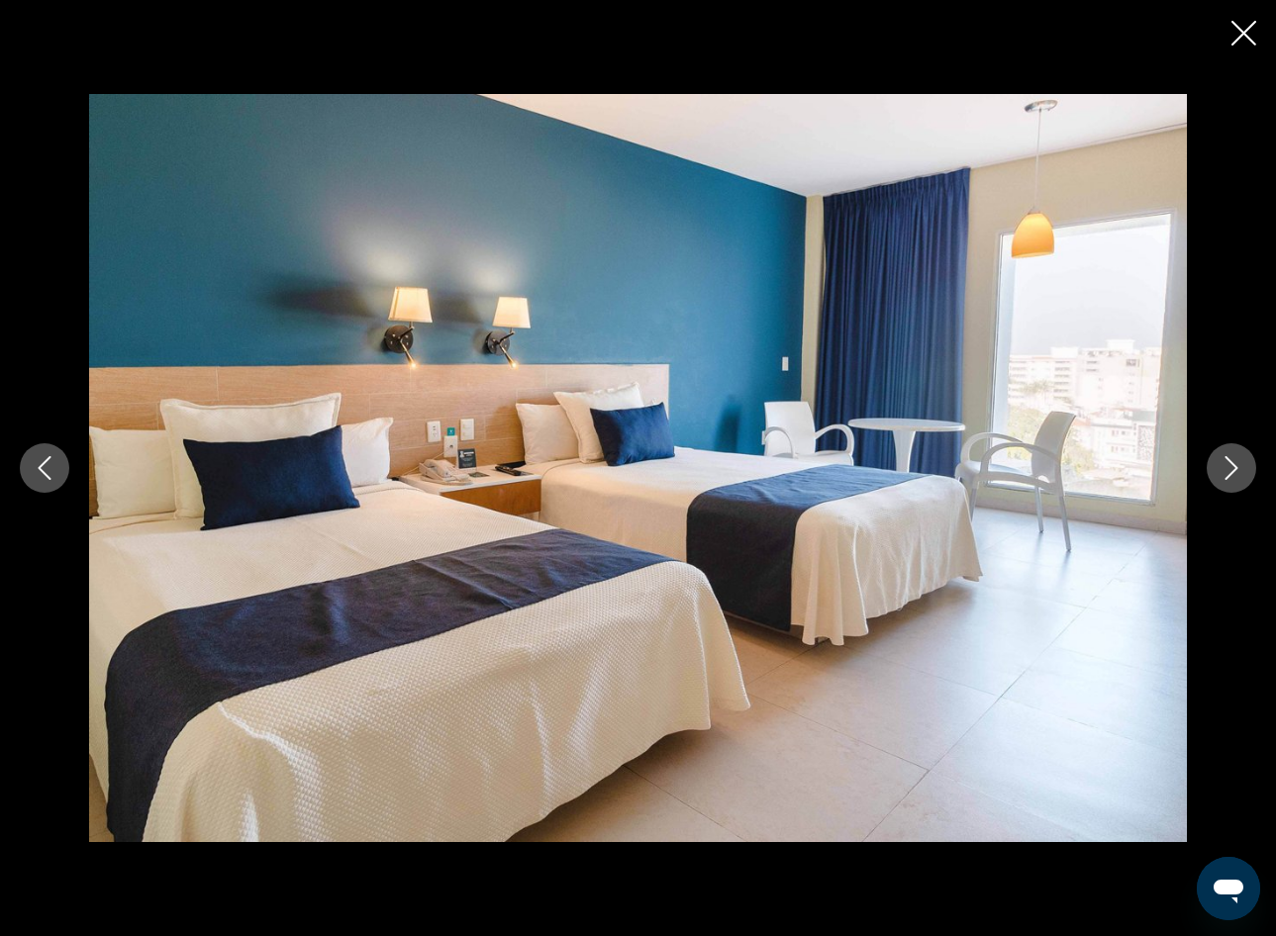
click at [1228, 480] on button "Next image" at bounding box center [1231, 467] width 49 height 49
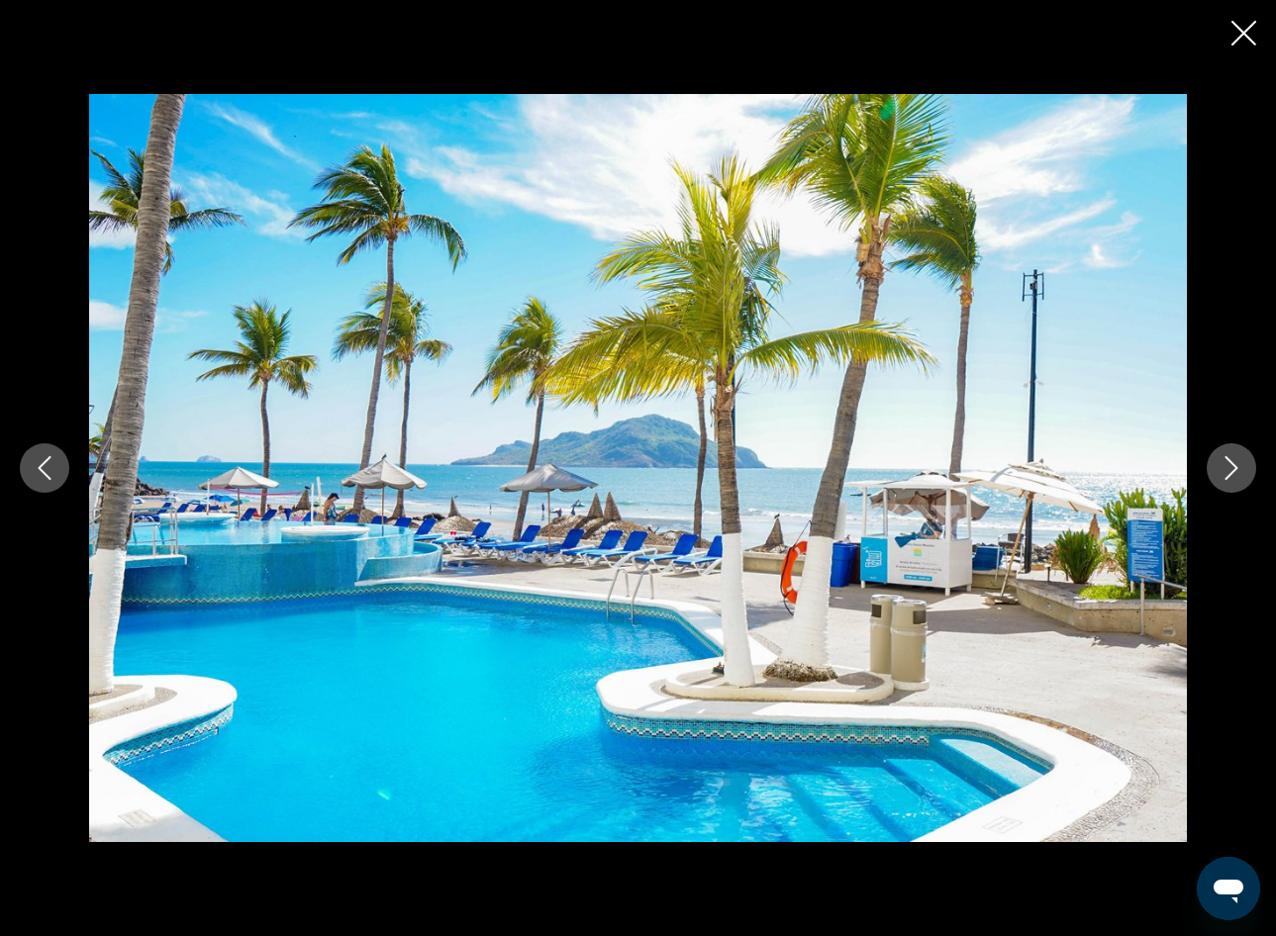
click at [1228, 480] on button "Next image" at bounding box center [1231, 467] width 49 height 49
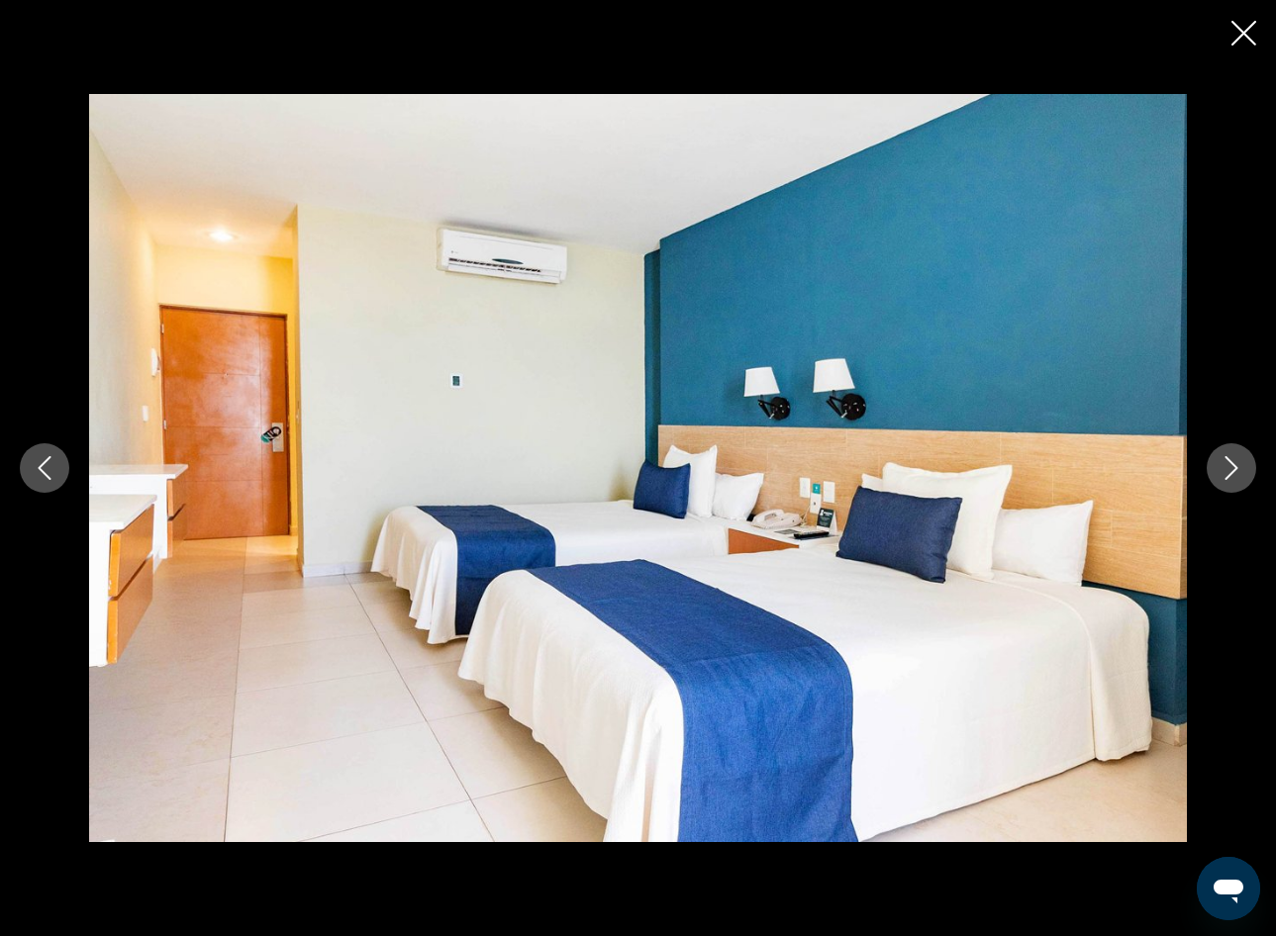
click at [1228, 480] on button "Next image" at bounding box center [1231, 467] width 49 height 49
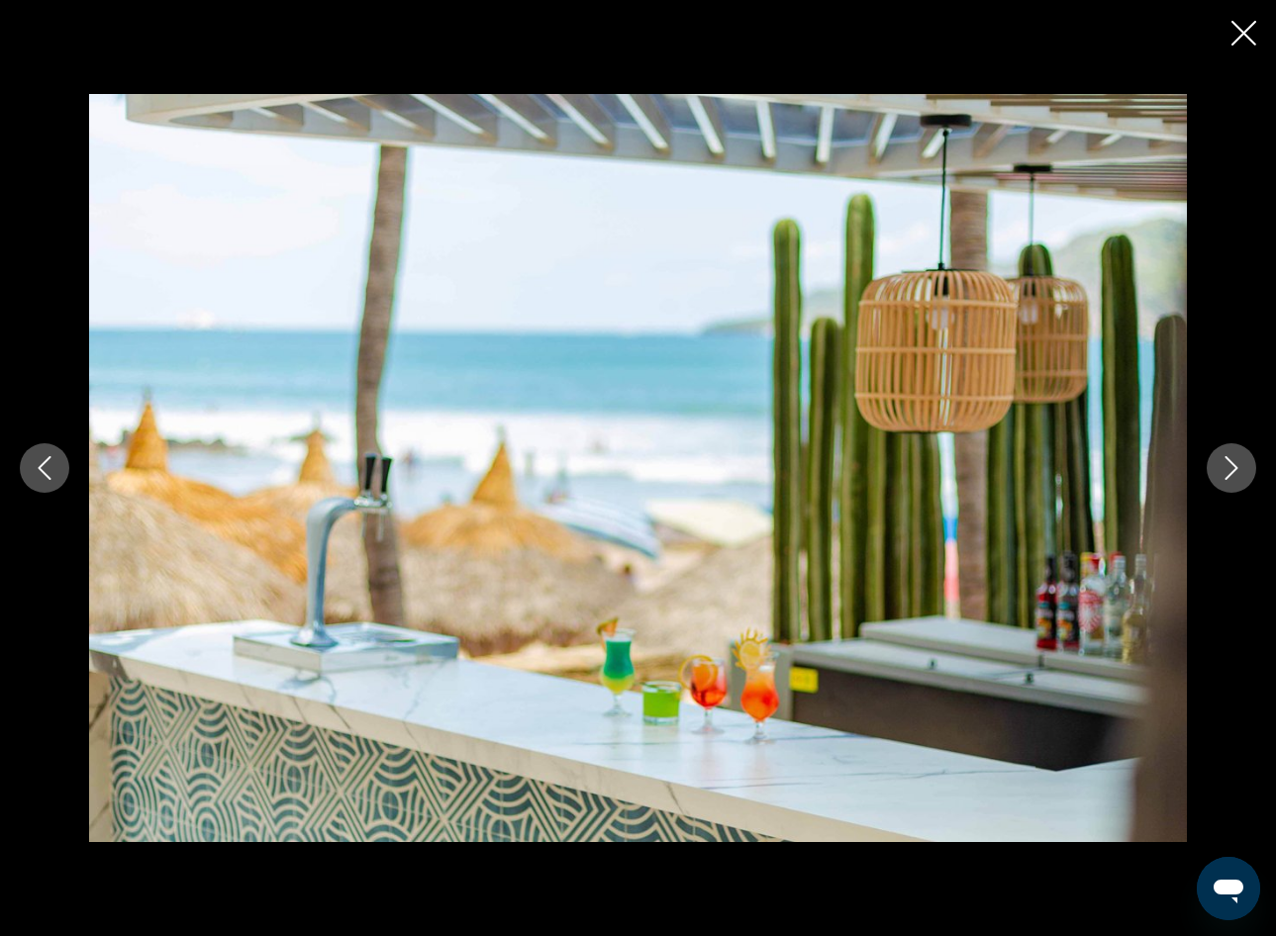
click at [1228, 480] on button "Next image" at bounding box center [1231, 467] width 49 height 49
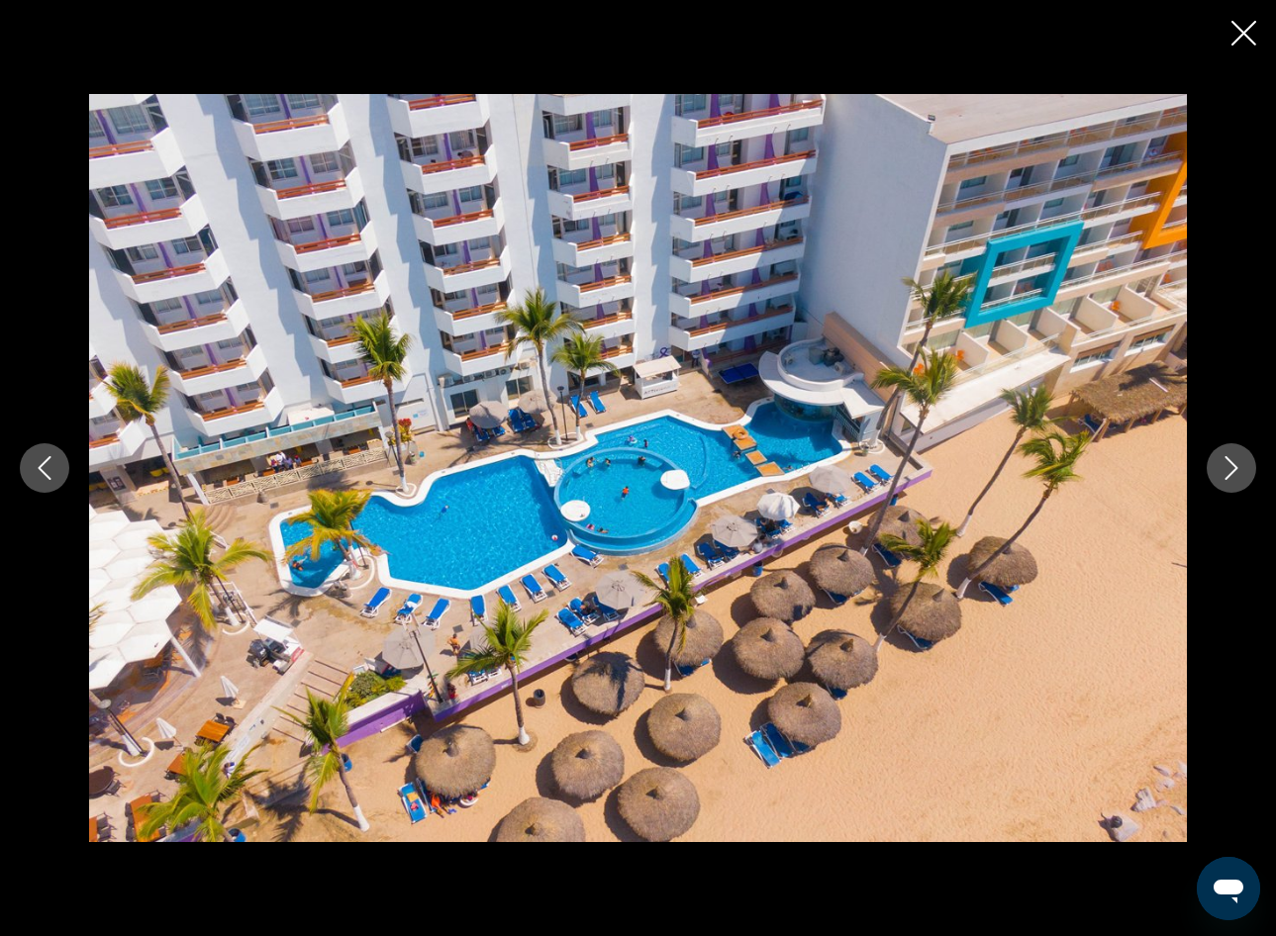
click at [1228, 480] on button "Next image" at bounding box center [1231, 467] width 49 height 49
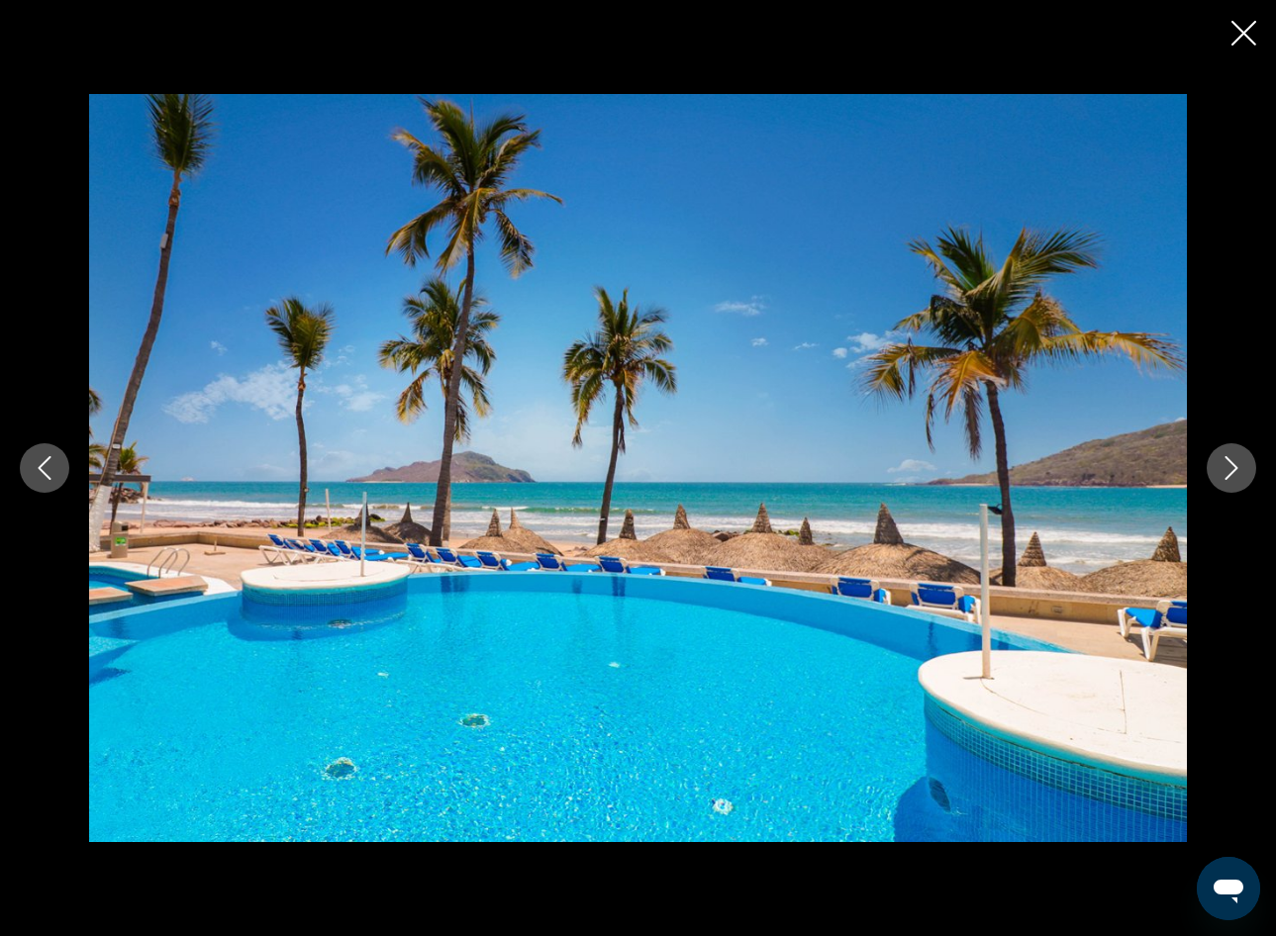
click at [1228, 480] on button "Next image" at bounding box center [1231, 467] width 49 height 49
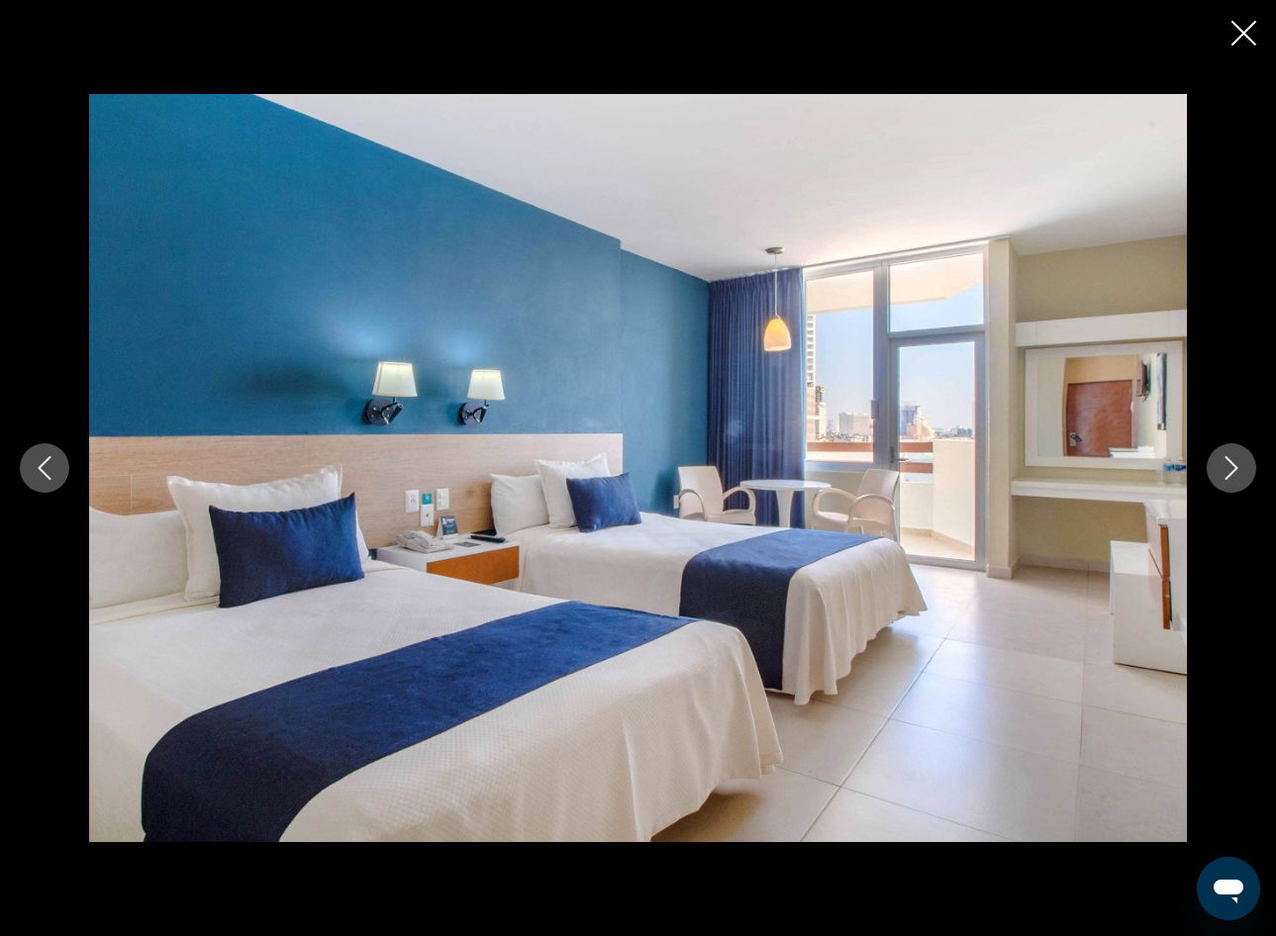
click at [1228, 480] on button "Next image" at bounding box center [1231, 467] width 49 height 49
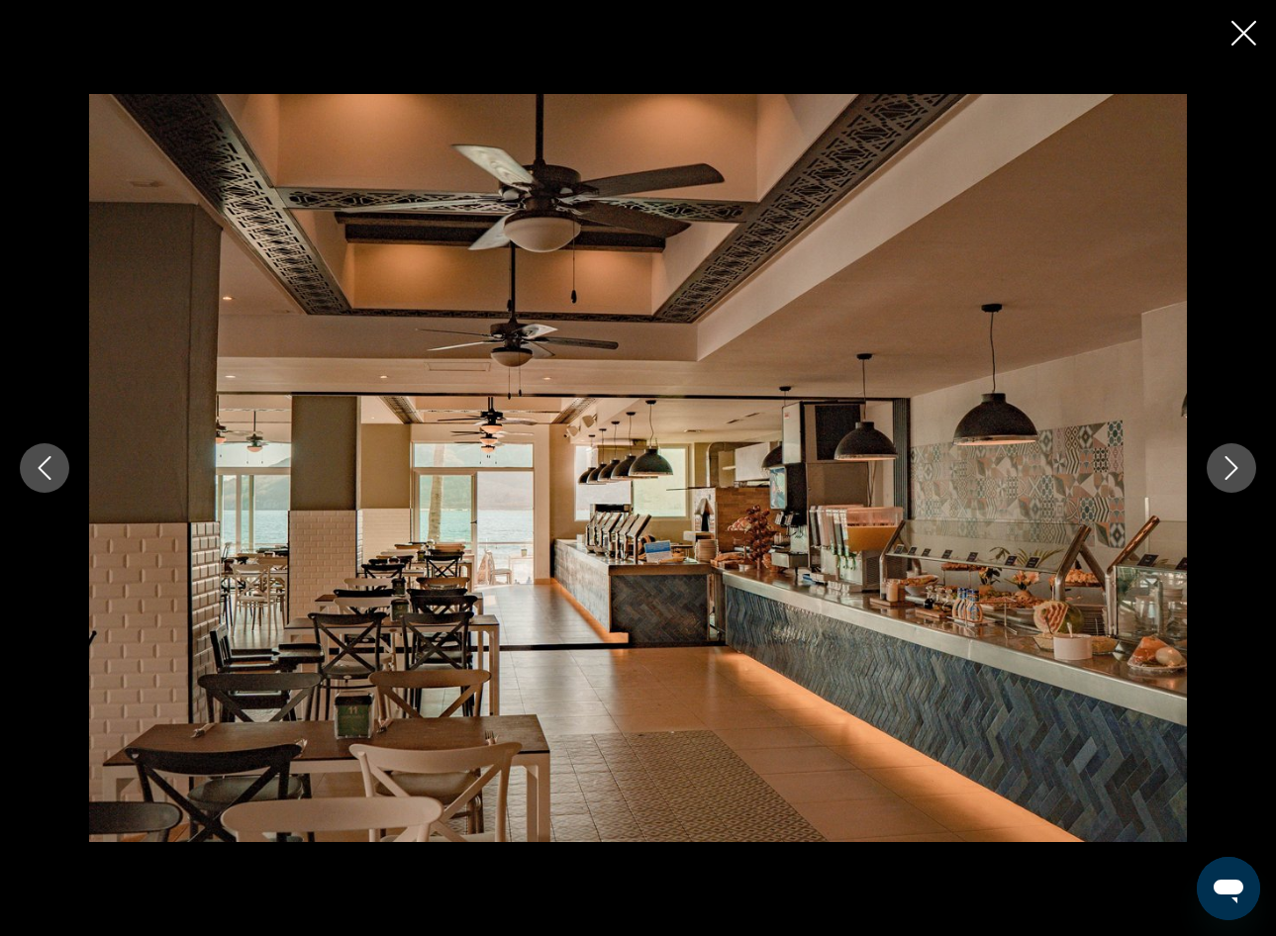
click at [1228, 480] on button "Next image" at bounding box center [1231, 467] width 49 height 49
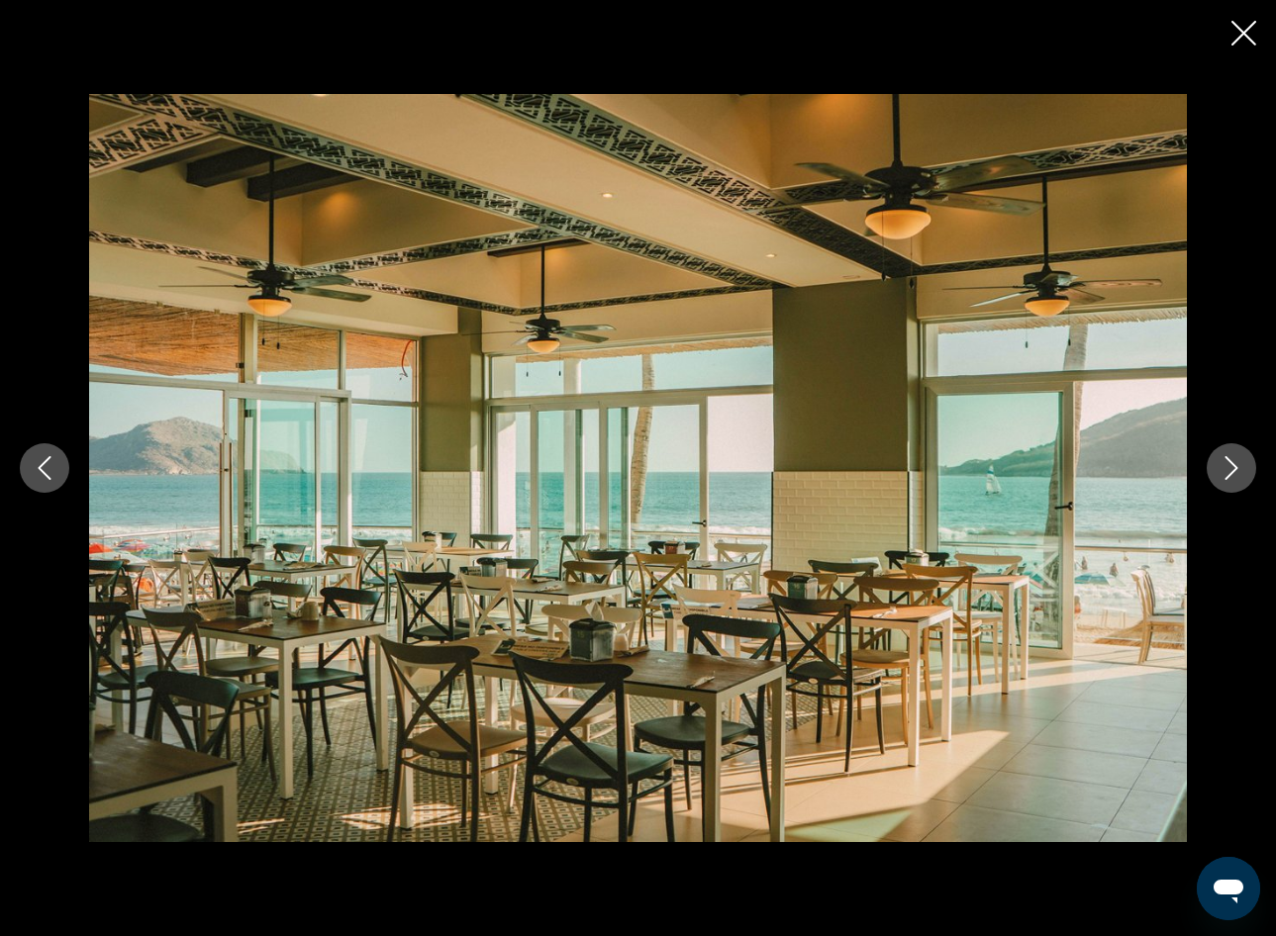
click at [1228, 480] on button "Next image" at bounding box center [1231, 467] width 49 height 49
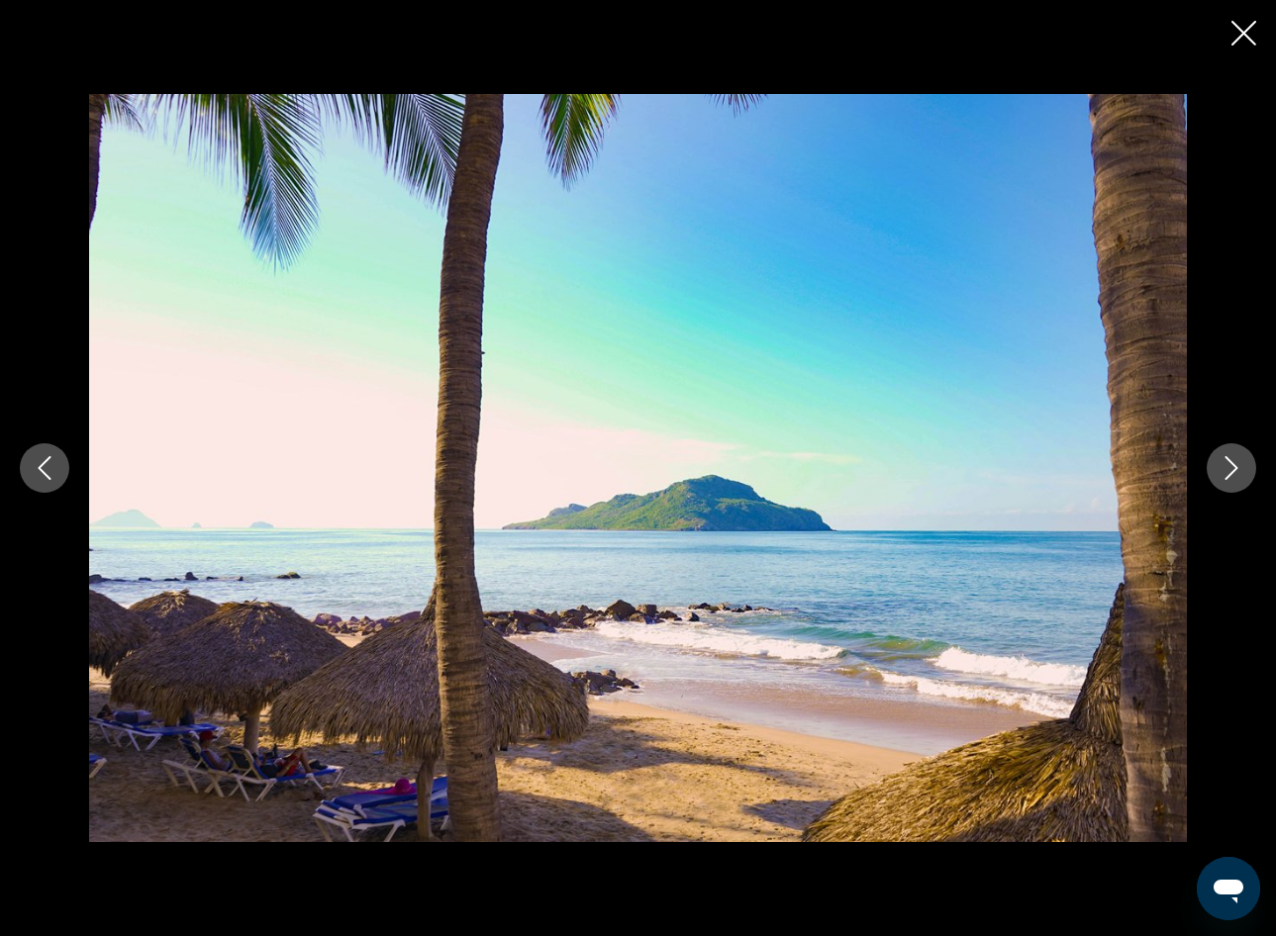
click at [1228, 480] on button "Next image" at bounding box center [1231, 467] width 49 height 49
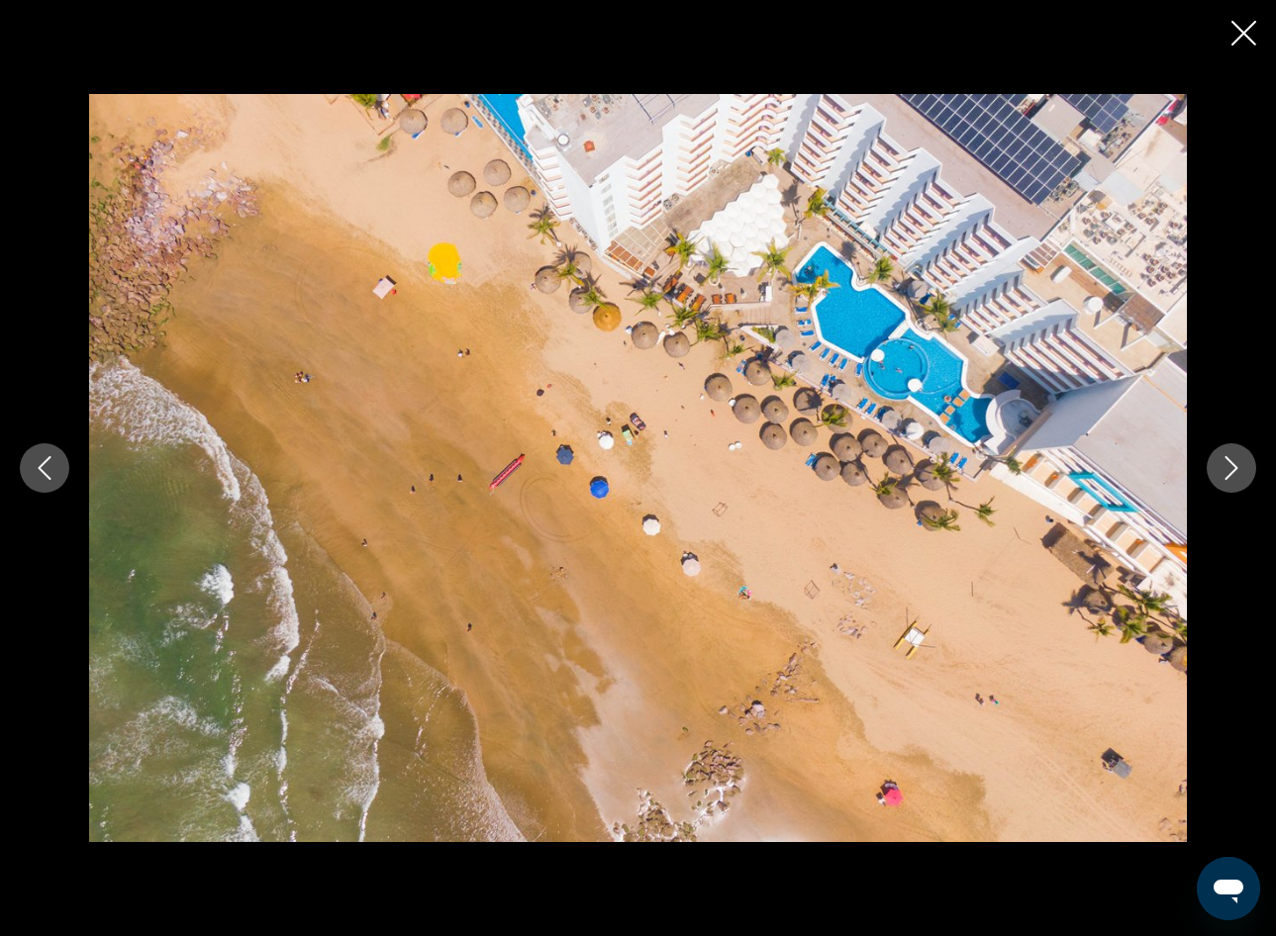
click at [1228, 480] on button "Next image" at bounding box center [1231, 467] width 49 height 49
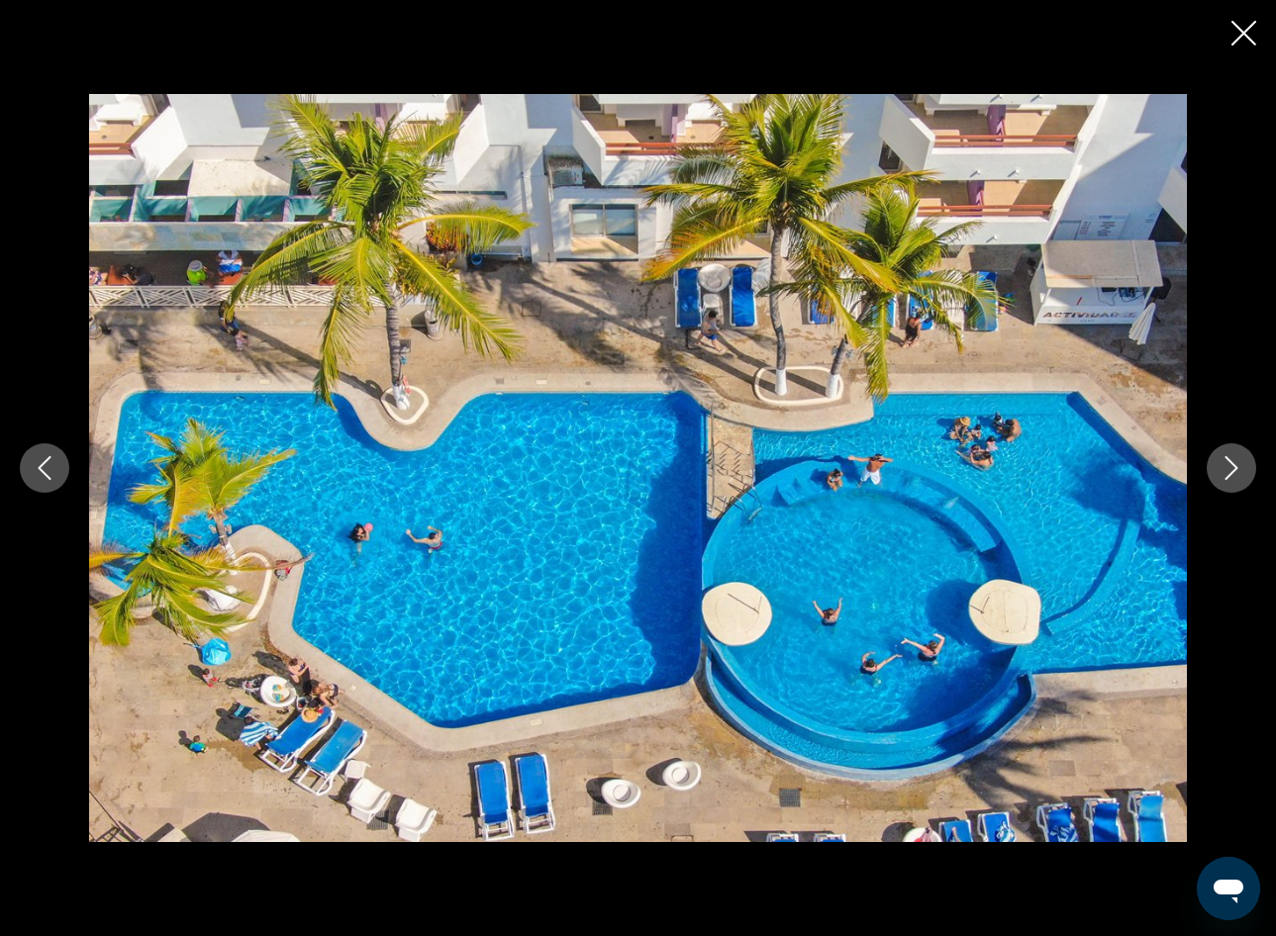
click at [1228, 480] on button "Next image" at bounding box center [1231, 467] width 49 height 49
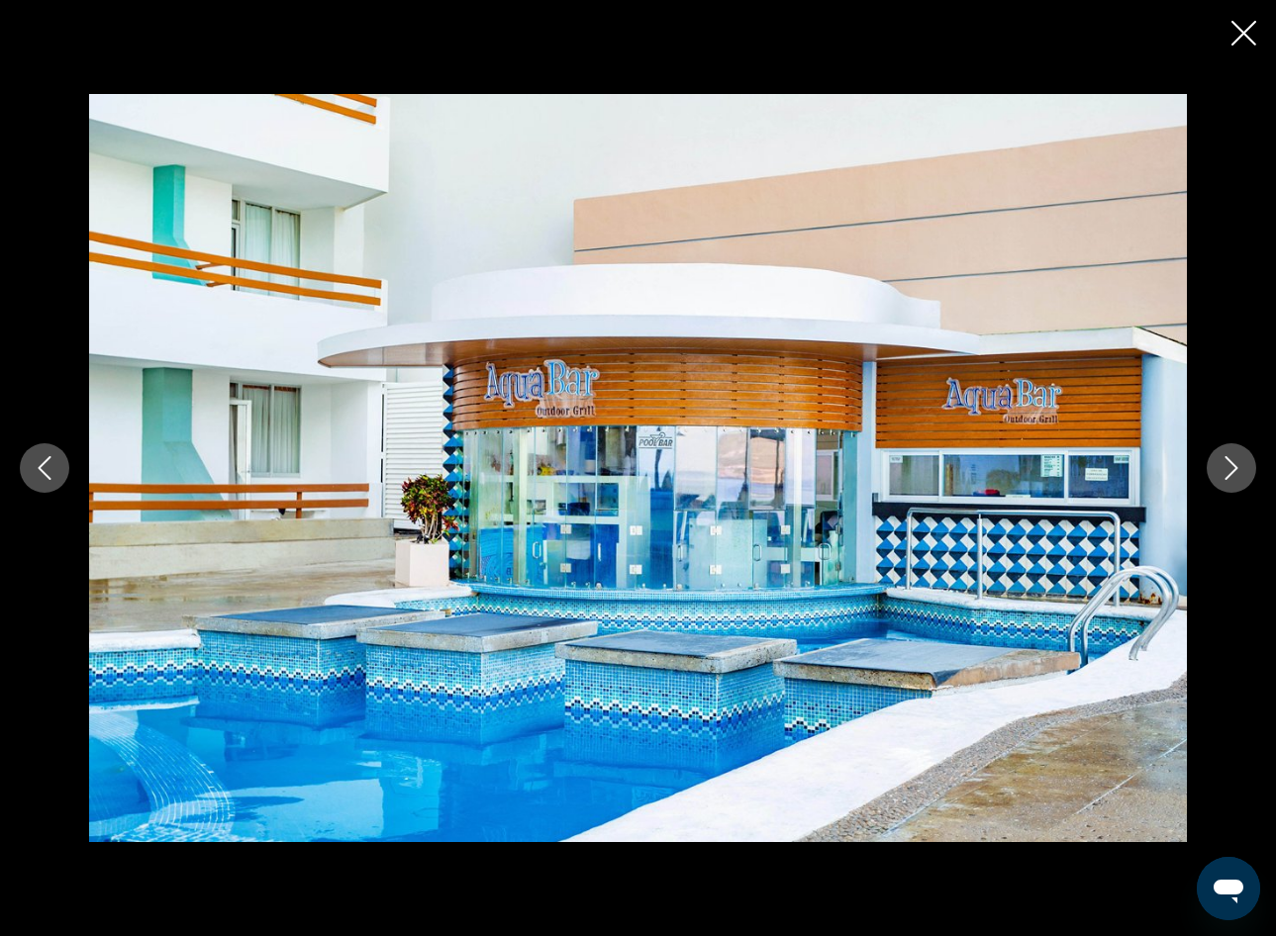
click at [1228, 480] on button "Next image" at bounding box center [1231, 467] width 49 height 49
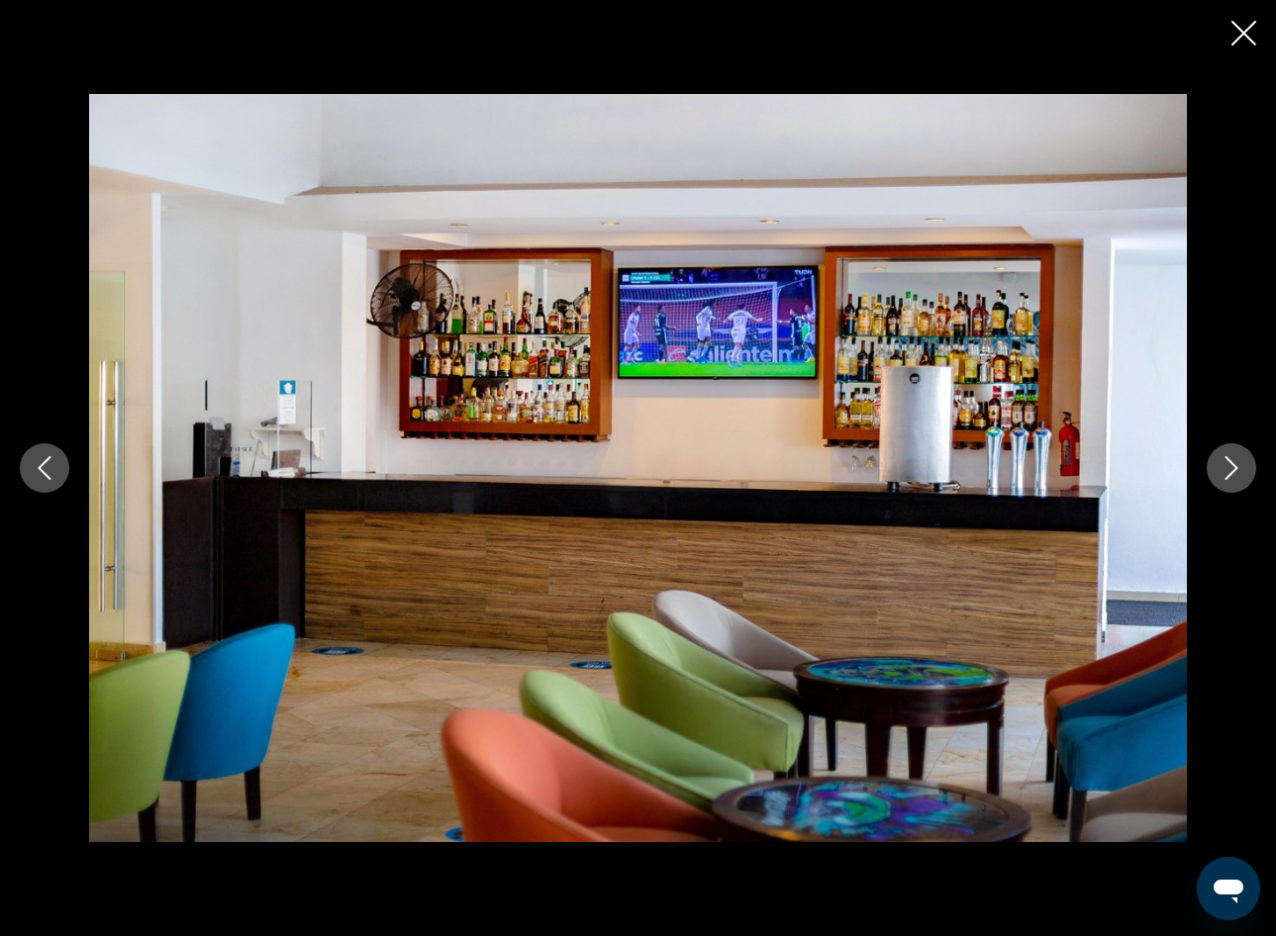
click at [1228, 480] on button "Next image" at bounding box center [1231, 467] width 49 height 49
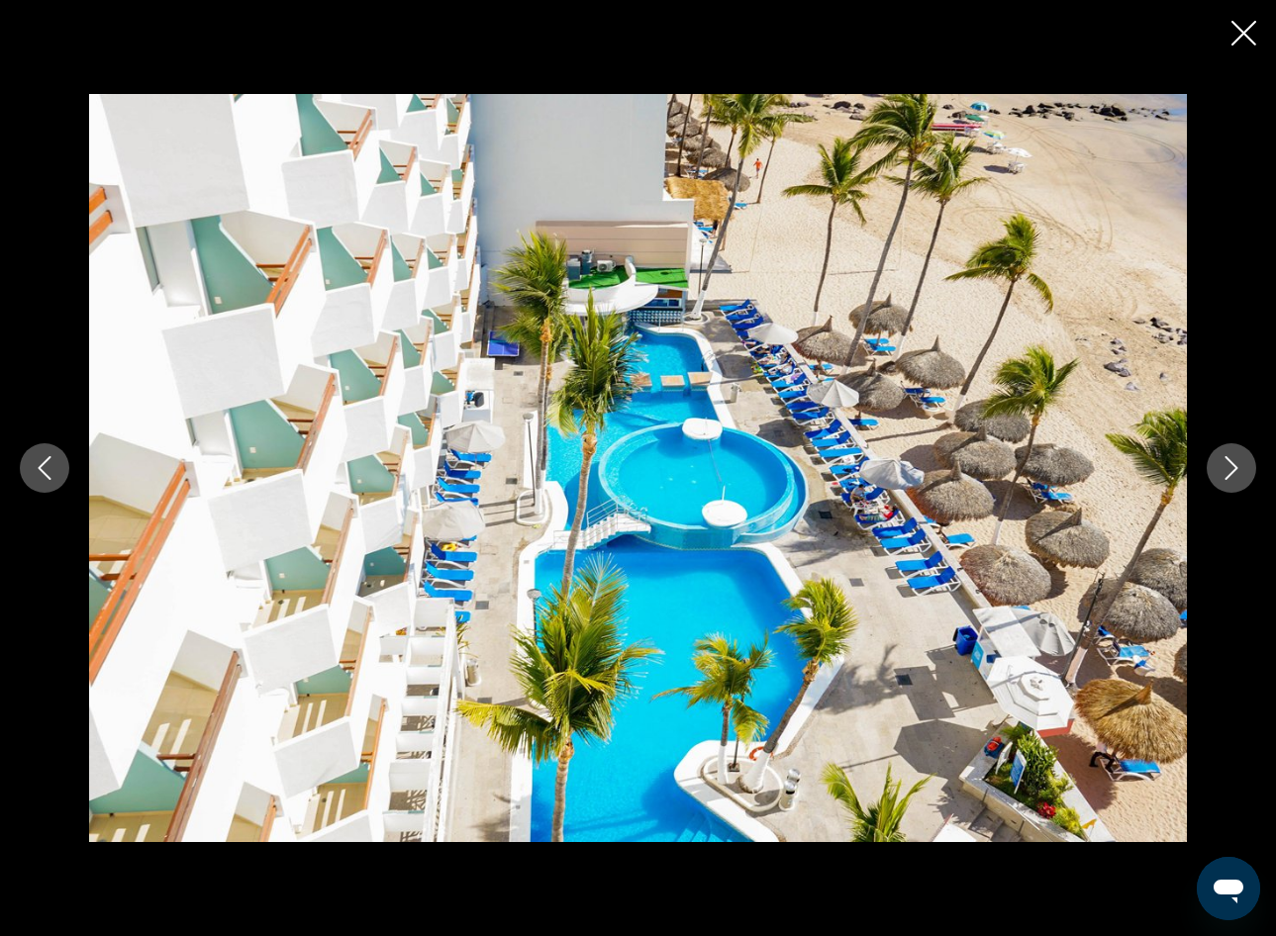
click at [1228, 480] on button "Next image" at bounding box center [1231, 467] width 49 height 49
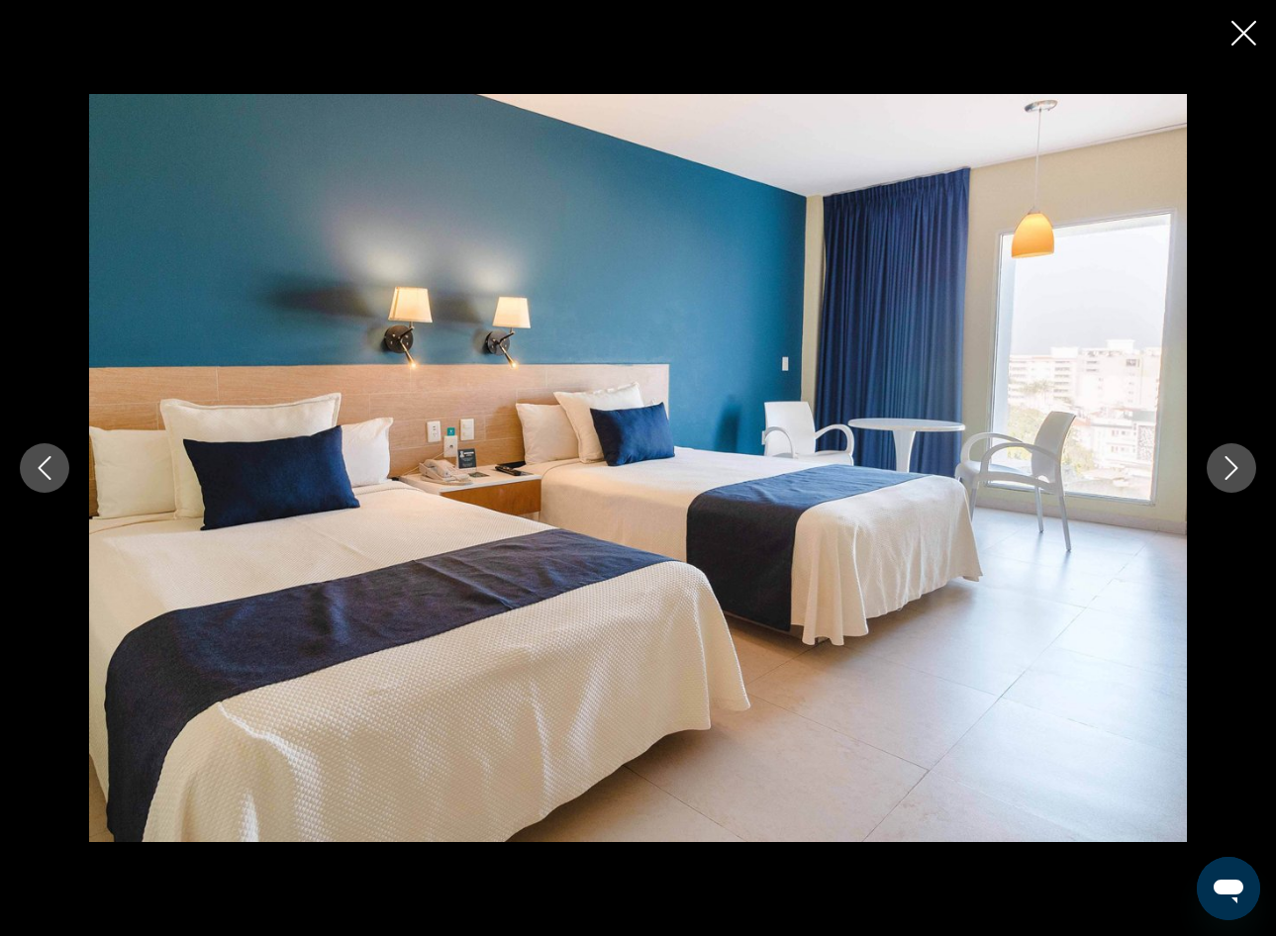
click at [1228, 480] on button "Next image" at bounding box center [1231, 467] width 49 height 49
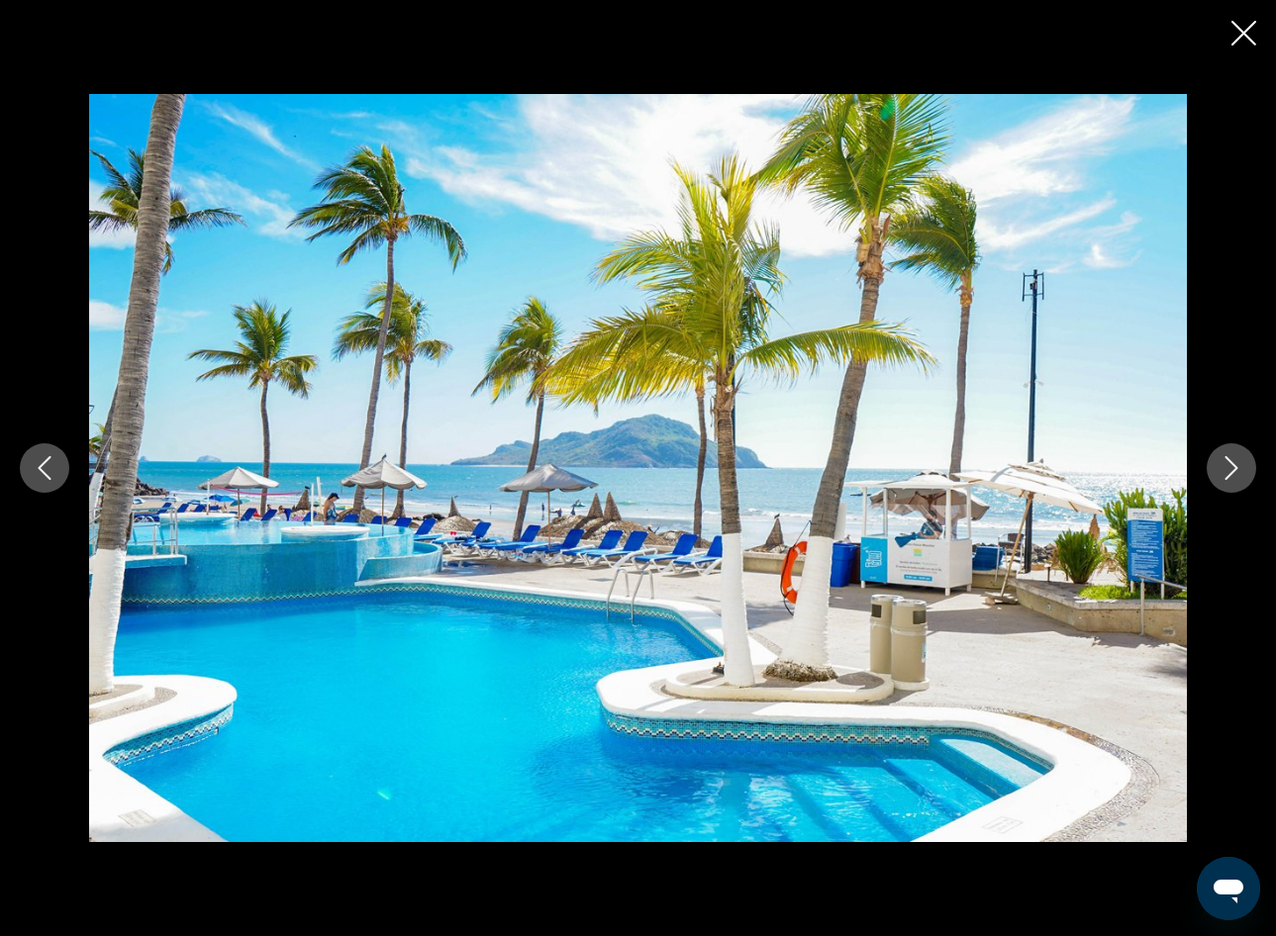
click at [1253, 20] on button "Close slideshow" at bounding box center [1243, 35] width 25 height 31
